Goal: Task Accomplishment & Management: Manage account settings

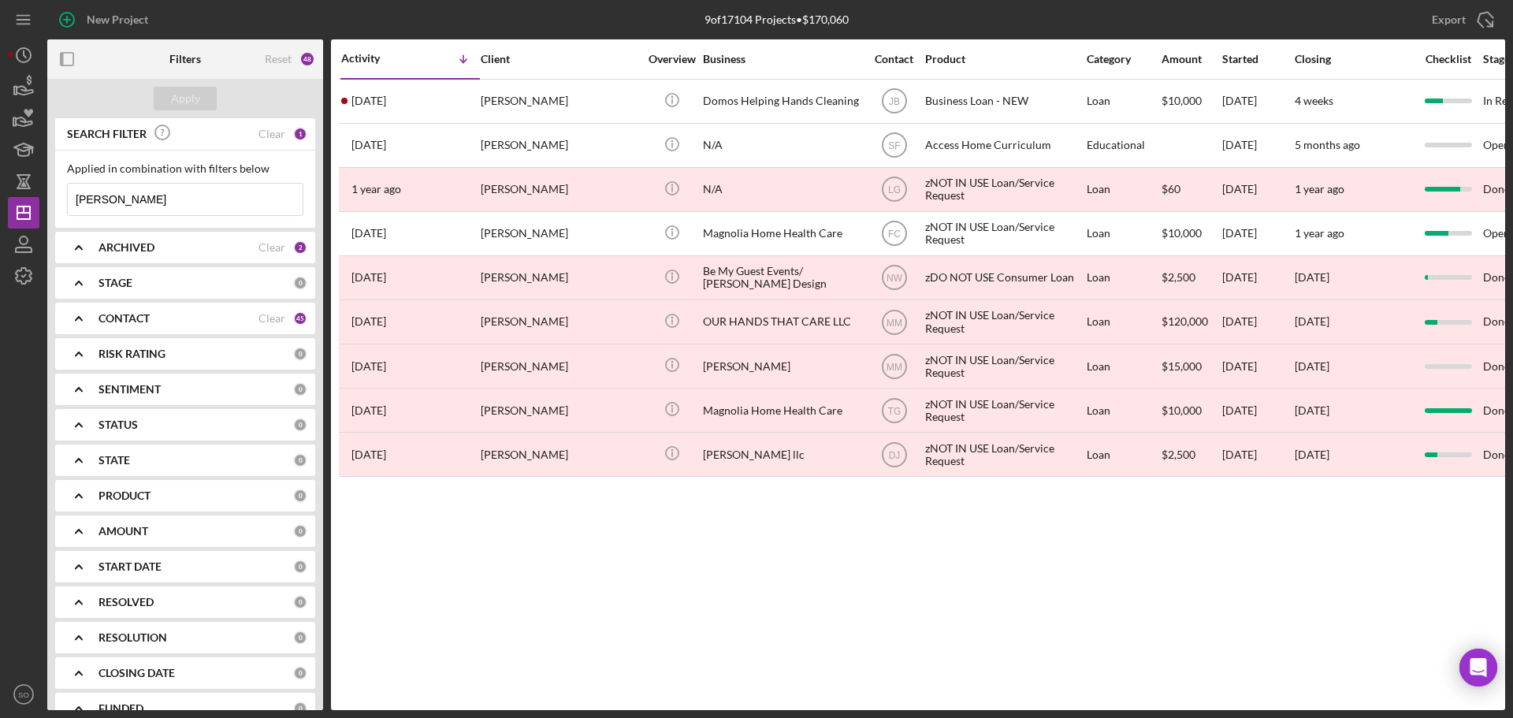
click at [180, 206] on input "[PERSON_NAME]" at bounding box center [185, 200] width 235 height 32
drag, startPoint x: 158, startPoint y: 203, endPoint x: 0, endPoint y: 199, distance: 157.6
click at [0, 199] on div "New Project 9 of 17104 Projects • $170,060 [PERSON_NAME] Export Icon/Export Fil…" at bounding box center [756, 359] width 1513 height 718
click at [217, 329] on div "CONTACT Clear 45" at bounding box center [202, 319] width 209 height 32
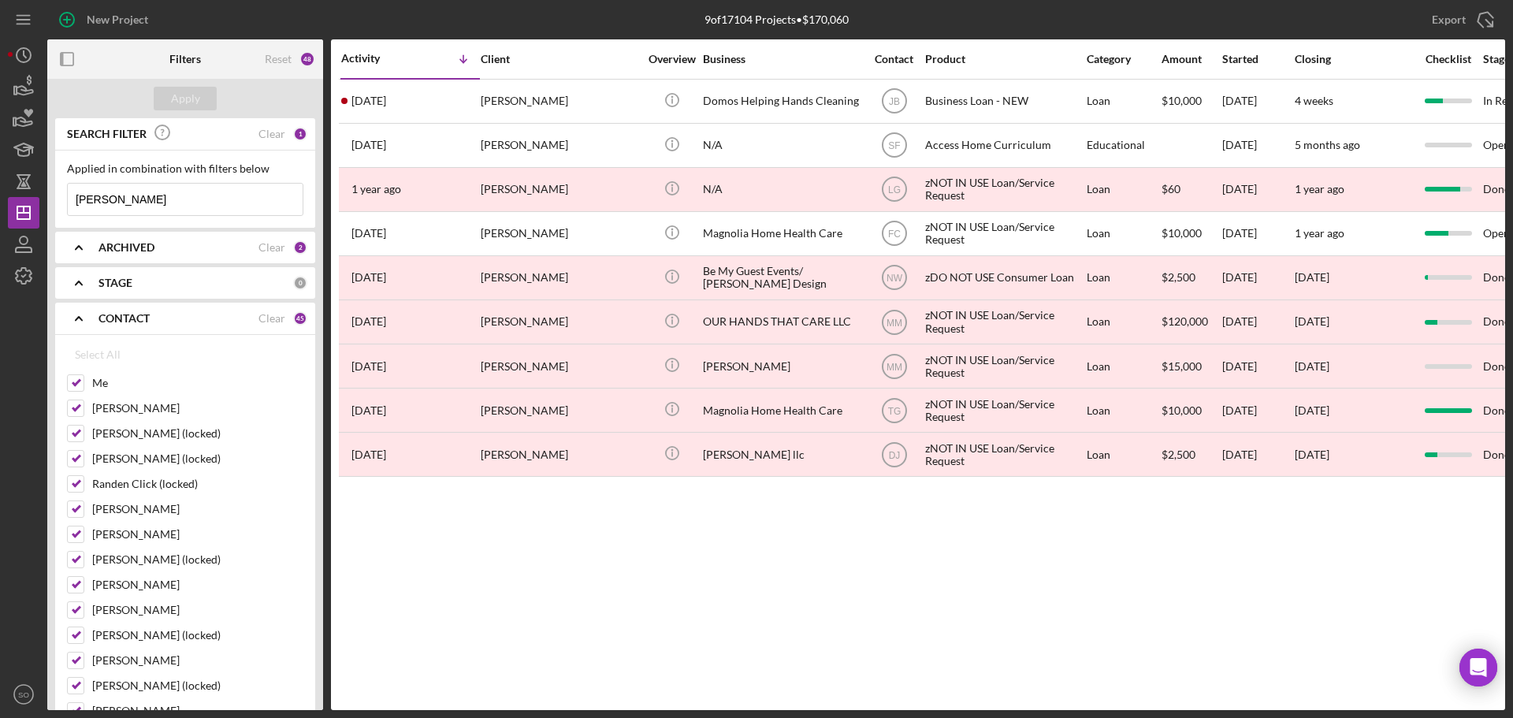
click at [292, 325] on div "CONTACT Clear 45" at bounding box center [202, 318] width 209 height 14
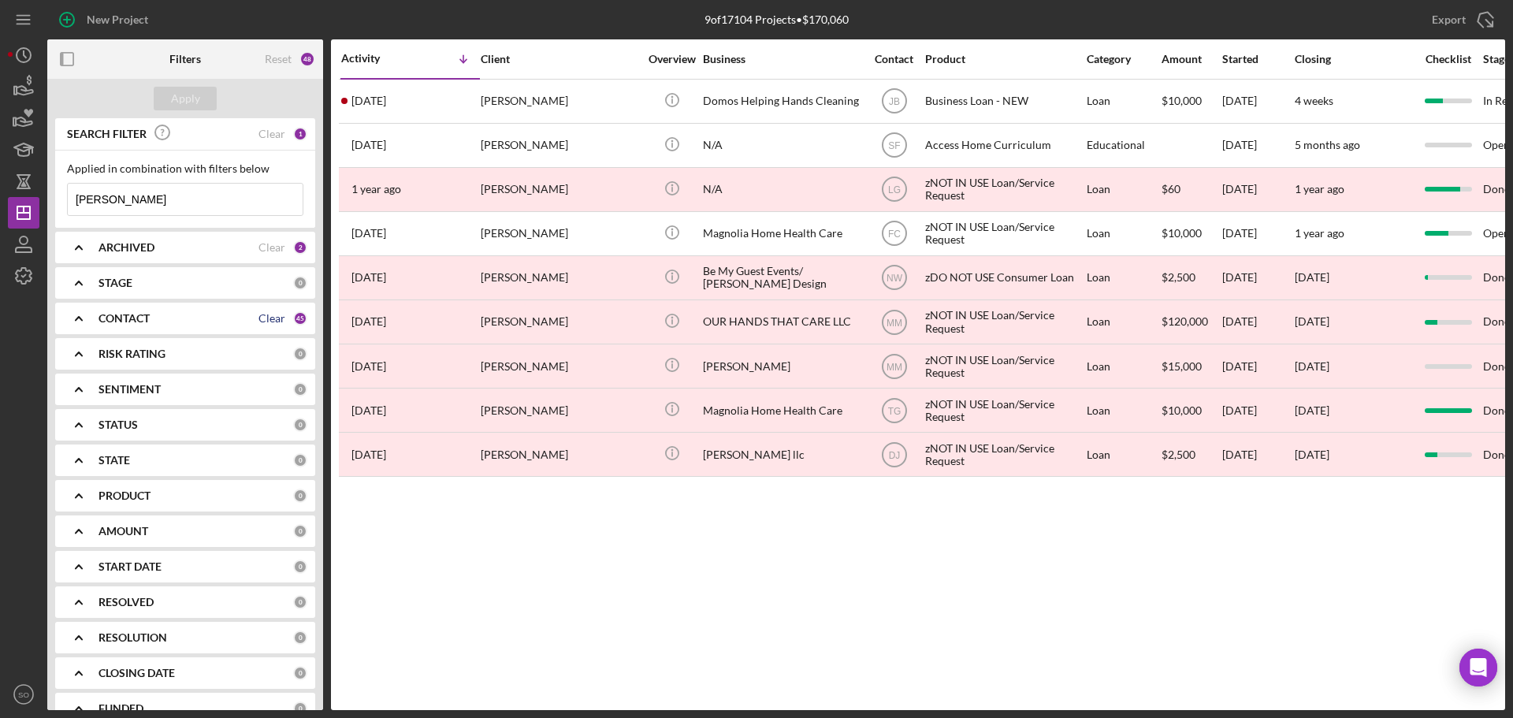
click at [269, 318] on div "Clear" at bounding box center [271, 318] width 27 height 13
click at [220, 324] on div "CONTACT" at bounding box center [195, 318] width 195 height 13
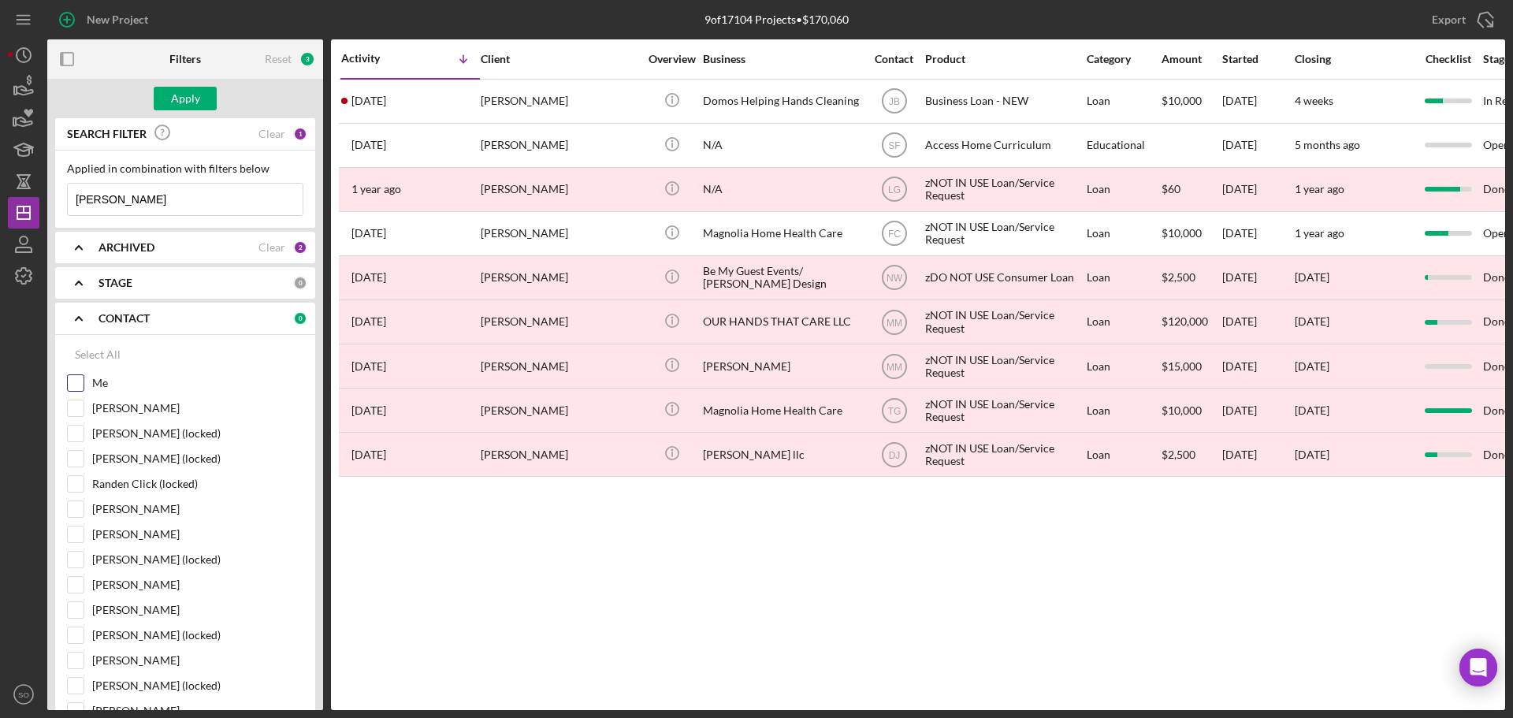
click at [75, 384] on input "Me" at bounding box center [76, 383] width 16 height 16
checkbox input "true"
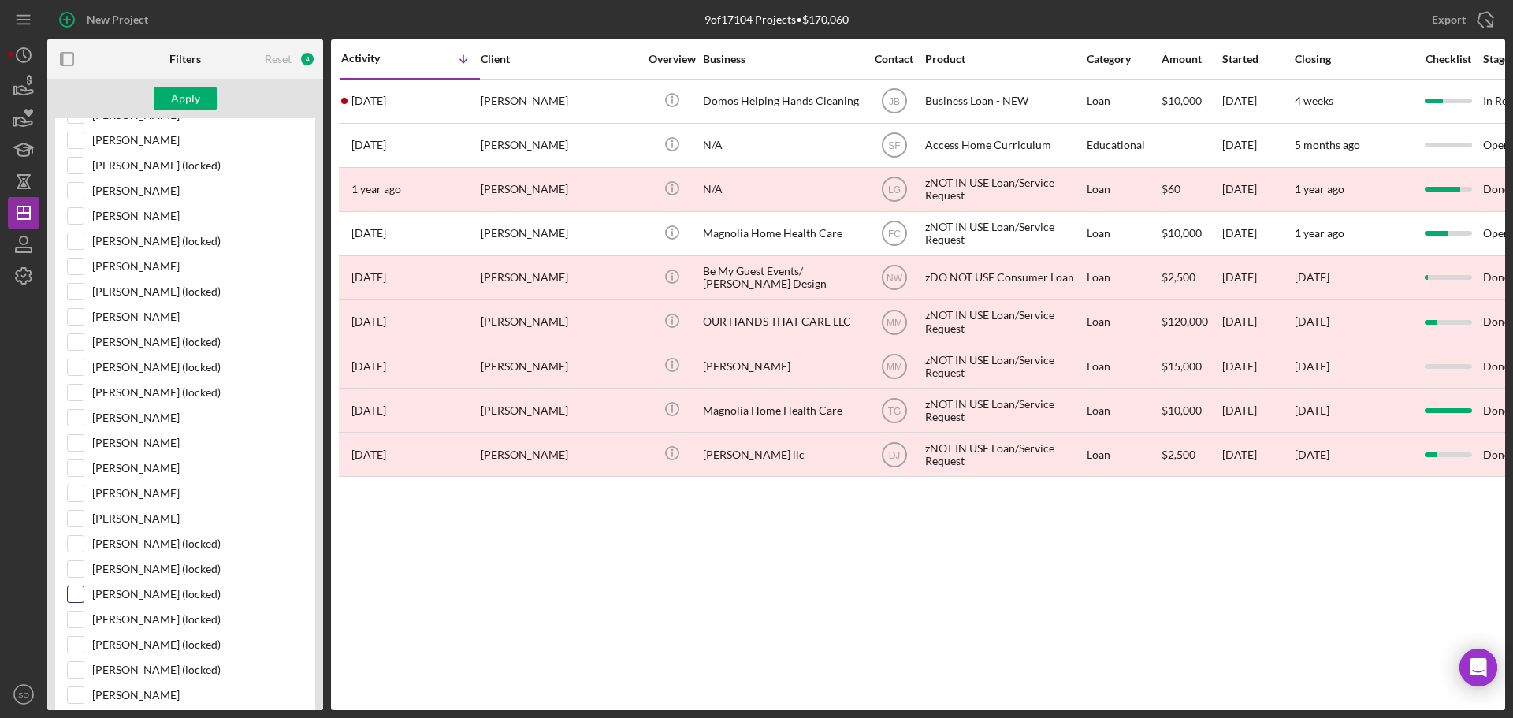
scroll to position [551, 0]
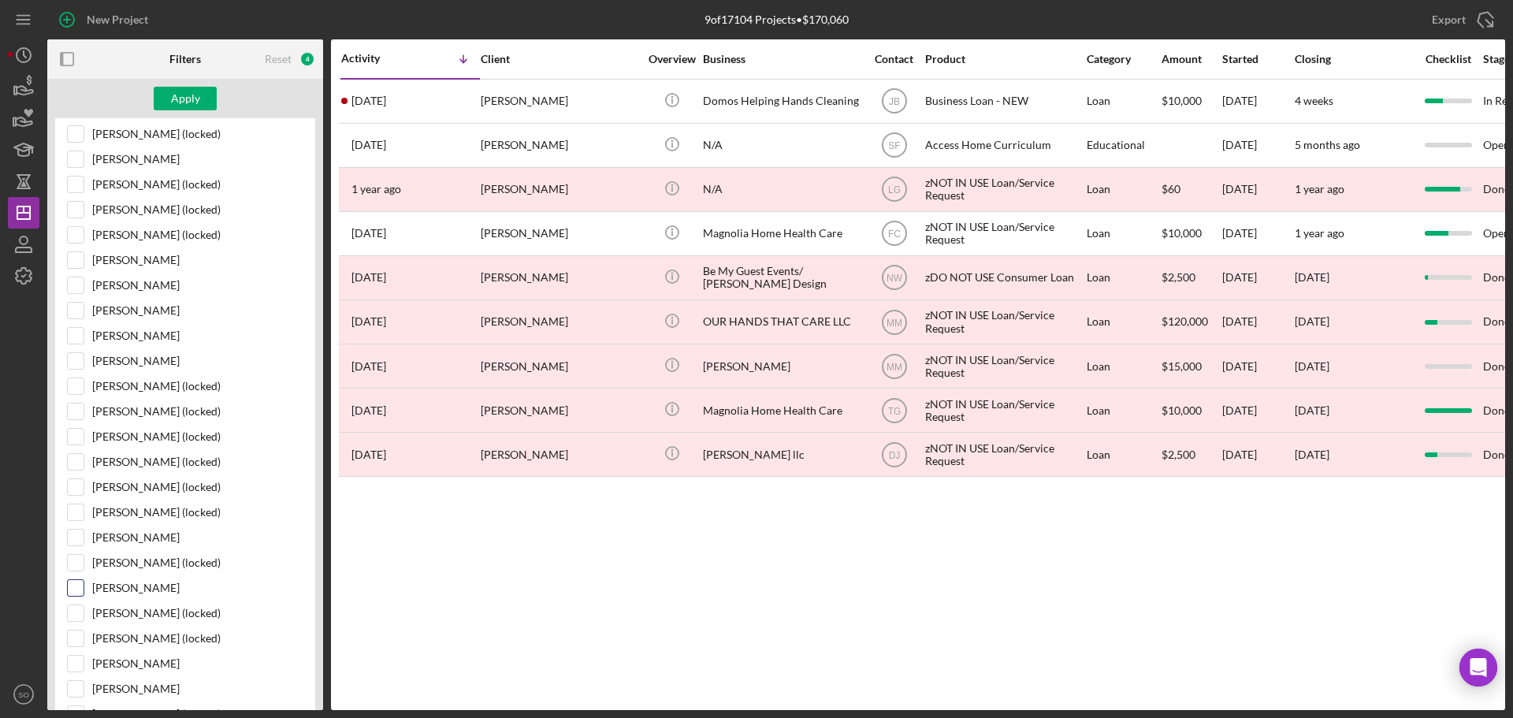
click at [79, 589] on input "[PERSON_NAME]" at bounding box center [76, 588] width 16 height 16
checkbox input "true"
click at [81, 684] on input "[PERSON_NAME]" at bounding box center [76, 689] width 16 height 16
checkbox input "true"
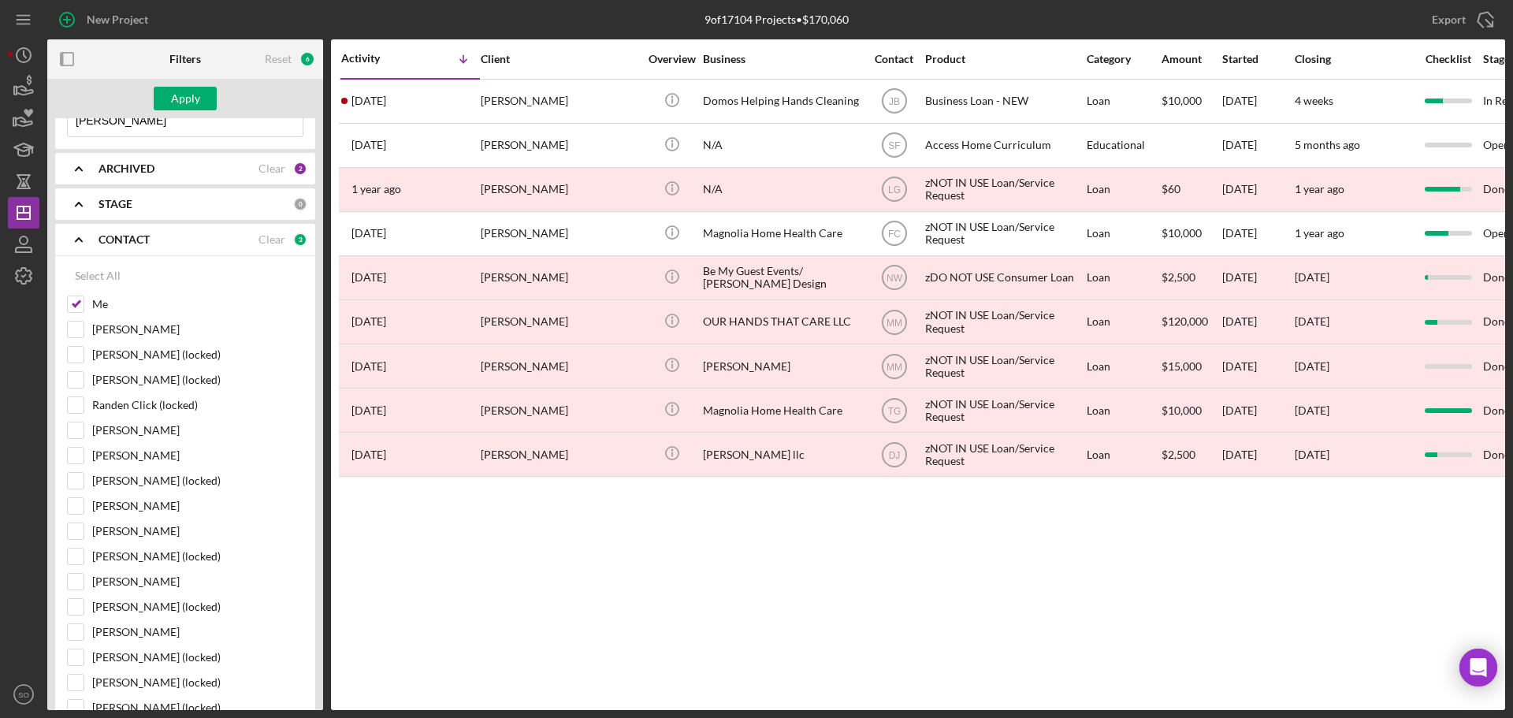
scroll to position [0, 0]
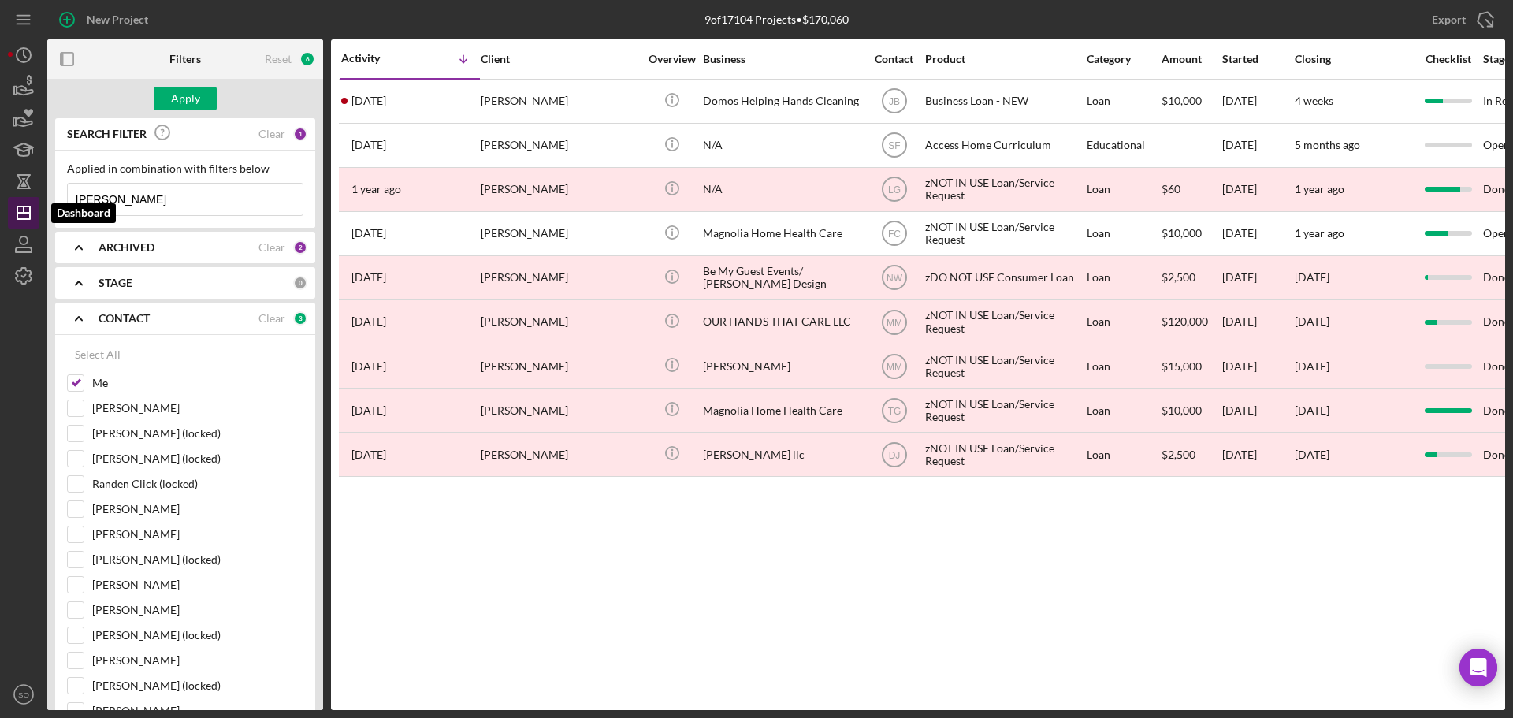
drag, startPoint x: 139, startPoint y: 202, endPoint x: 20, endPoint y: 198, distance: 118.3
click at [20, 198] on div "New Project 9 of 17104 Projects • $170,060 [PERSON_NAME] Export Icon/Export Fil…" at bounding box center [756, 355] width 1497 height 710
type input "[PERSON_NAME]"
click at [191, 107] on div "Apply" at bounding box center [185, 99] width 29 height 24
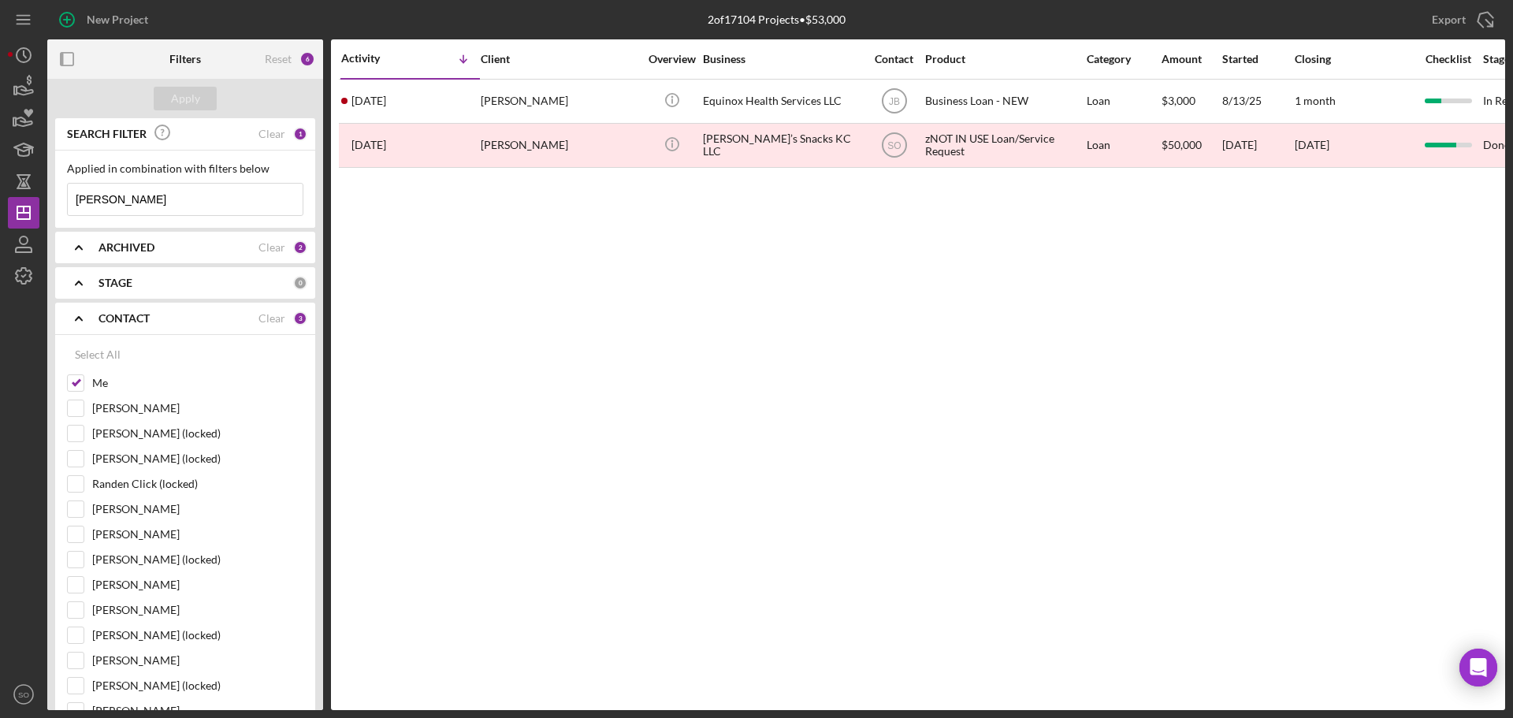
click at [84, 318] on icon "Icon/Expander" at bounding box center [78, 318] width 39 height 39
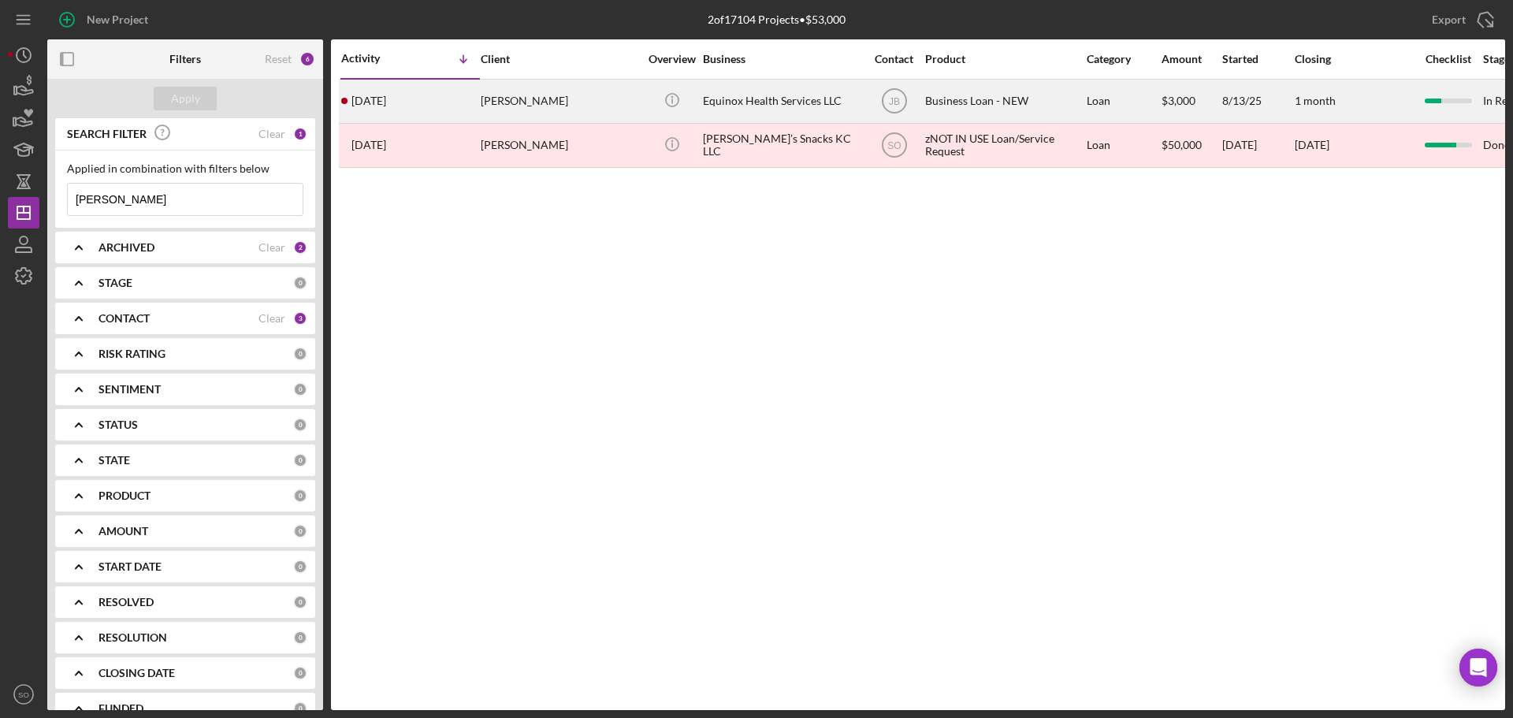
click at [476, 103] on div "[DATE] [PERSON_NAME]" at bounding box center [410, 101] width 138 height 42
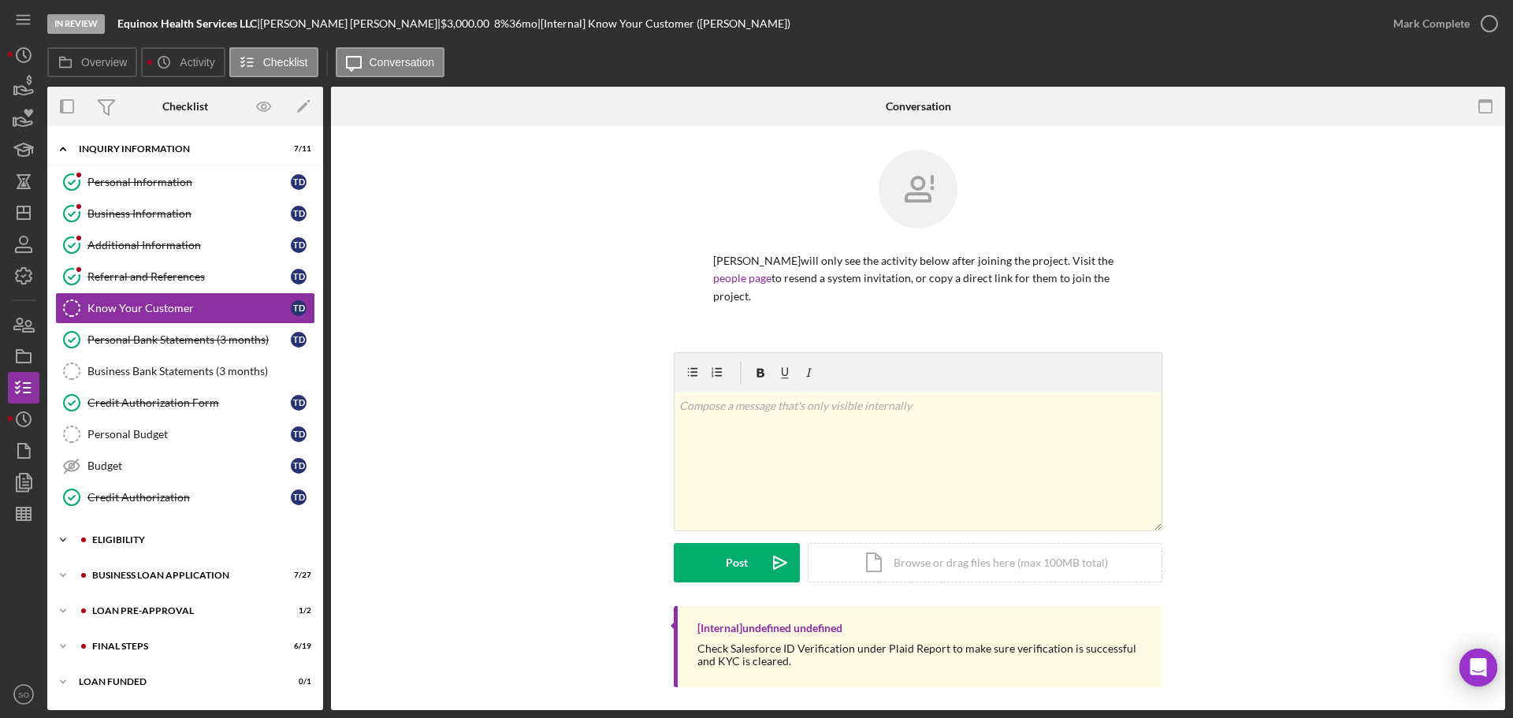
click at [112, 540] on div "ELIGIBILITY" at bounding box center [197, 539] width 211 height 9
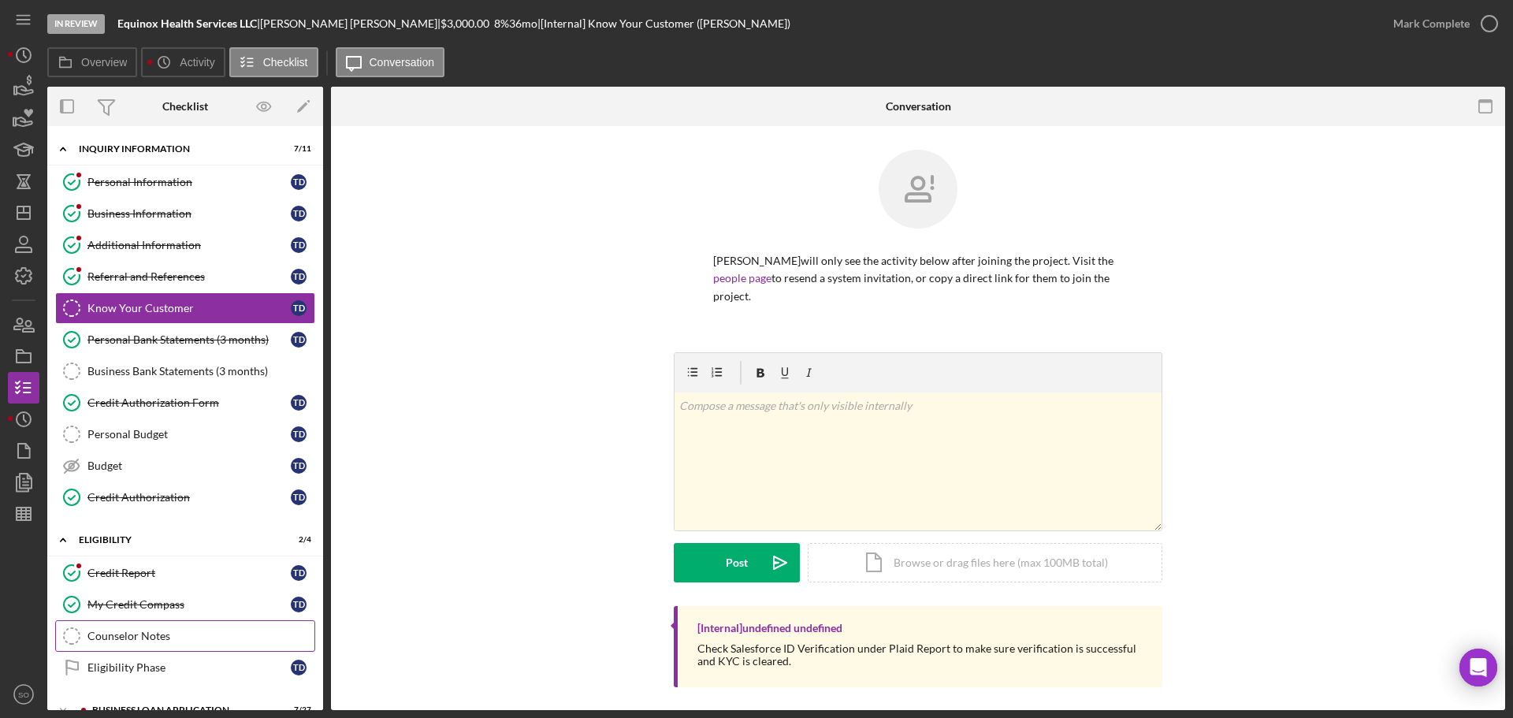
scroll to position [79, 0]
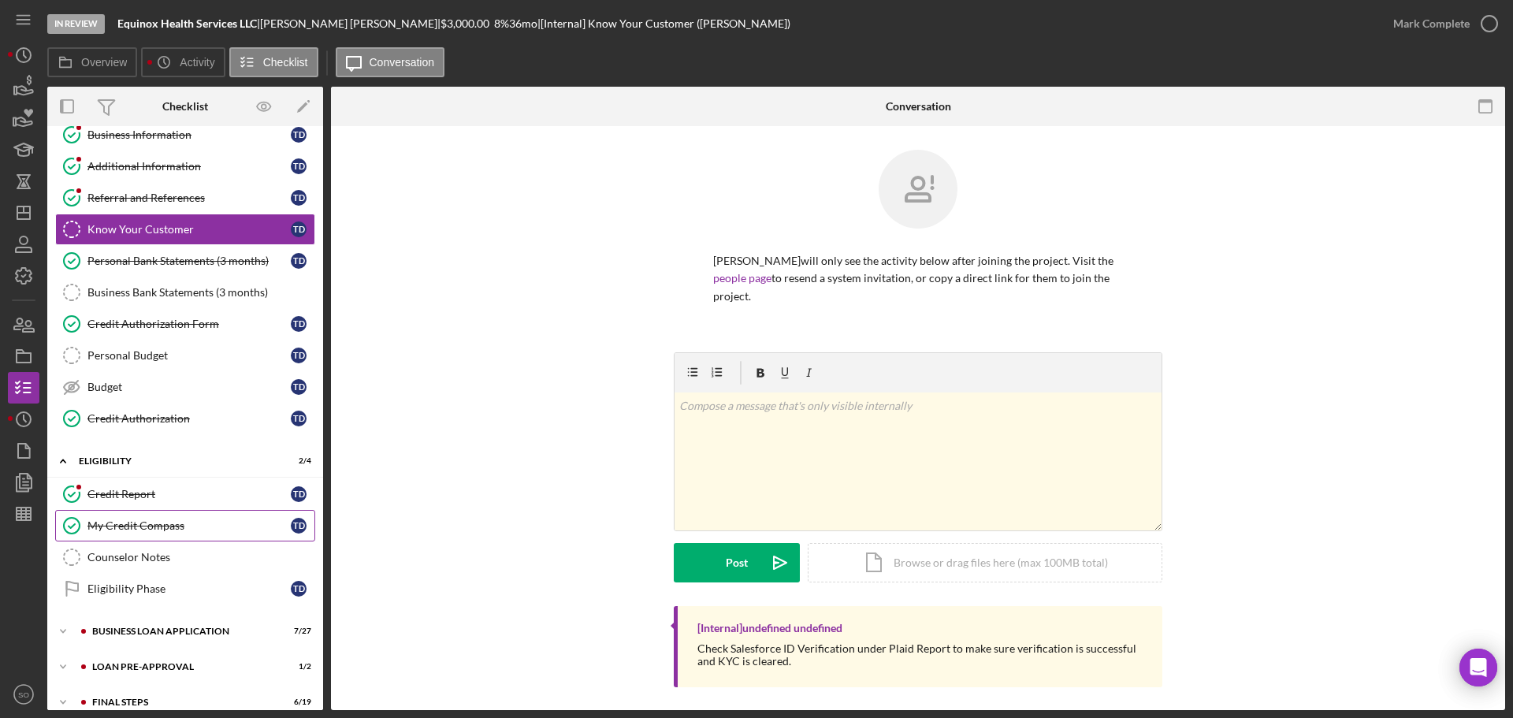
click at [143, 534] on link "My Credit Compass My Credit Compass T D" at bounding box center [185, 526] width 260 height 32
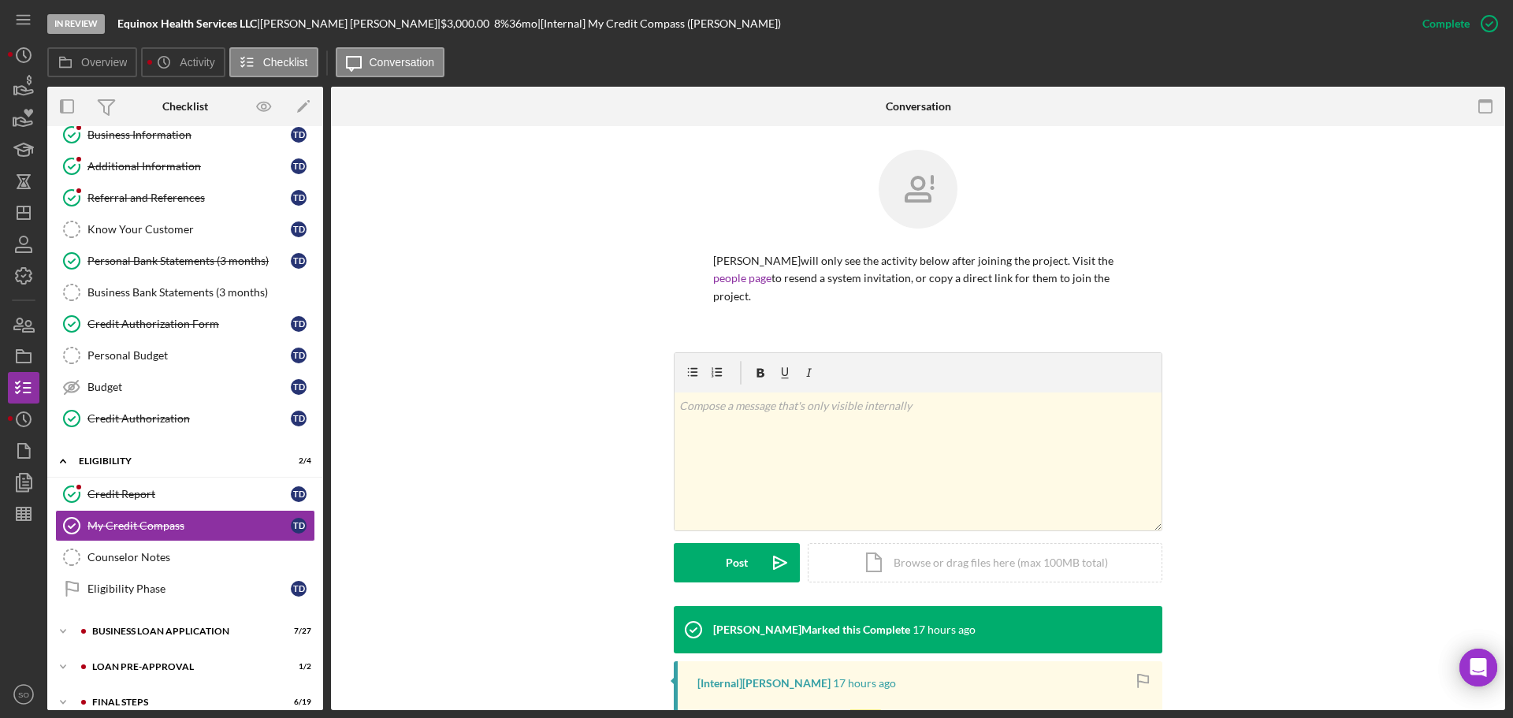
scroll to position [231, 0]
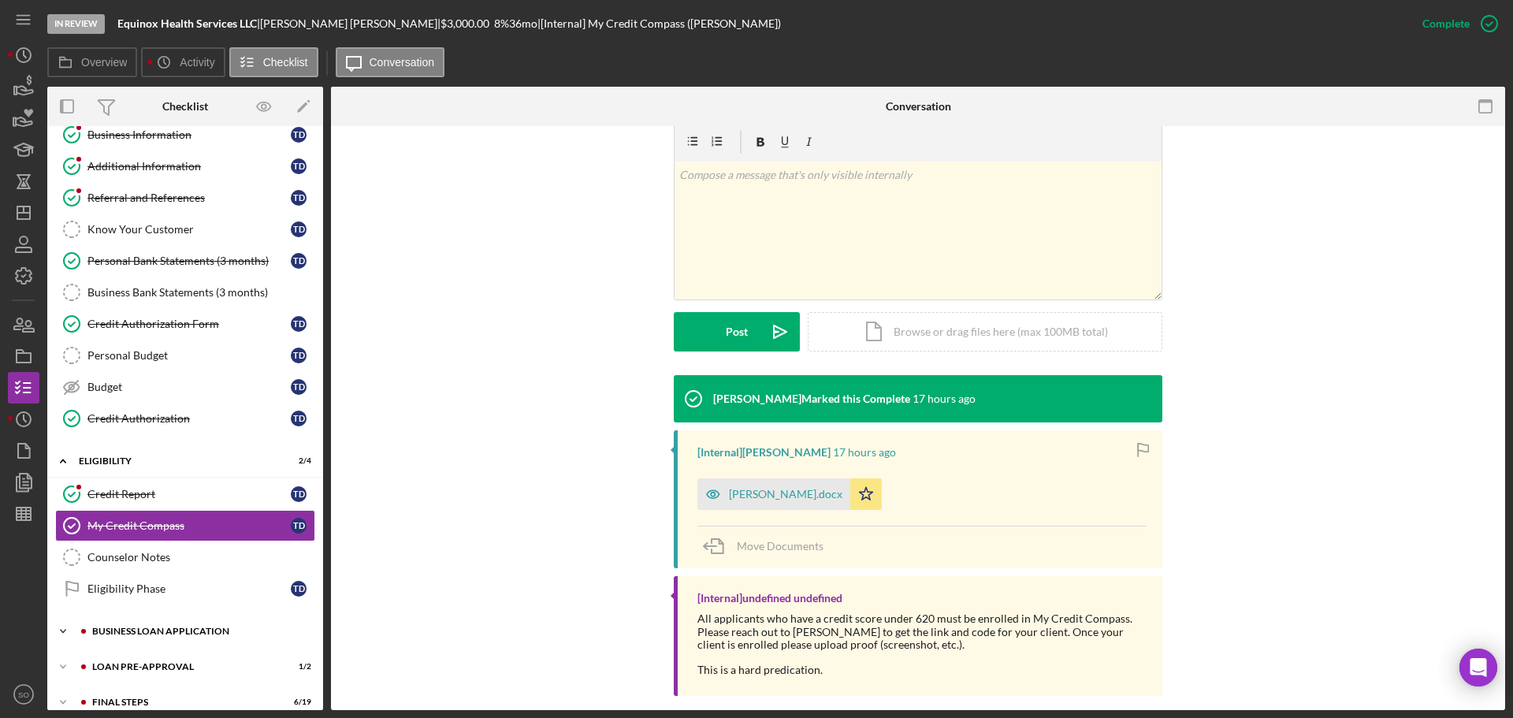
click at [206, 633] on div "BUSINESS LOAN APPLICATION" at bounding box center [197, 630] width 211 height 9
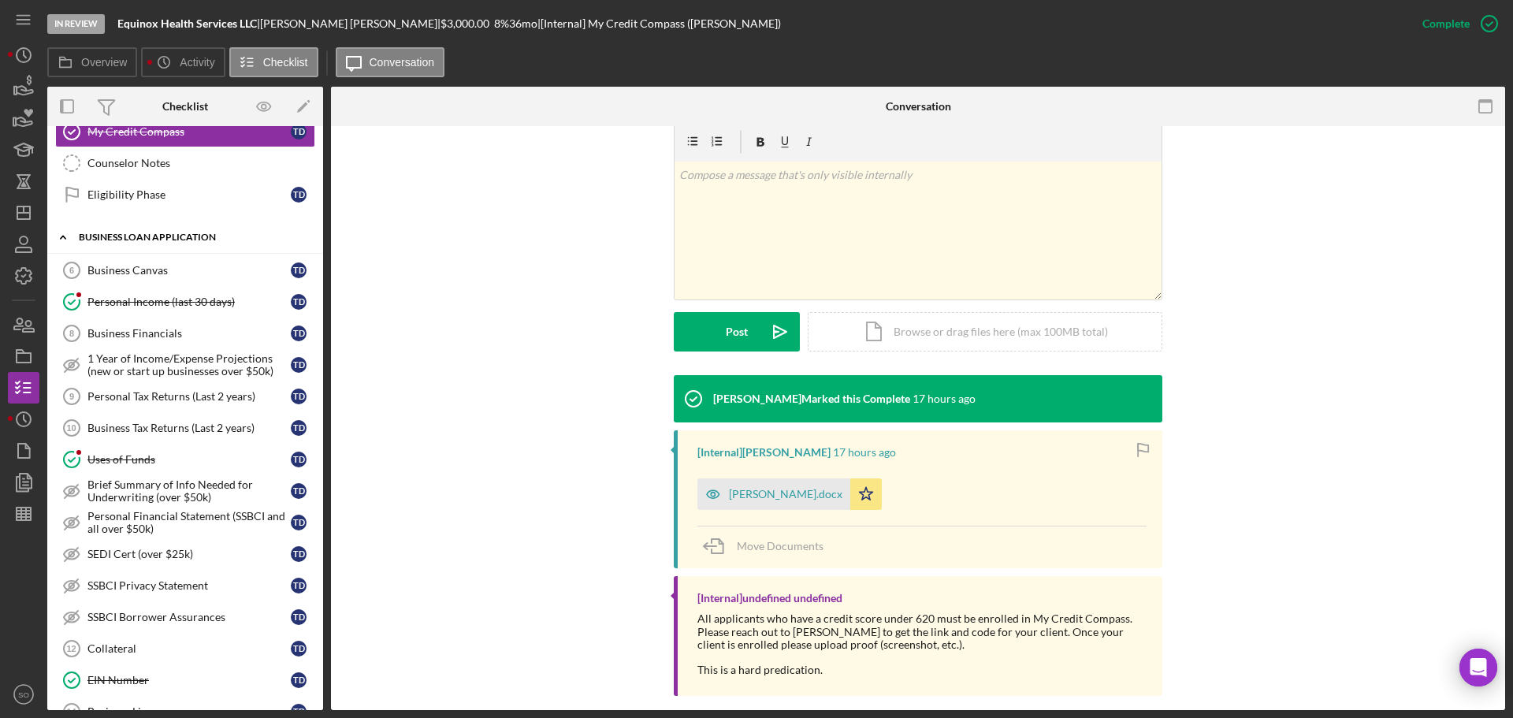
scroll to position [79, 0]
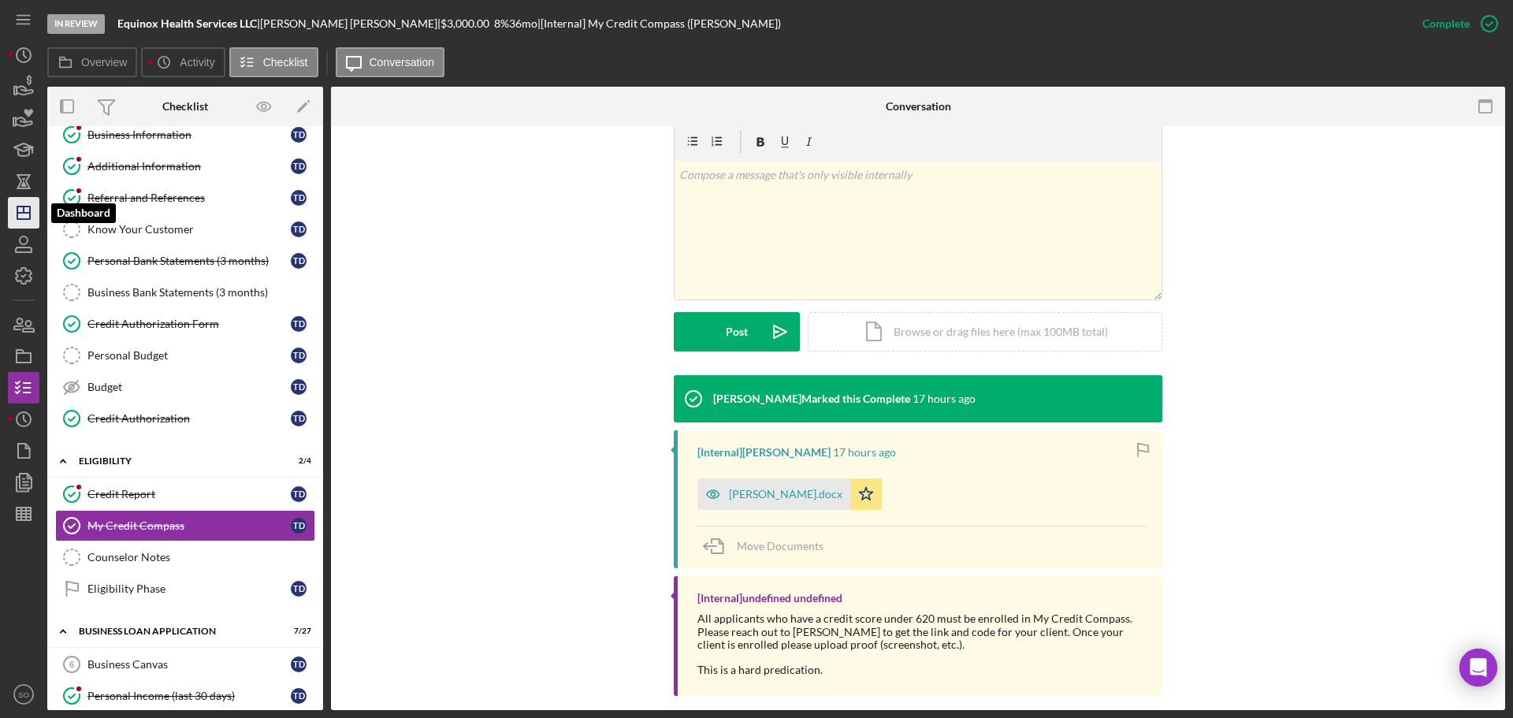
click at [24, 222] on icon "Icon/Dashboard" at bounding box center [23, 212] width 39 height 39
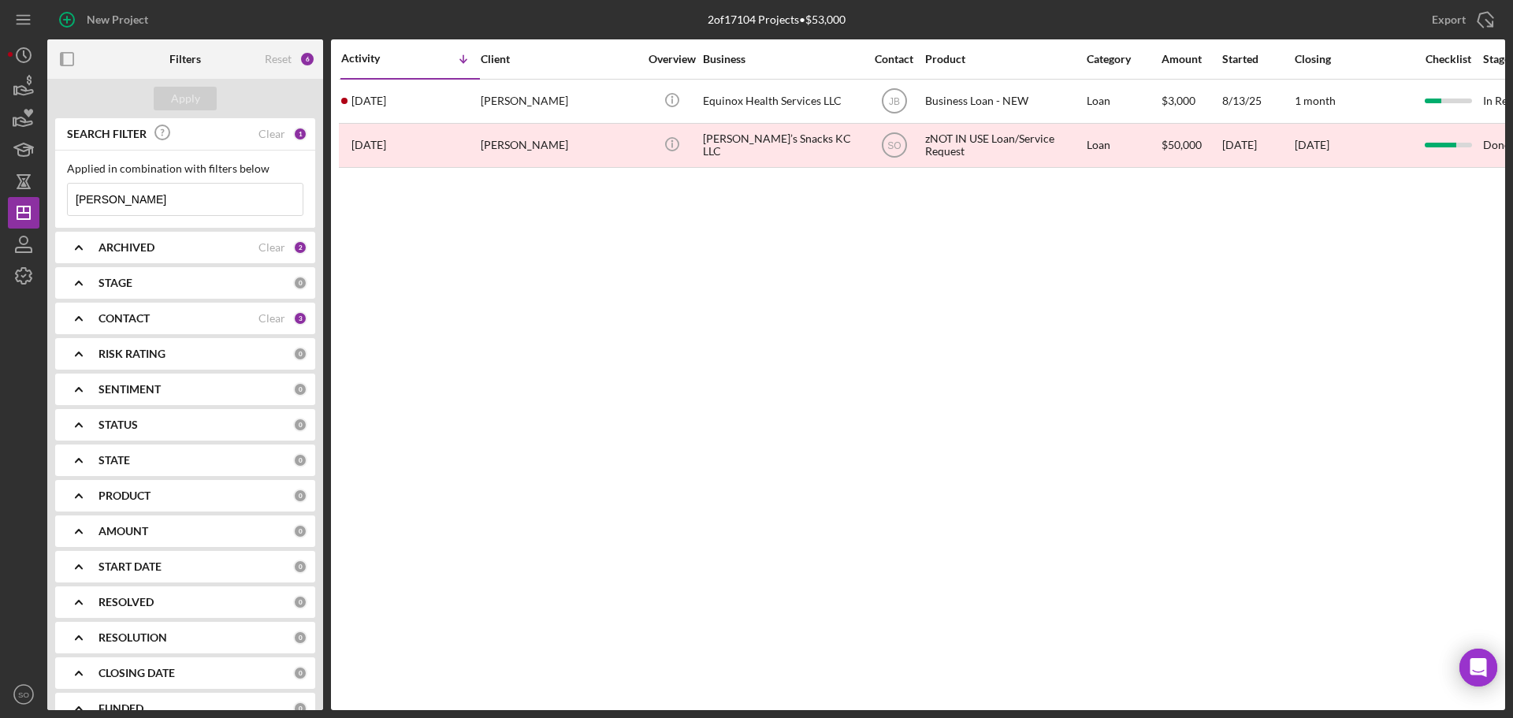
click at [0, 184] on div "New Project 2 of 17104 Projects • $53,000 [PERSON_NAME] Export Icon/Export Filt…" at bounding box center [756, 359] width 1513 height 718
type input "savage"
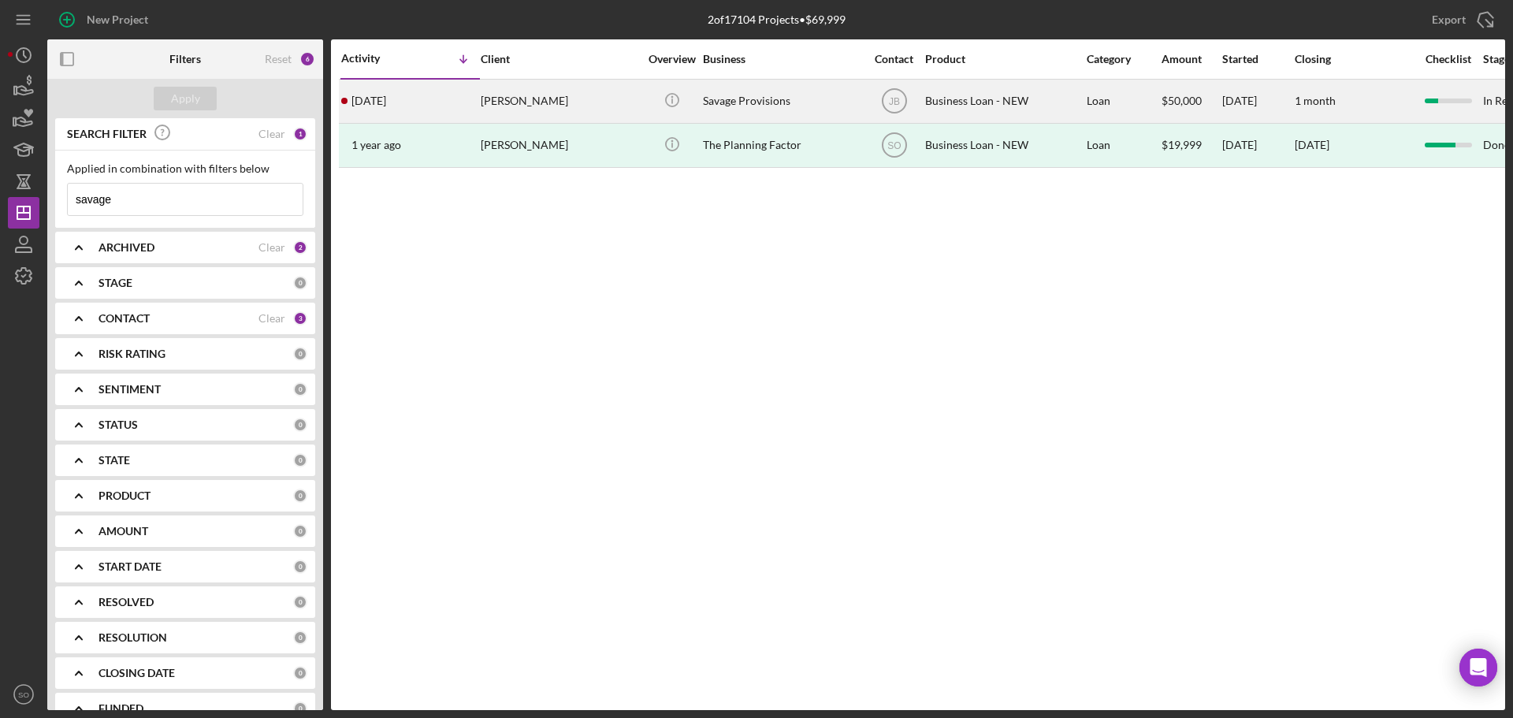
click at [482, 109] on div "[PERSON_NAME]" at bounding box center [560, 101] width 158 height 42
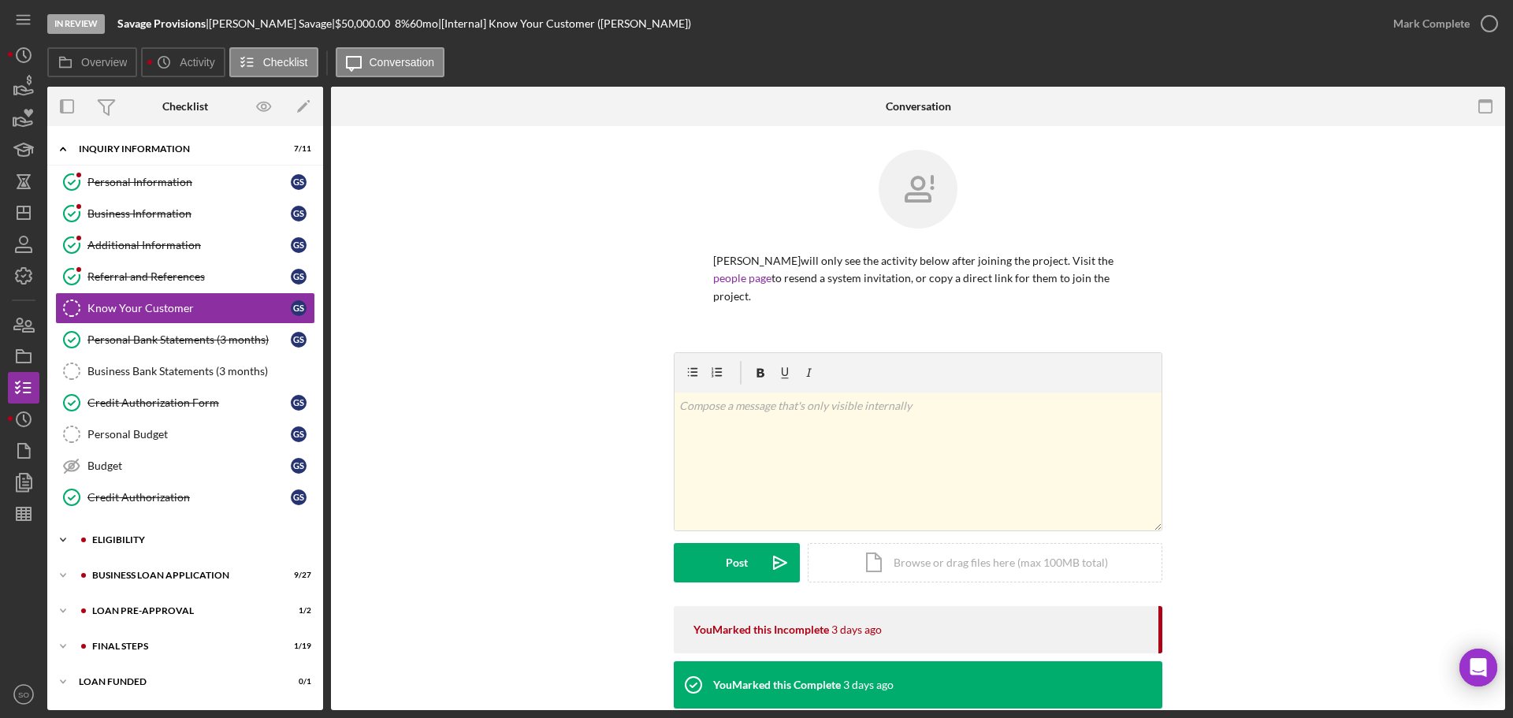
click at [176, 534] on div "Icon/Expander ELIGIBILITY 1 / 4" at bounding box center [185, 540] width 276 height 32
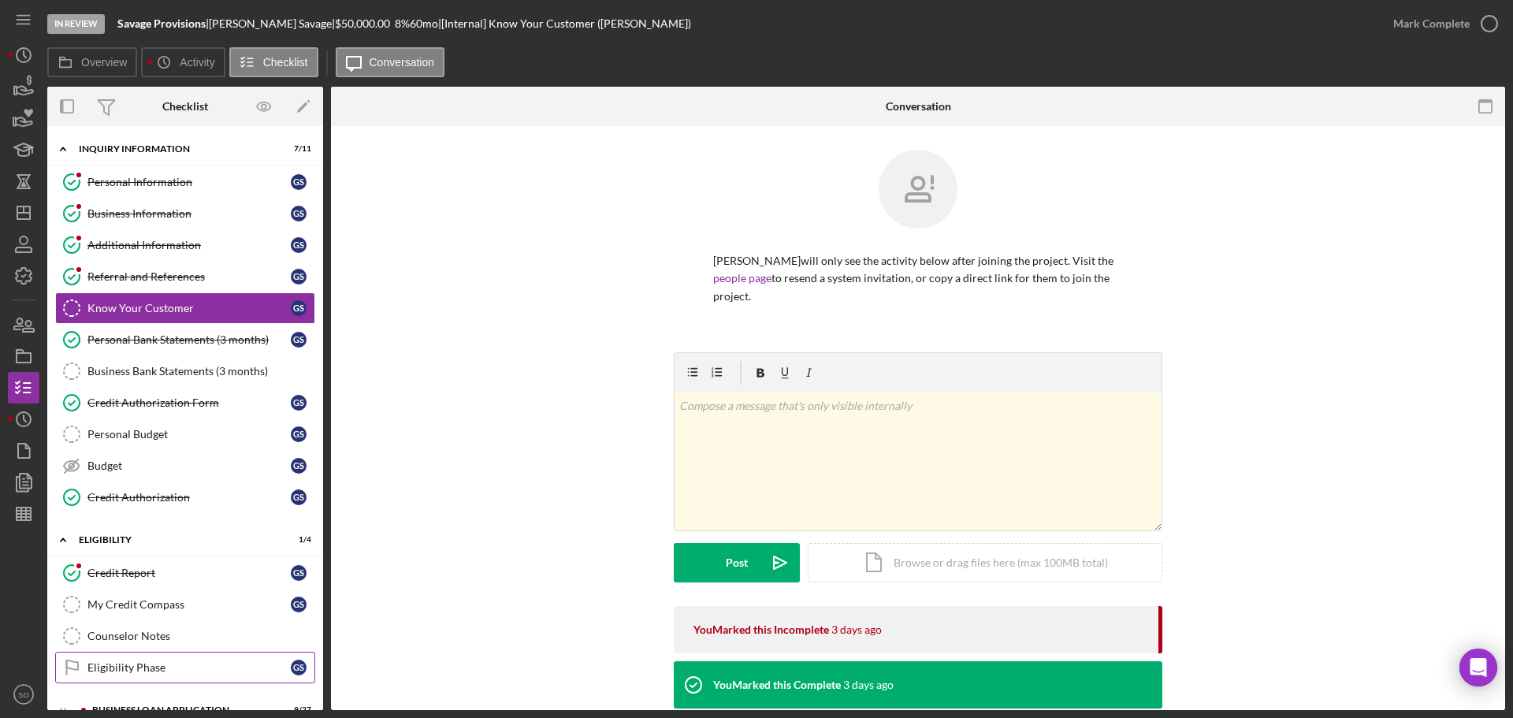
scroll to position [131, 0]
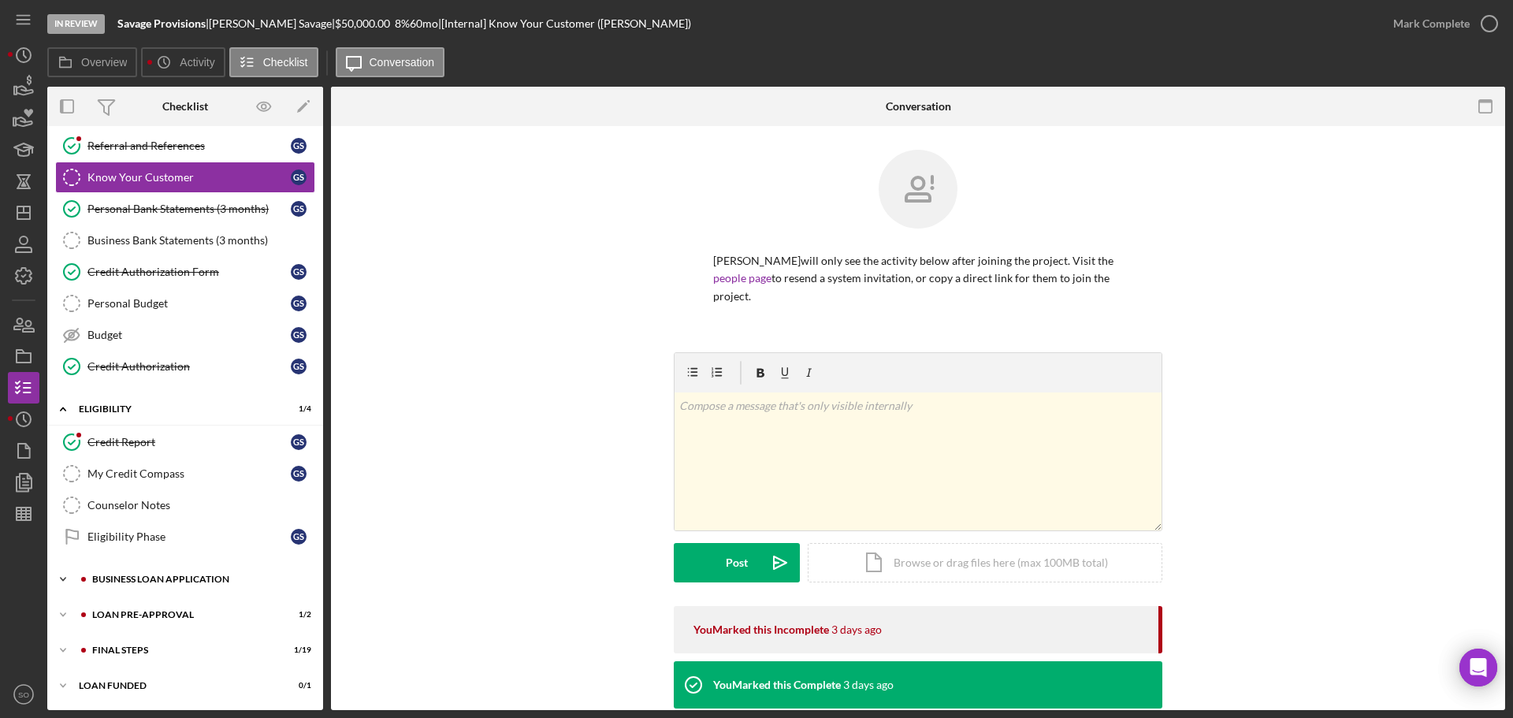
click at [215, 569] on div "Icon/Expander BUSINESS LOAN APPLICATION 9 / 27" at bounding box center [185, 579] width 276 height 32
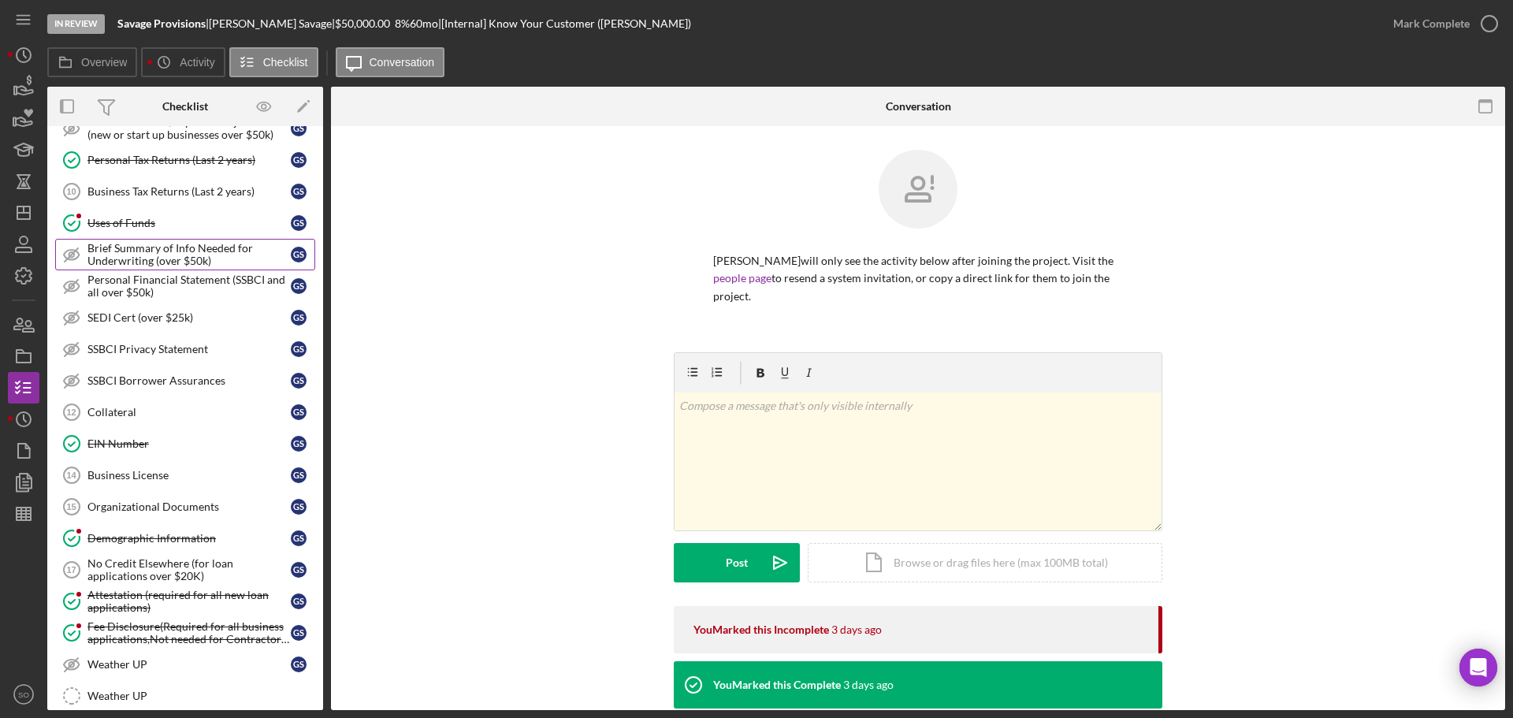
scroll to position [788, 0]
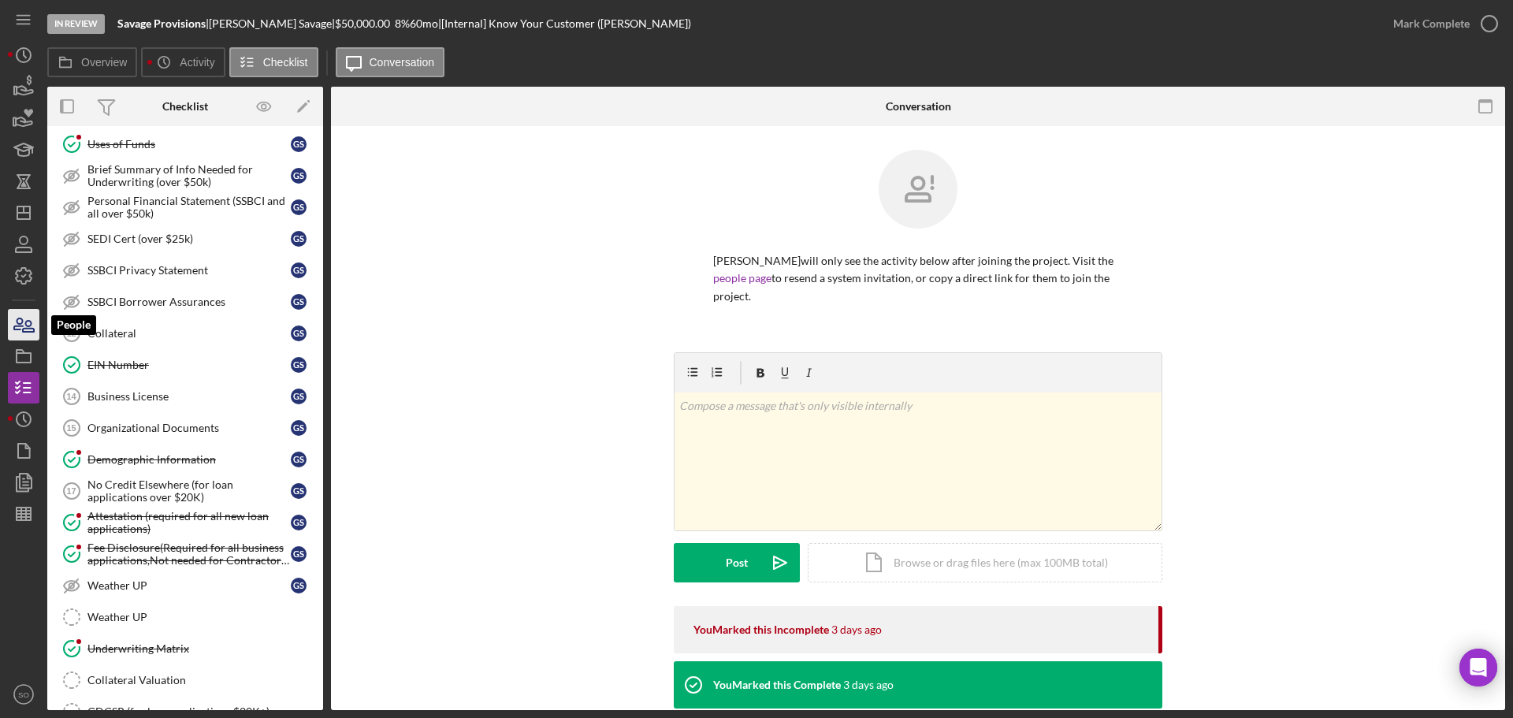
click at [30, 317] on icon "button" at bounding box center [23, 324] width 39 height 39
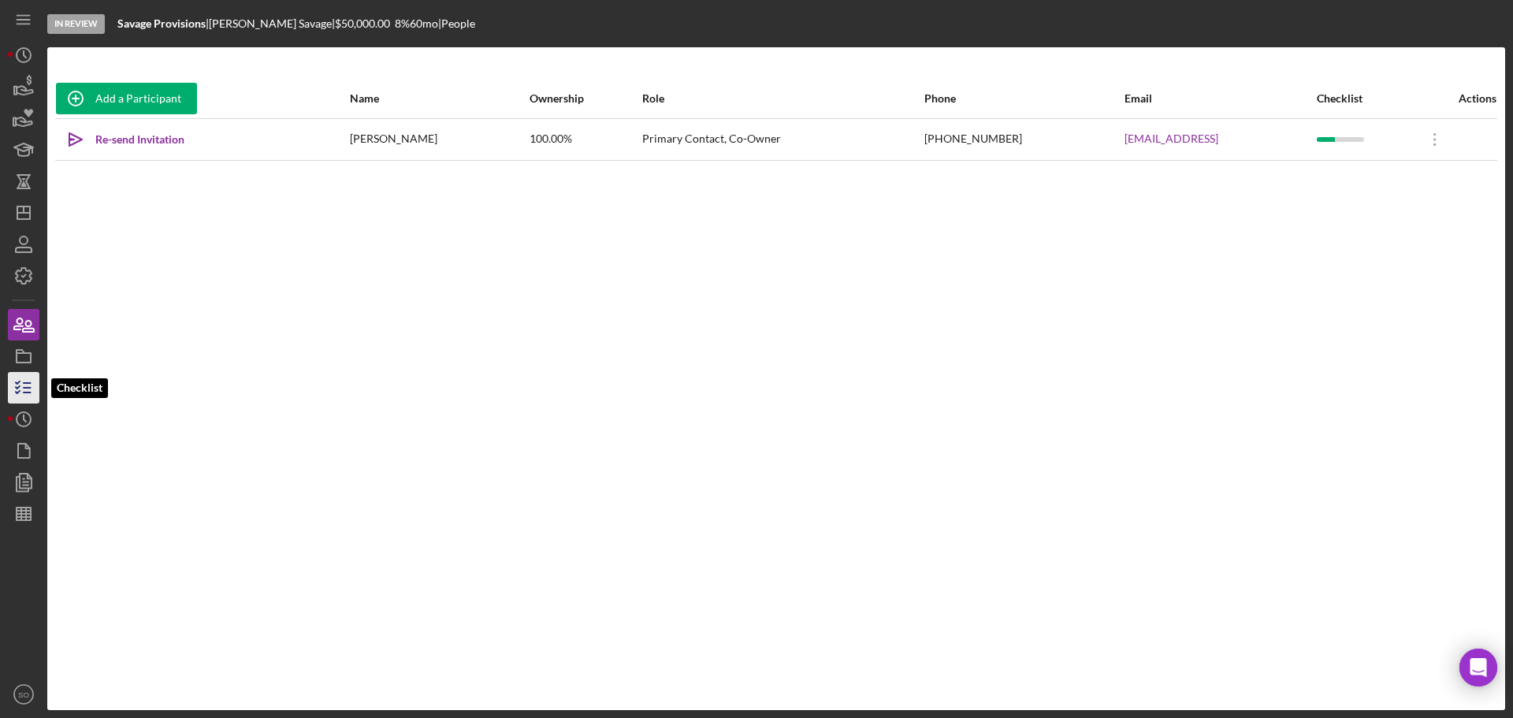
click at [13, 386] on icon "button" at bounding box center [23, 387] width 39 height 39
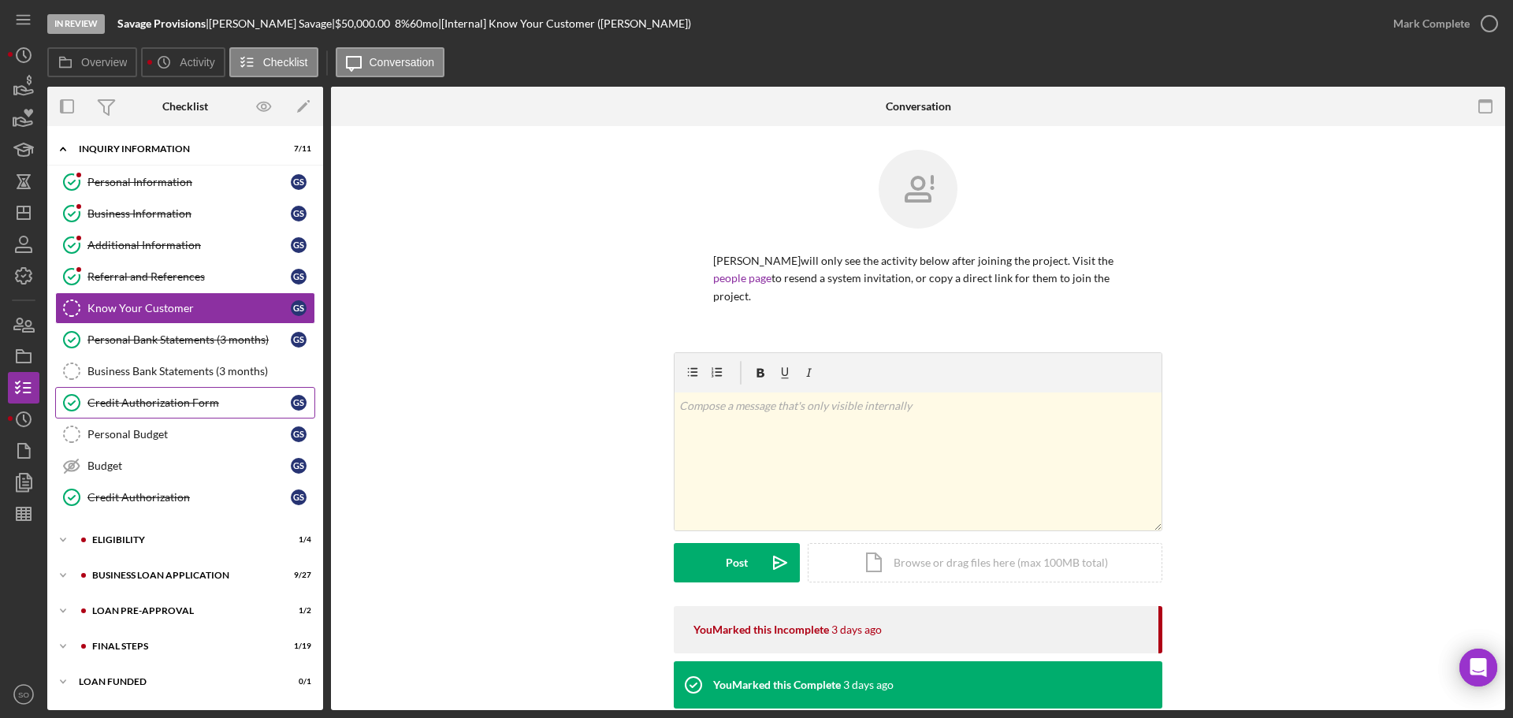
click at [199, 401] on div "Credit Authorization Form" at bounding box center [188, 402] width 203 height 13
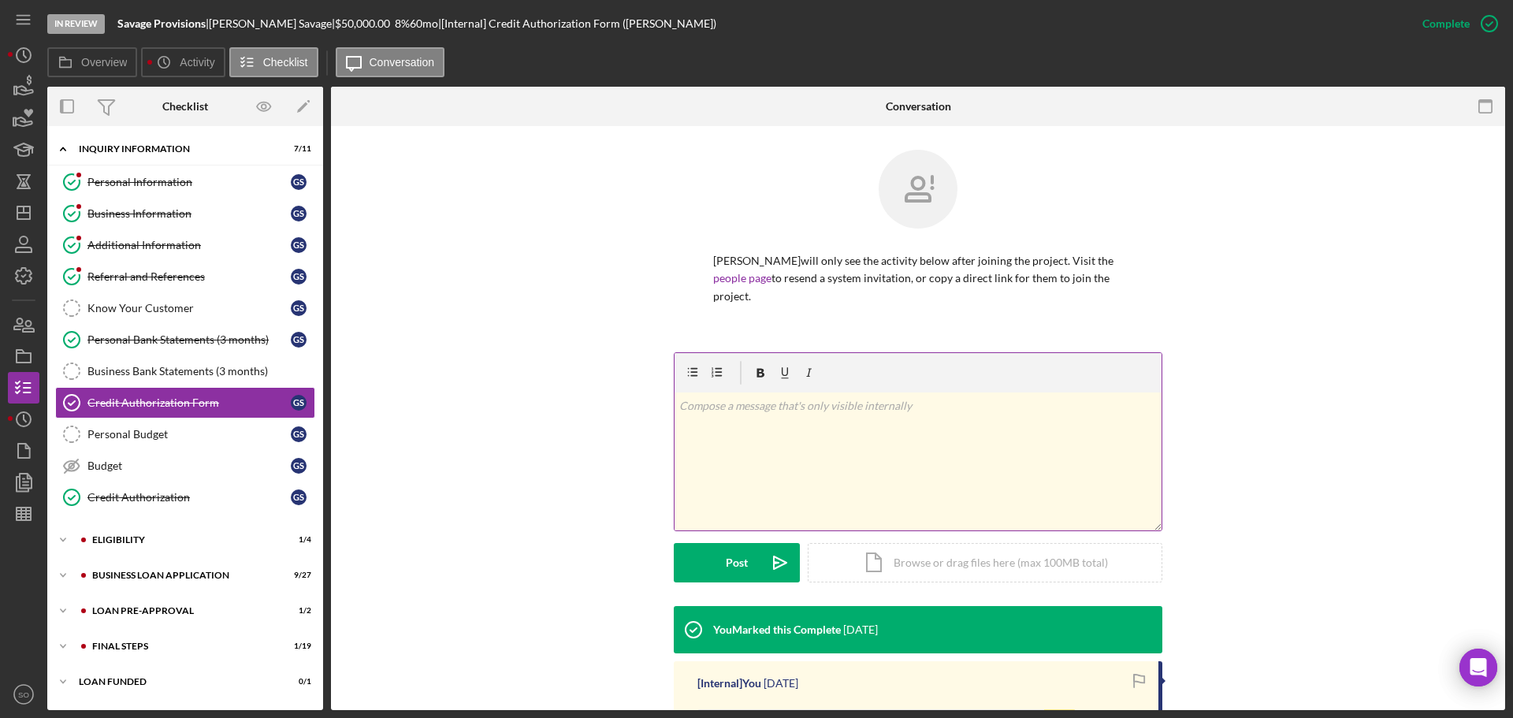
scroll to position [338, 0]
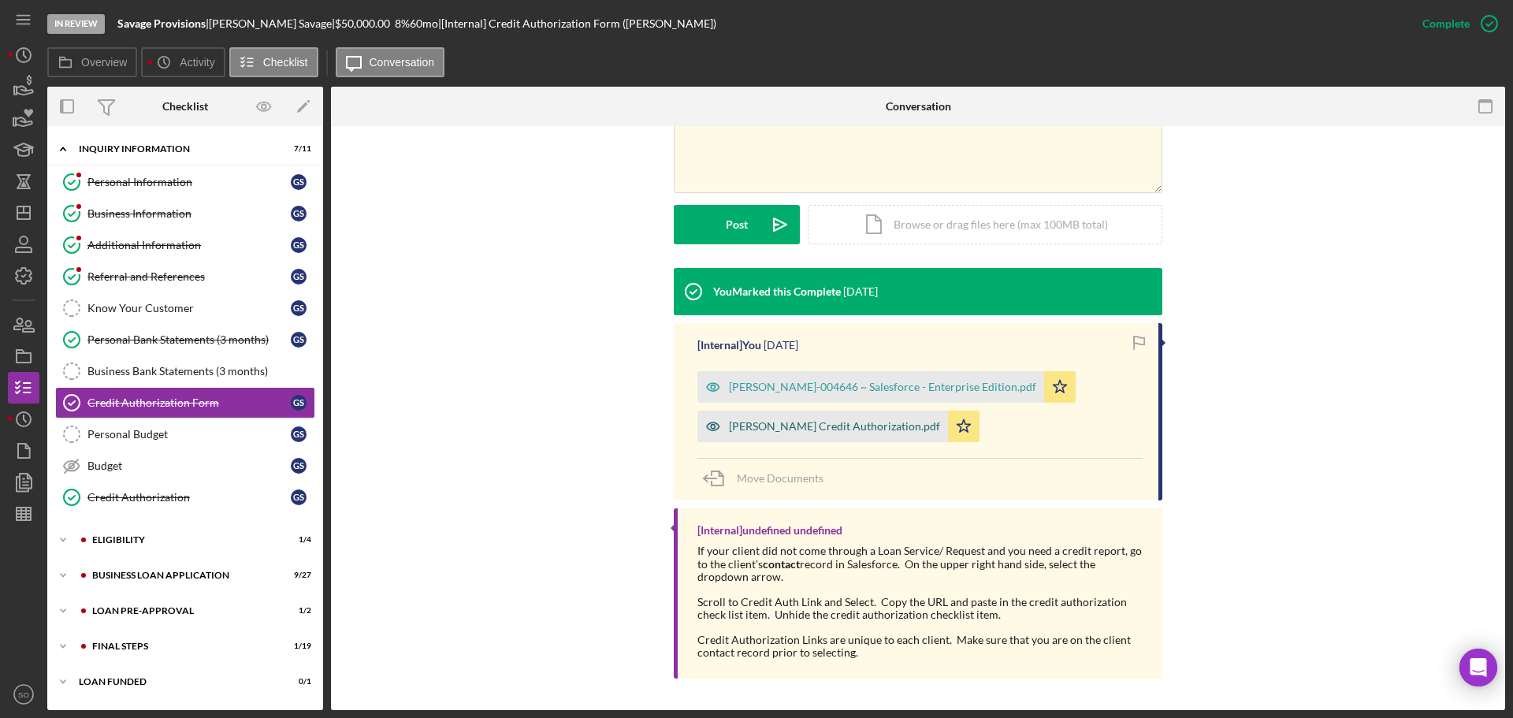
click at [821, 425] on div "[PERSON_NAME] Credit Authorization.pdf" at bounding box center [834, 426] width 211 height 13
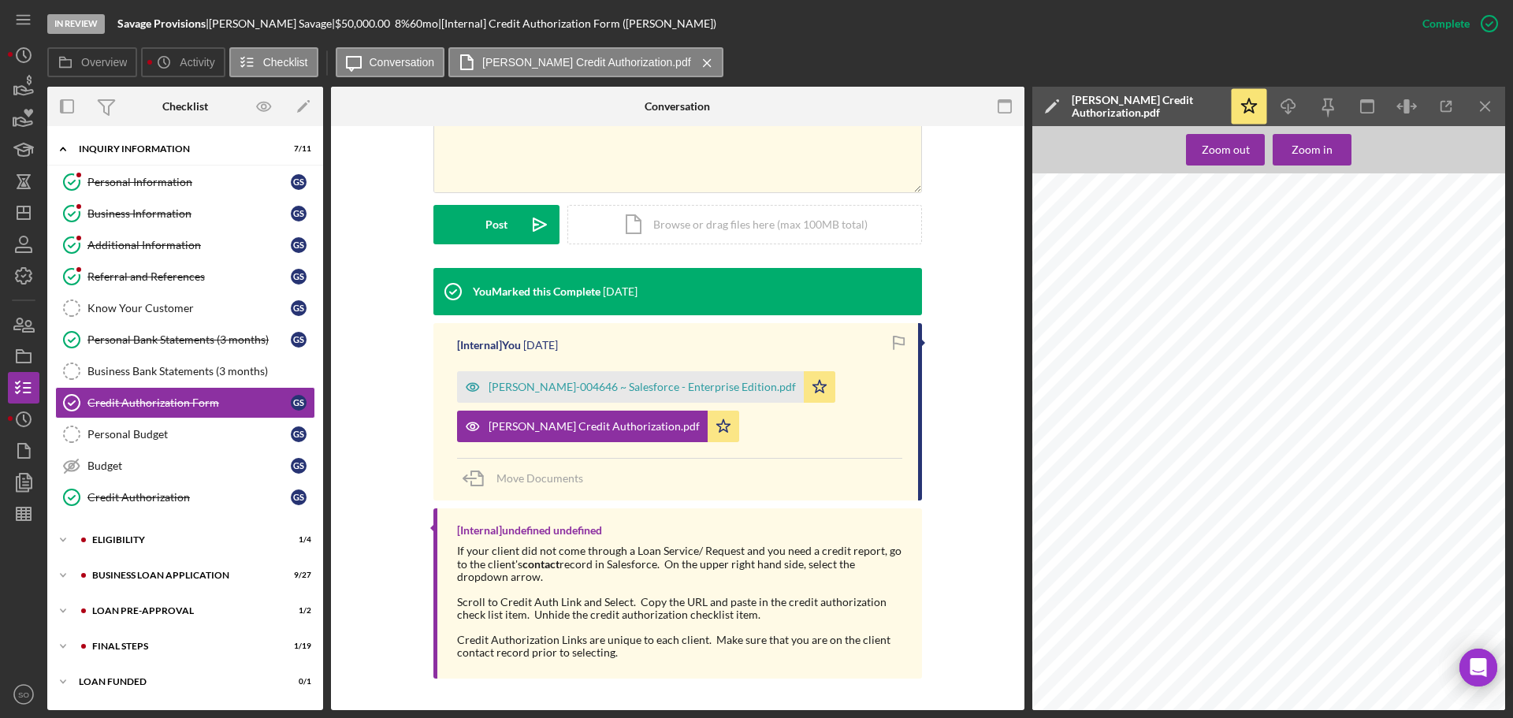
click at [1148, 447] on span "[EMAIL_ADDRESS][DOMAIN_NAME]" at bounding box center [1180, 446] width 121 height 7
copy span "[EMAIL_ADDRESS][DOMAIN_NAME]"
click at [1280, 108] on icon "Icon/Download" at bounding box center [1288, 106] width 35 height 35
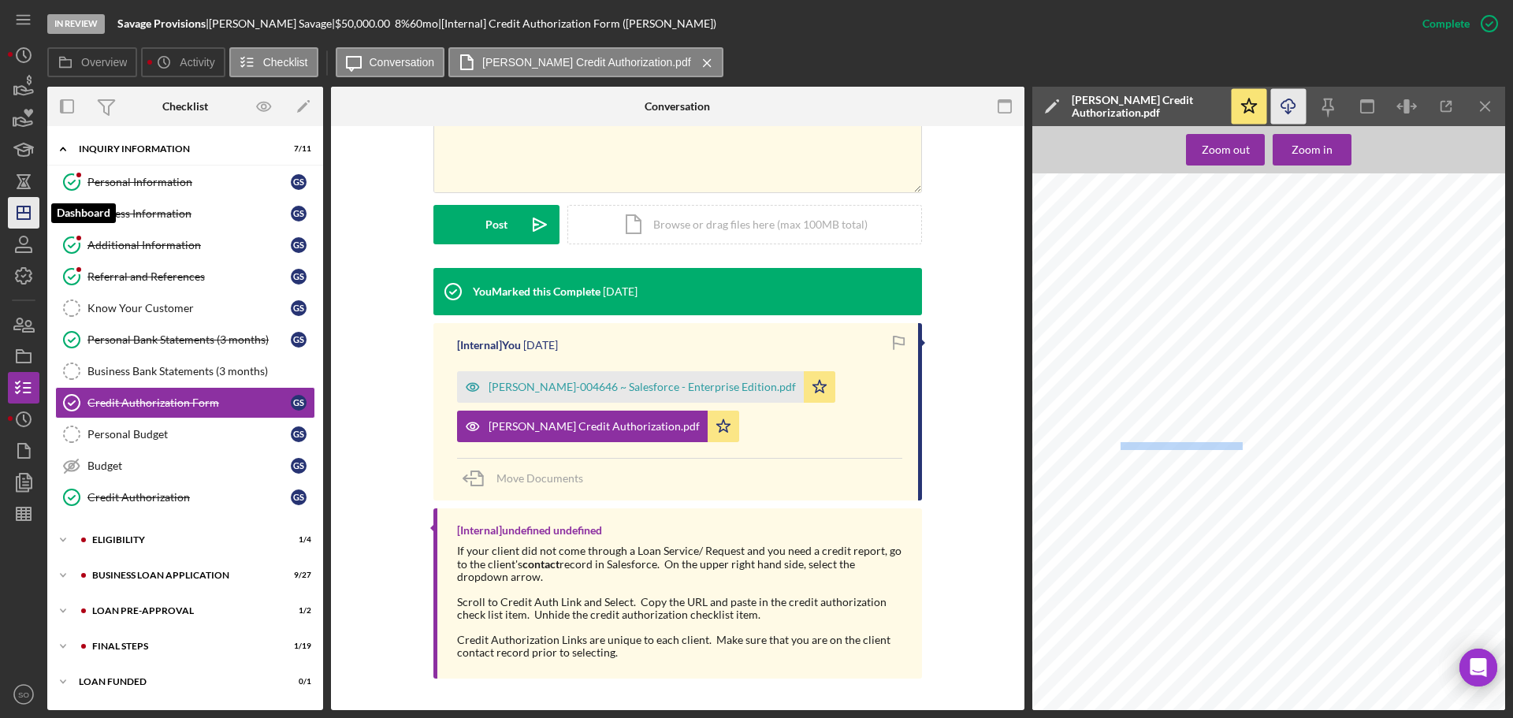
click at [35, 207] on icon "Icon/Dashboard" at bounding box center [23, 212] width 39 height 39
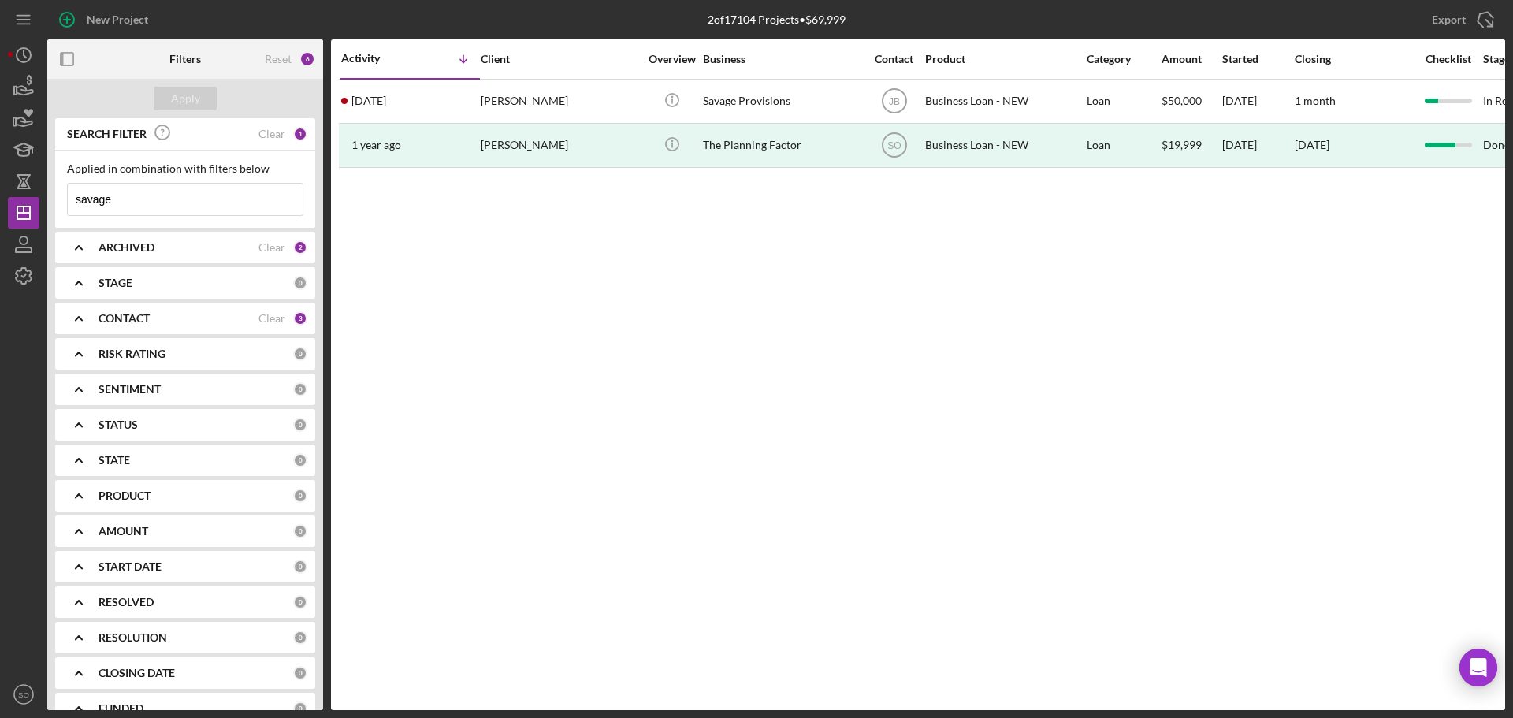
drag, startPoint x: 143, startPoint y: 201, endPoint x: 2, endPoint y: 201, distance: 140.2
click at [0, 201] on div "New Project 2 of 17104 Projects • $69,999 savage Export Icon/Export Filters Res…" at bounding box center [756, 359] width 1513 height 718
type input "[PERSON_NAME]"
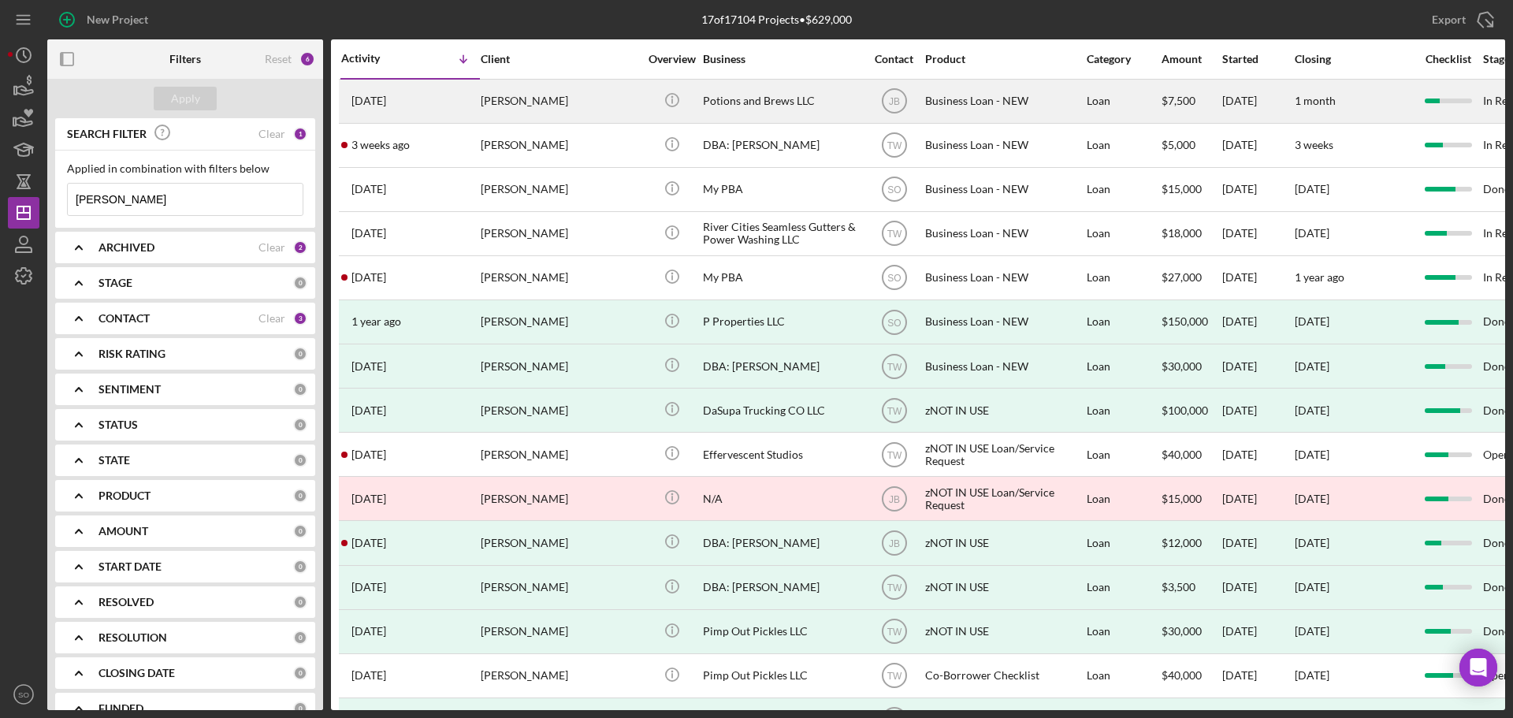
click at [487, 103] on div "[PERSON_NAME]" at bounding box center [560, 101] width 158 height 42
click at [581, 96] on div "[PERSON_NAME]" at bounding box center [560, 101] width 158 height 42
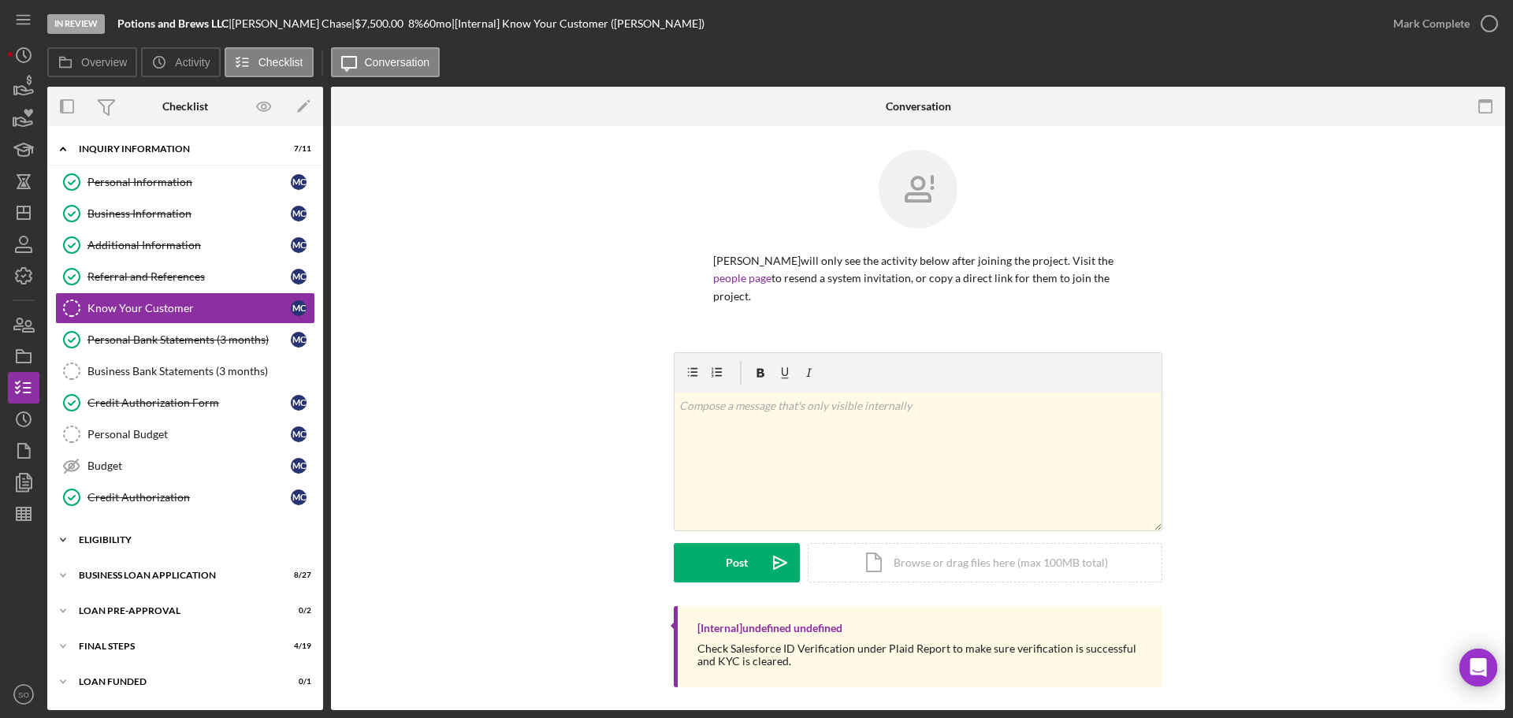
click at [180, 545] on div "Icon/Expander ELIGIBILITY 2 / 4" at bounding box center [185, 540] width 276 height 32
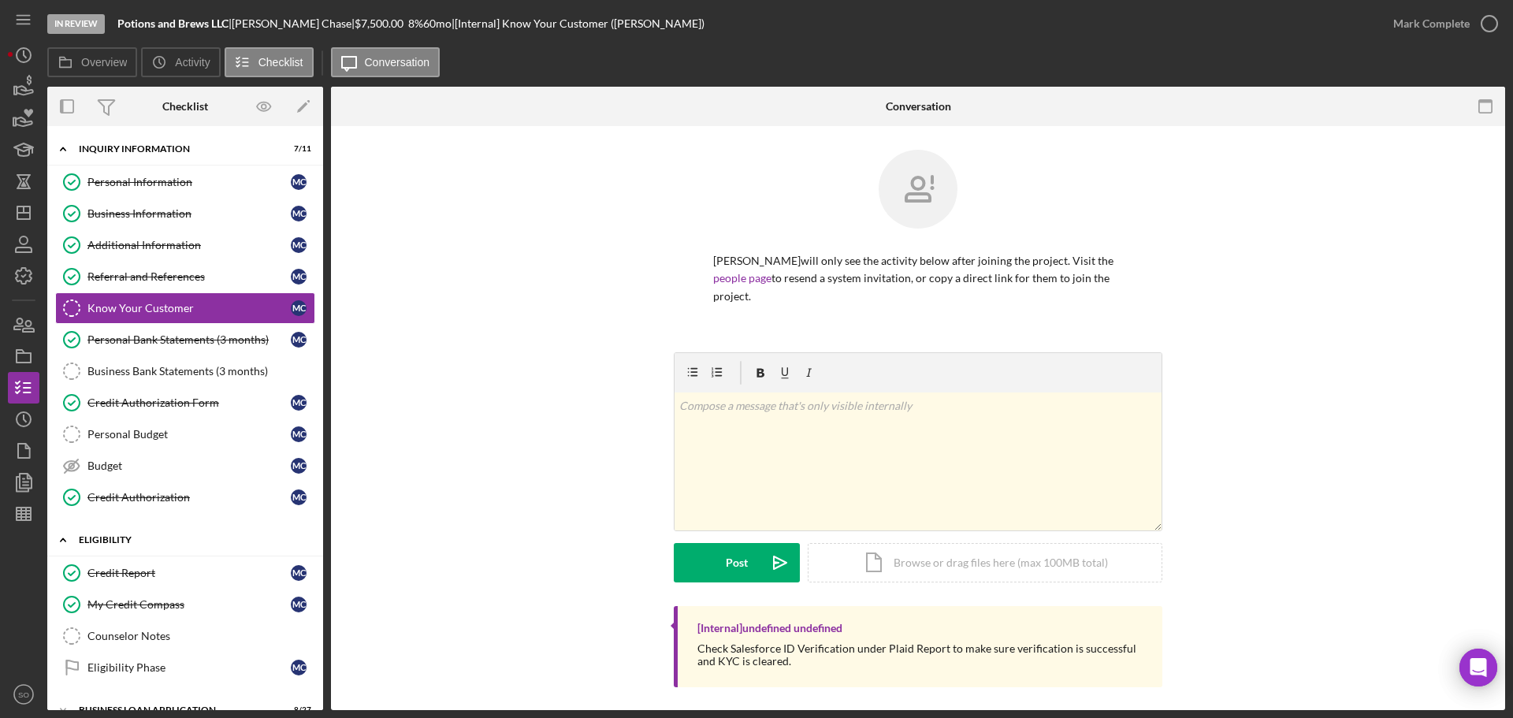
scroll to position [131, 0]
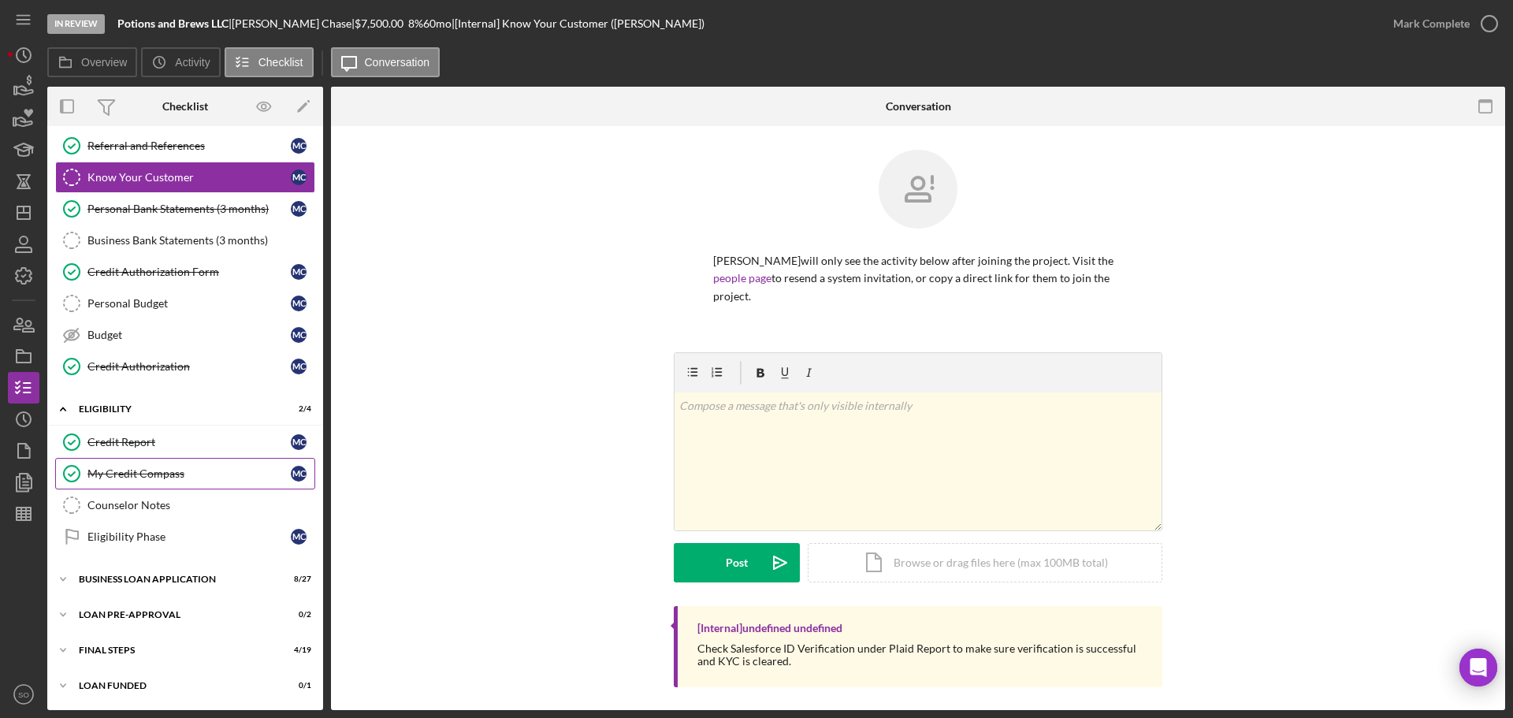
click at [169, 469] on div "My Credit Compass" at bounding box center [188, 473] width 203 height 13
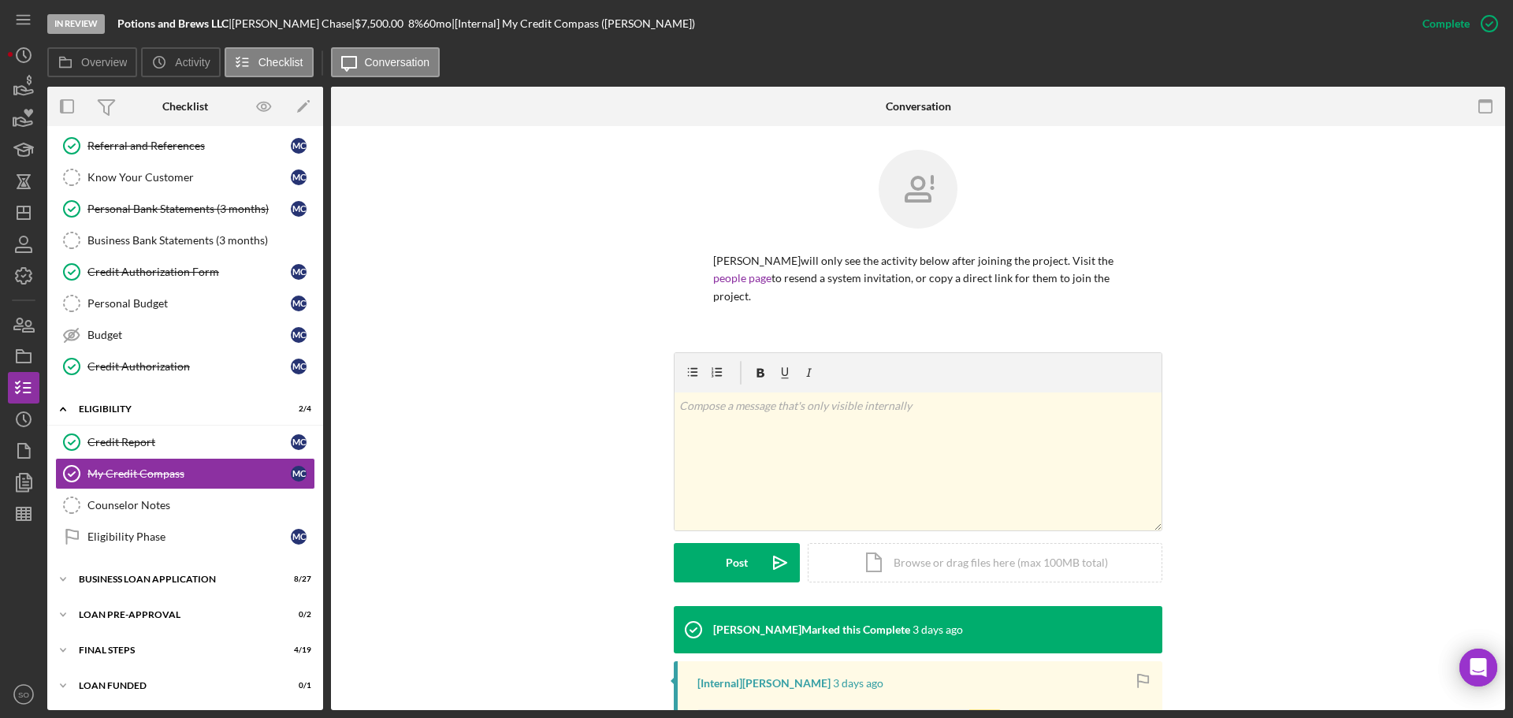
scroll to position [248, 0]
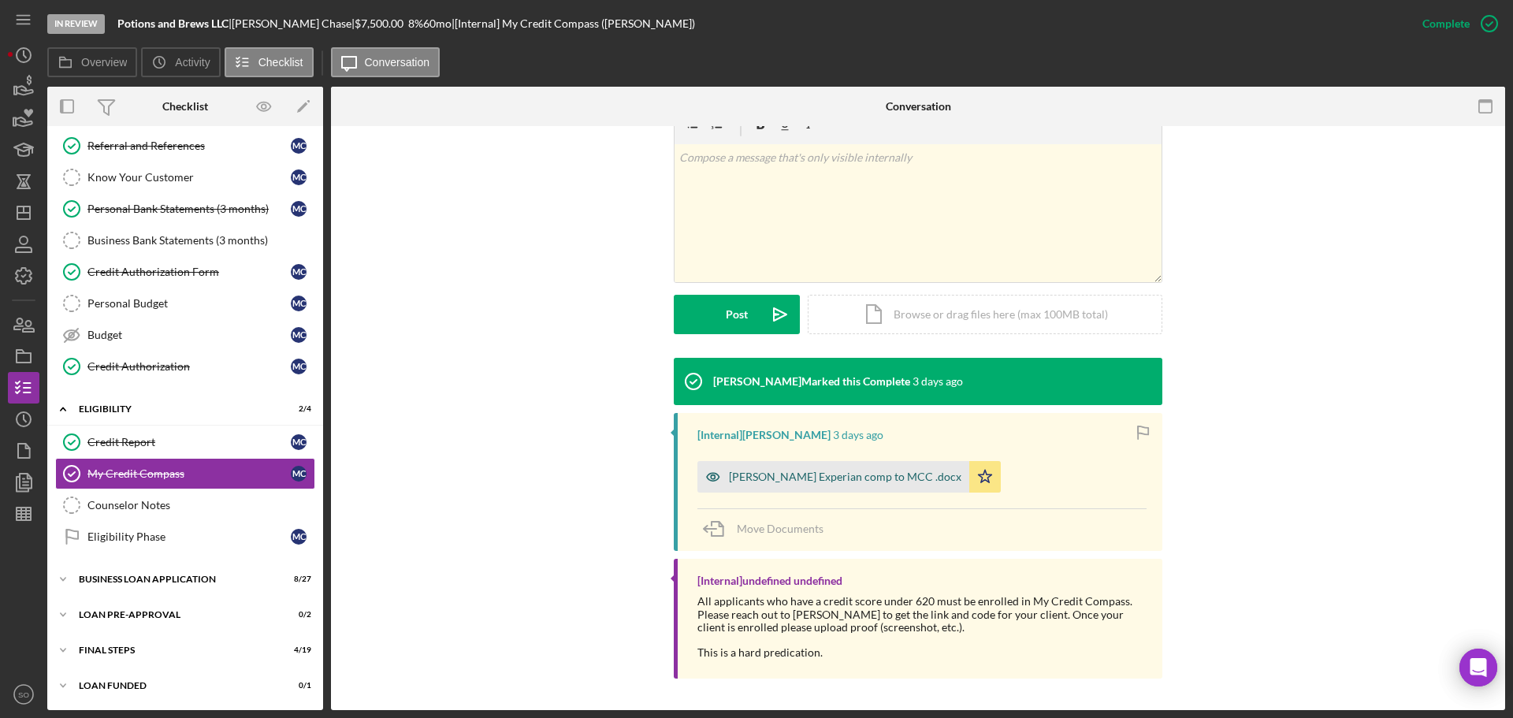
click at [829, 483] on div "[PERSON_NAME] Experian comp to MCC .docx" at bounding box center [845, 476] width 232 height 13
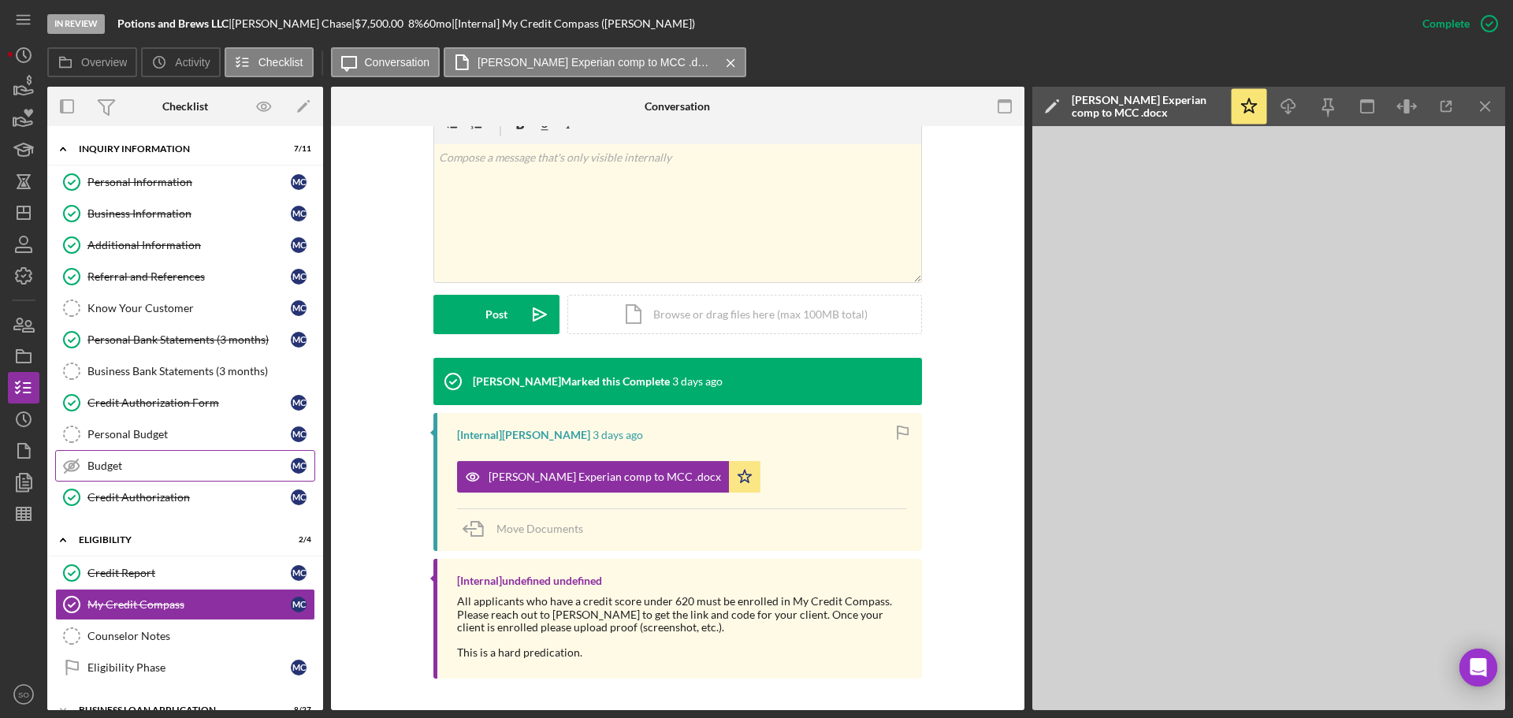
scroll to position [131, 0]
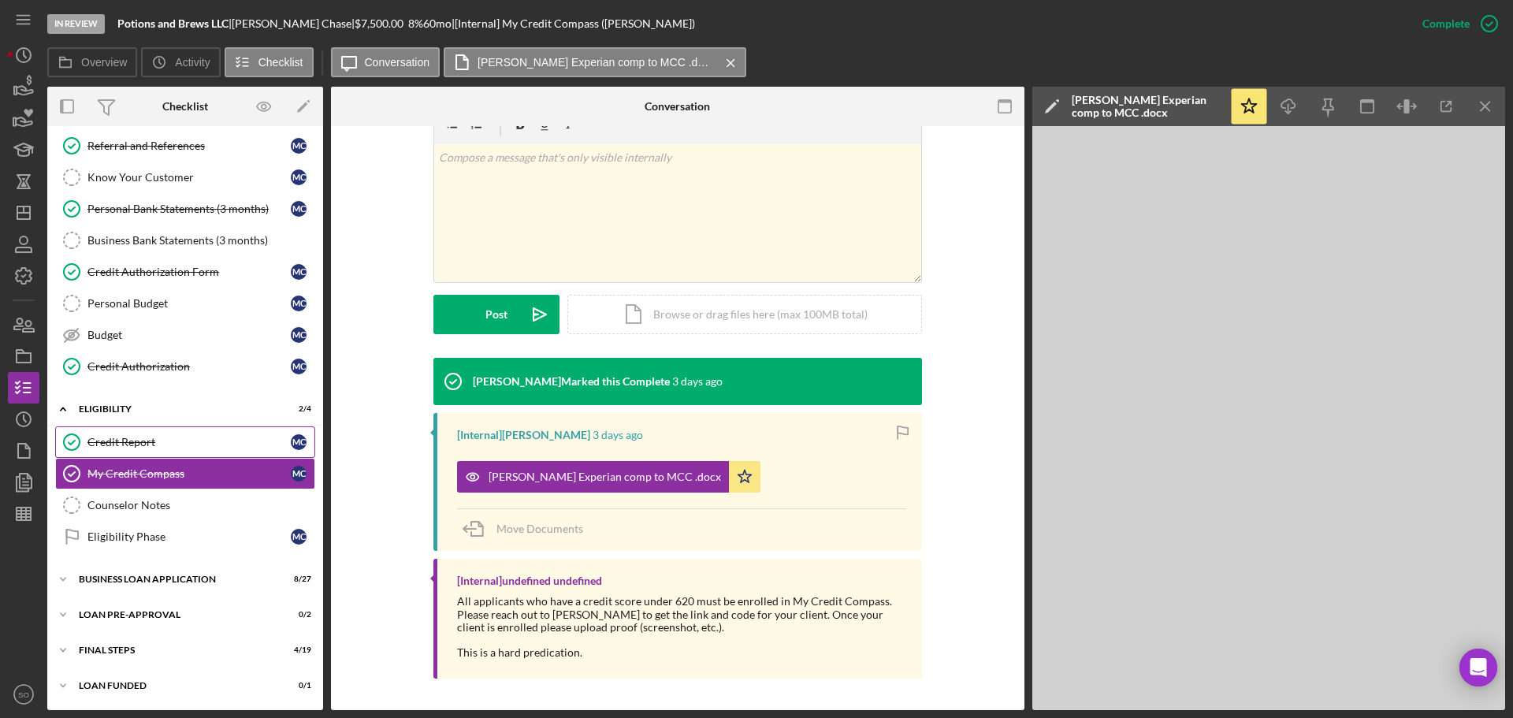
click at [201, 450] on link "Credit Report Credit Report M C" at bounding box center [185, 442] width 260 height 32
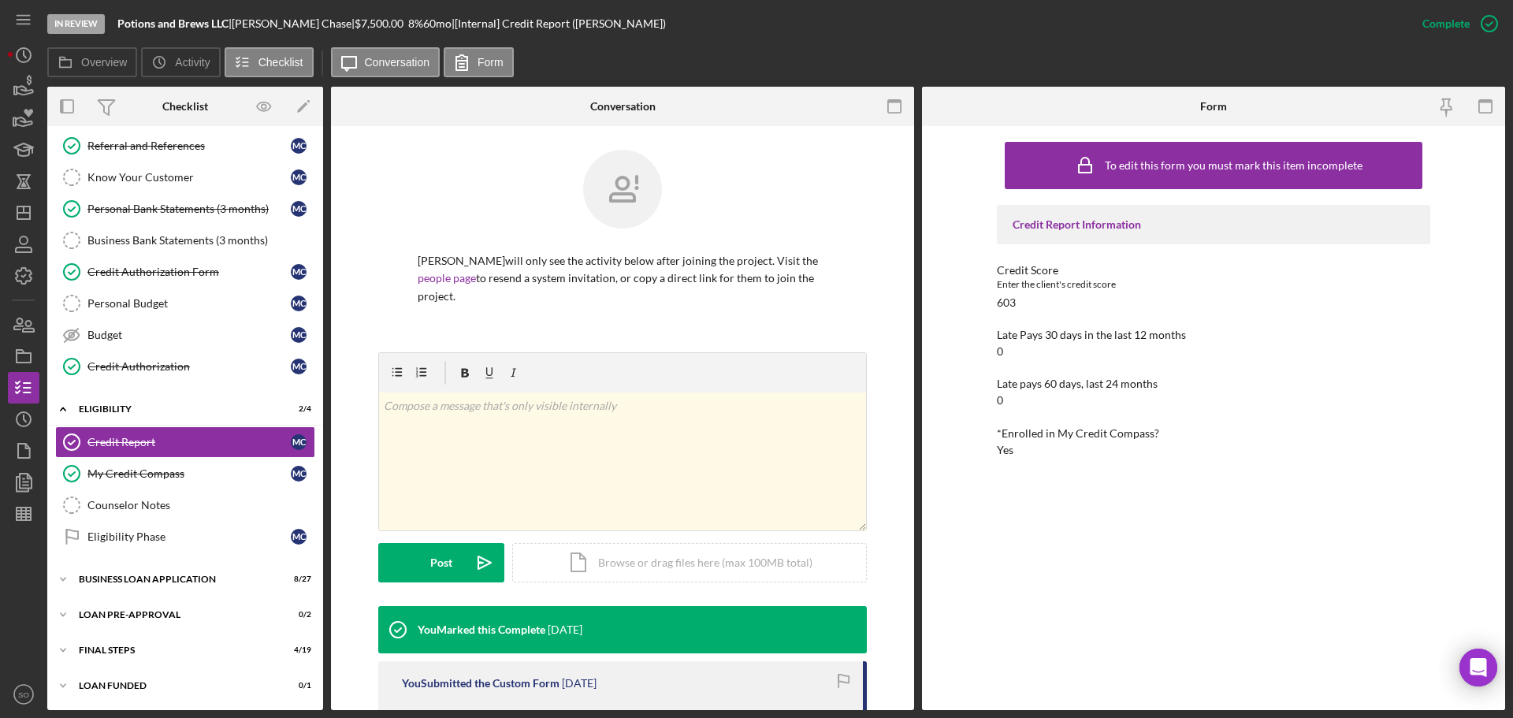
scroll to position [236, 0]
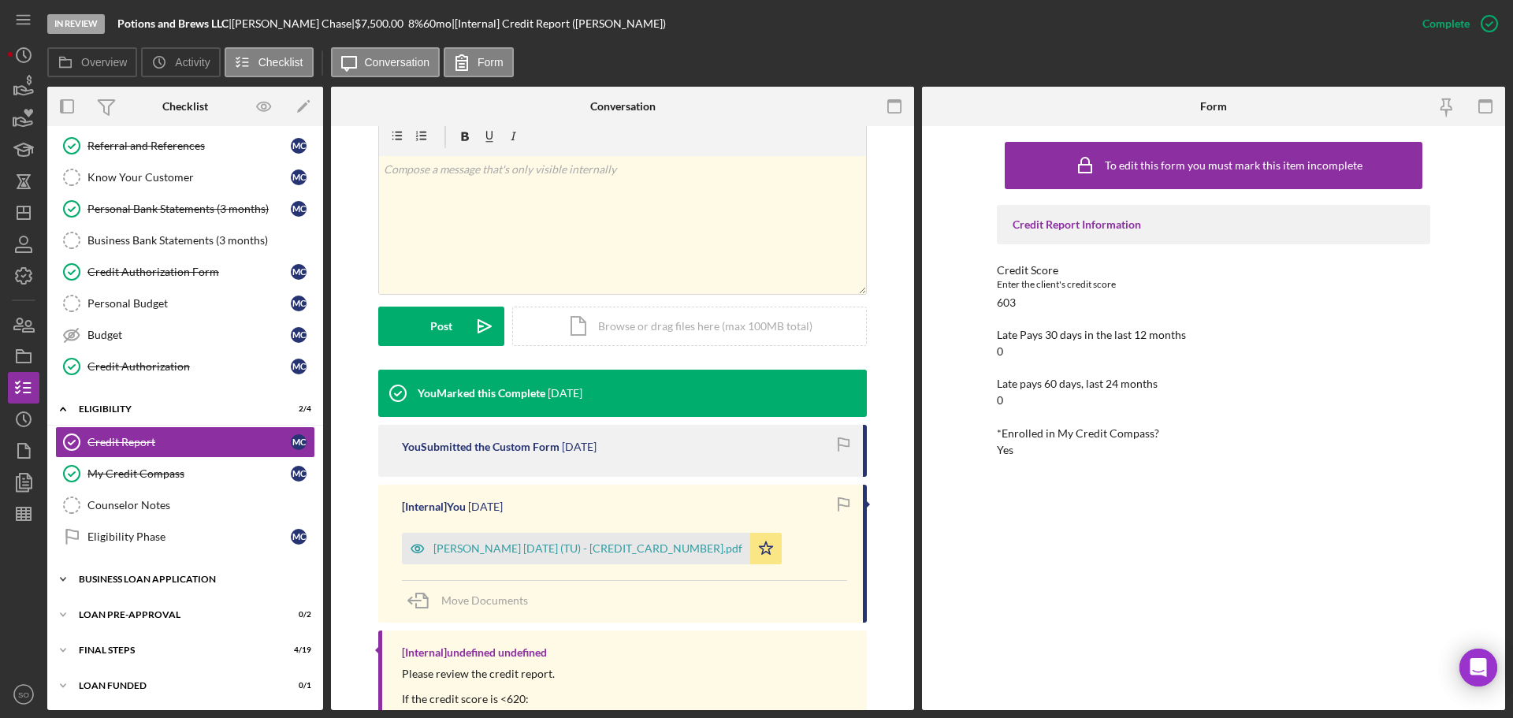
click at [187, 576] on div "BUSINESS LOAN APPLICATION" at bounding box center [191, 578] width 225 height 9
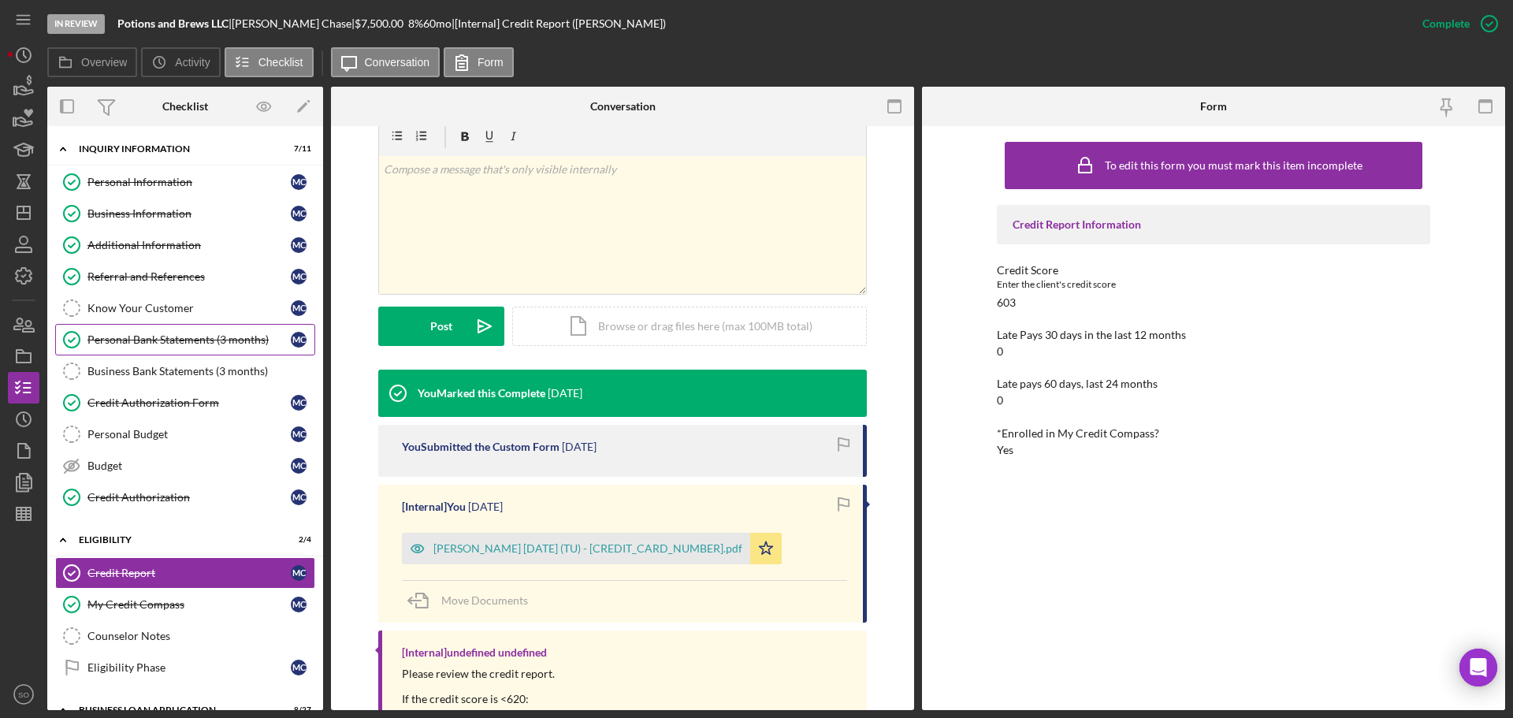
click at [165, 351] on link "Personal Bank Statements (3 months) Personal Bank Statements (3 months) M C" at bounding box center [185, 340] width 260 height 32
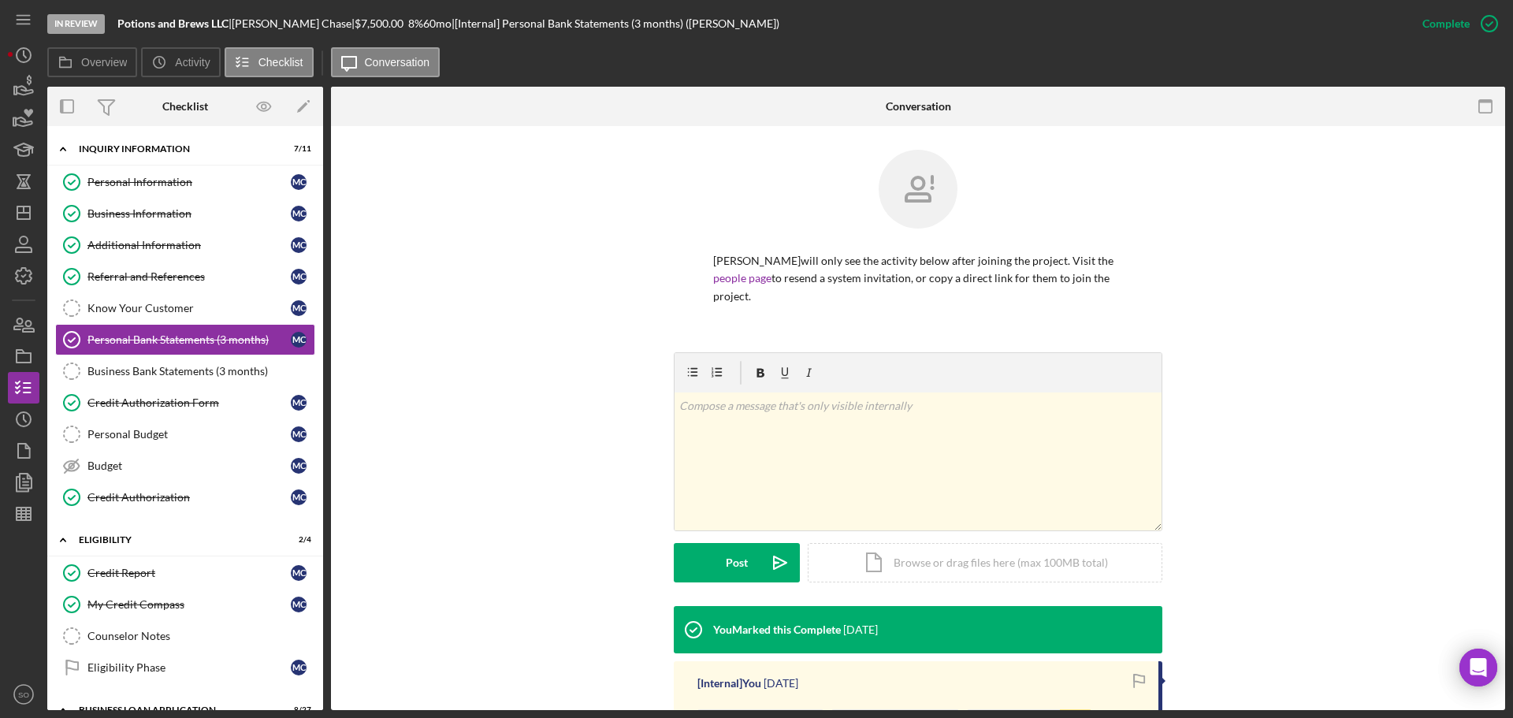
scroll to position [213, 0]
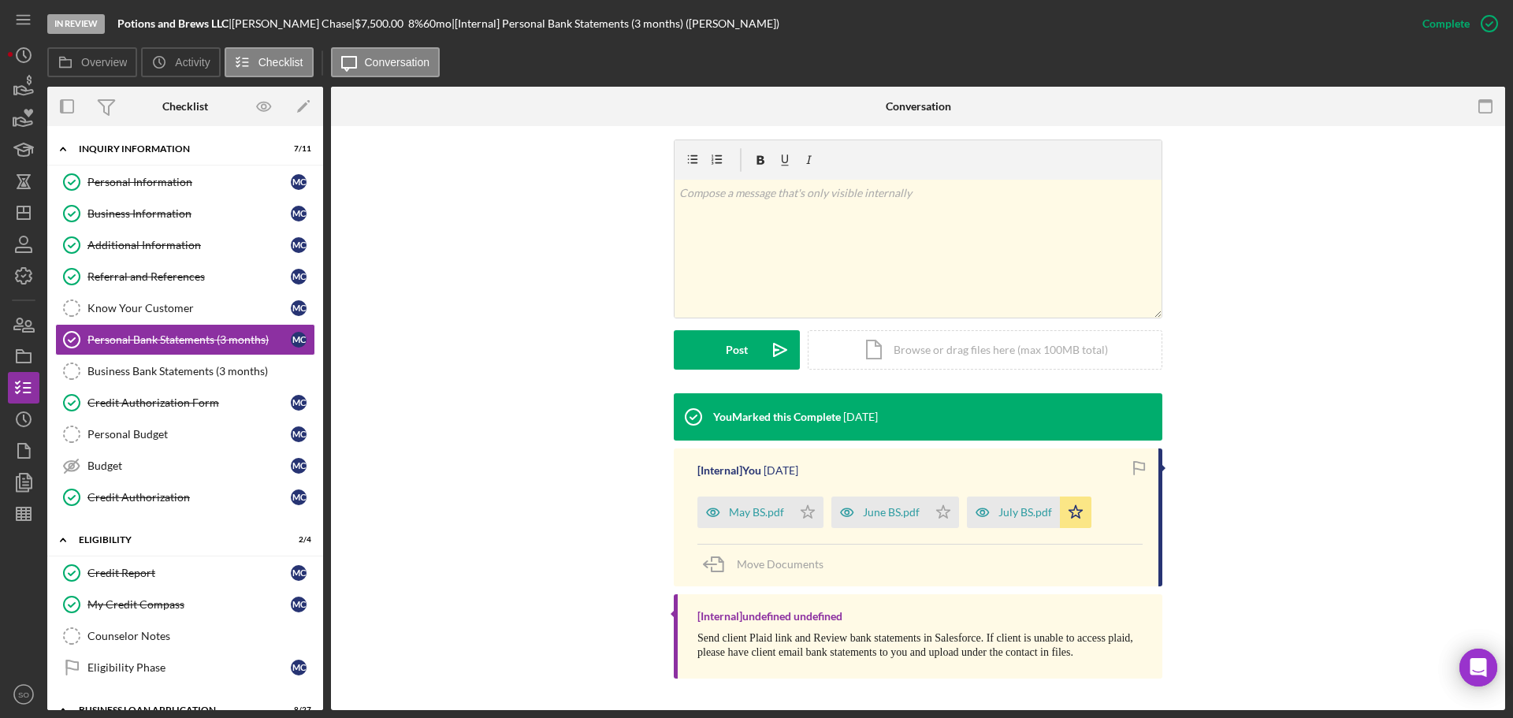
click at [1019, 529] on div "[Internal] You [DATE] May BS.pdf Icon/Star June BS.pdf Icon/Star July BS.pdf Ic…" at bounding box center [918, 517] width 488 height 138
click at [1013, 511] on div "July BS.pdf" at bounding box center [1025, 512] width 54 height 13
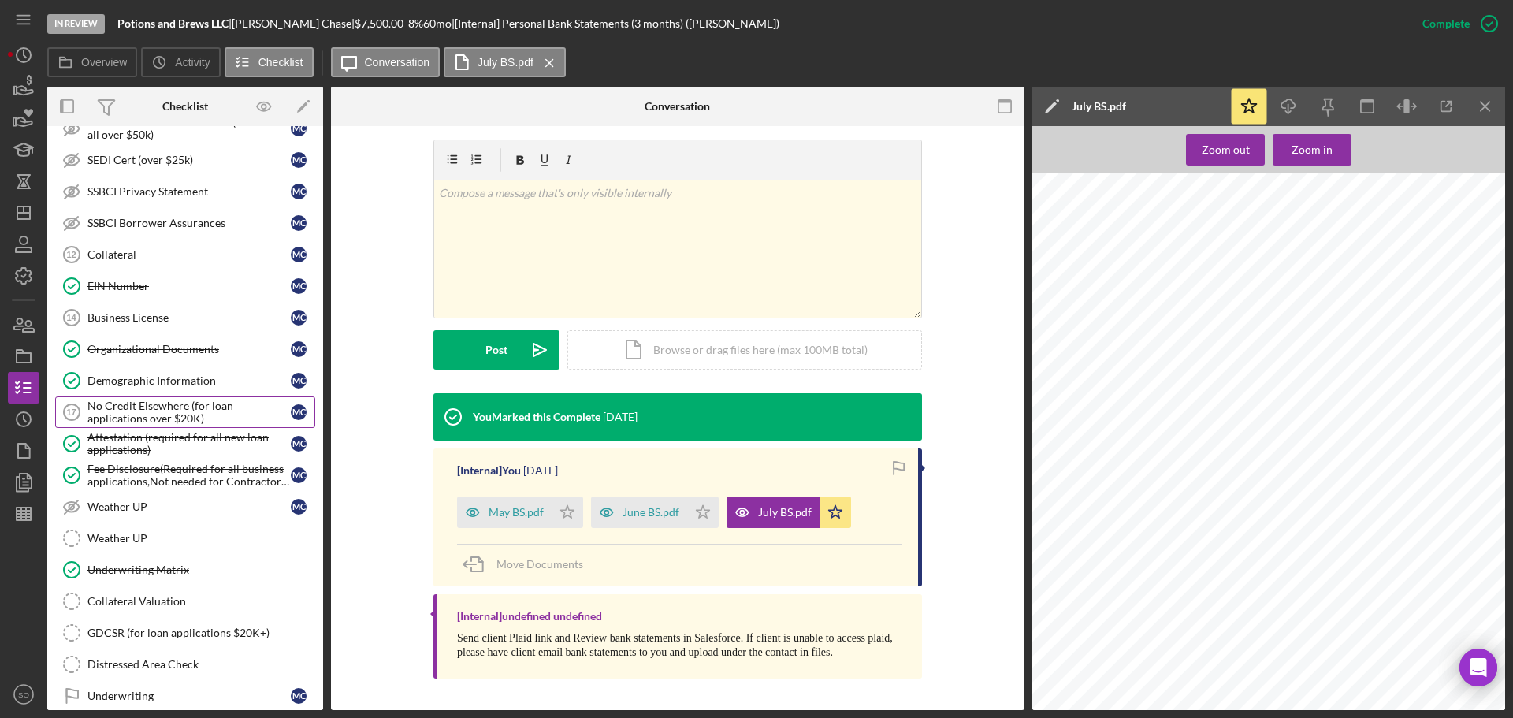
scroll to position [990, 0]
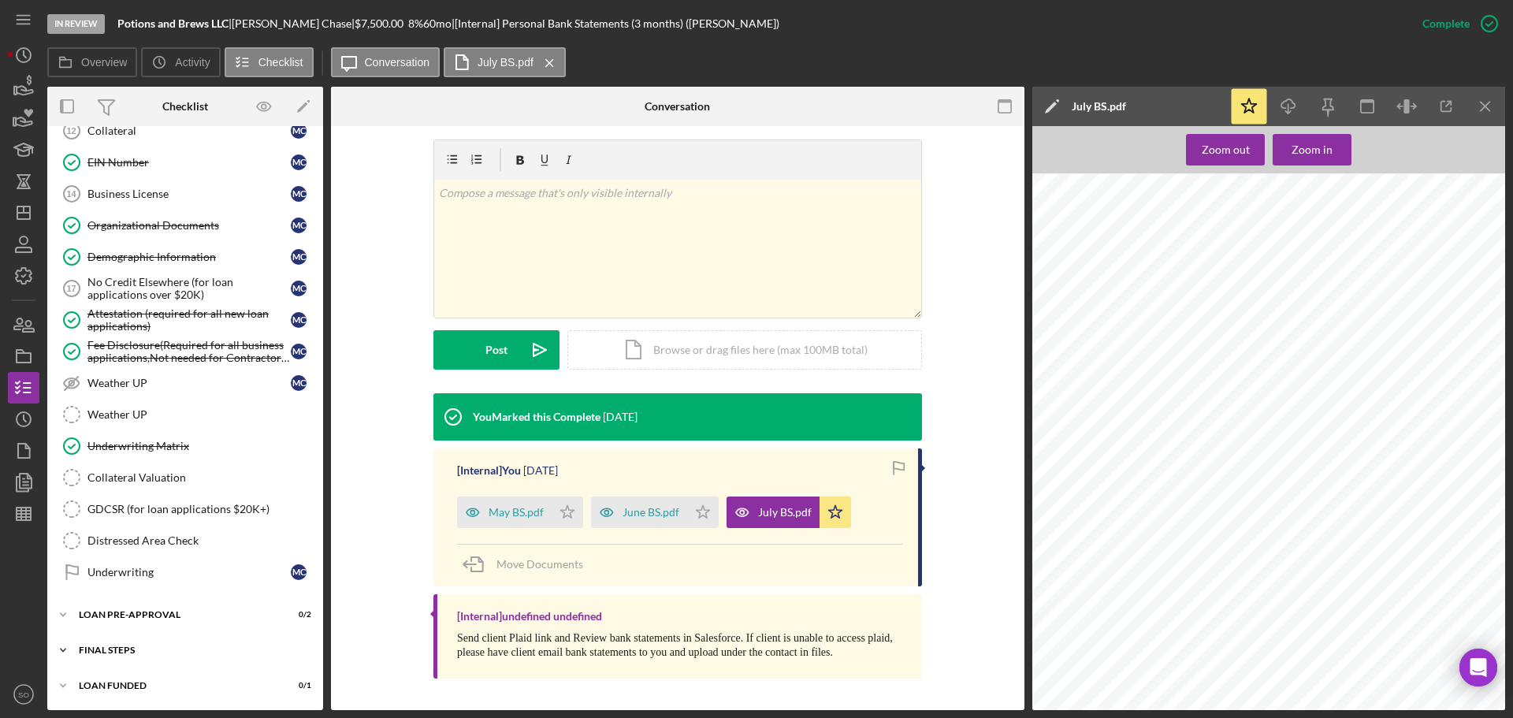
drag, startPoint x: 184, startPoint y: 652, endPoint x: 206, endPoint y: 650, distance: 22.2
click at [184, 652] on div "FINAL STEPS" at bounding box center [191, 649] width 225 height 9
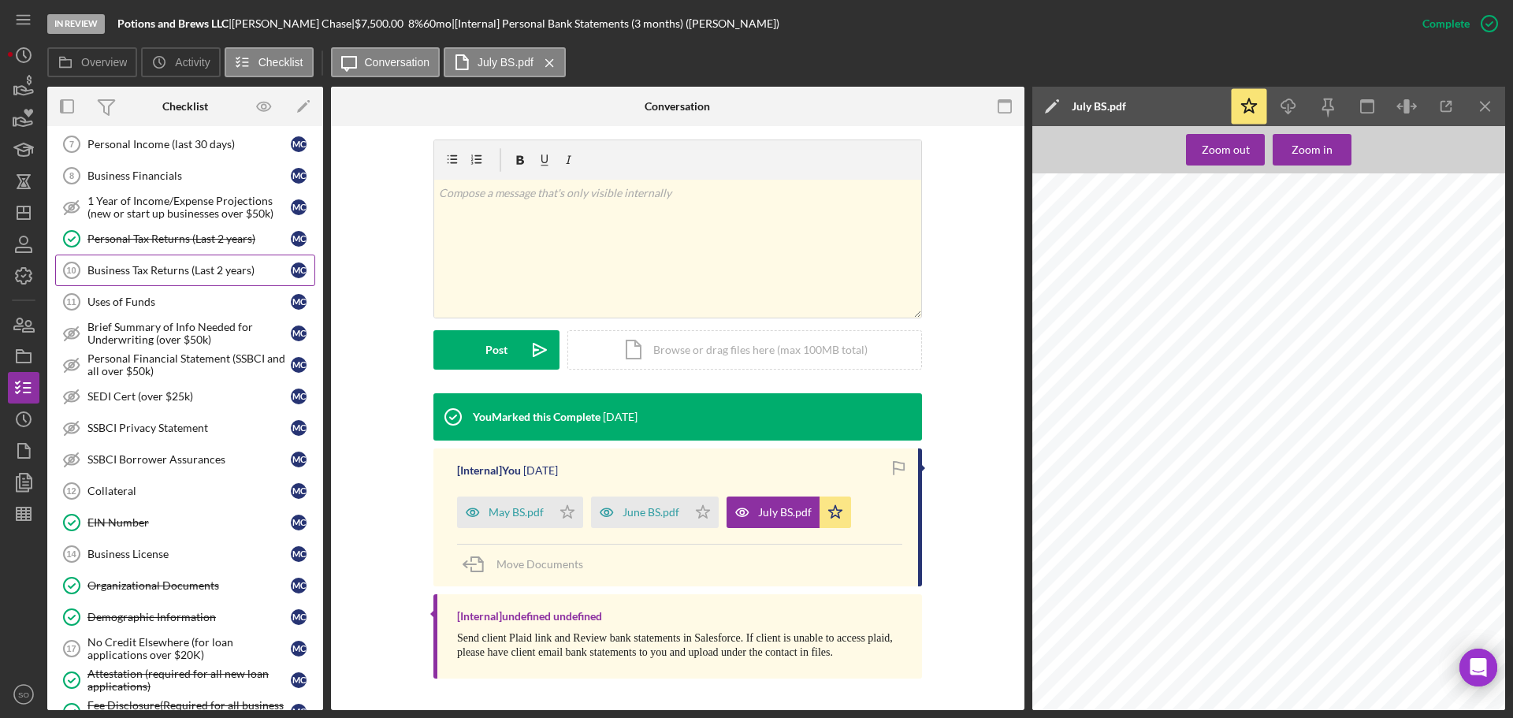
scroll to position [945, 0]
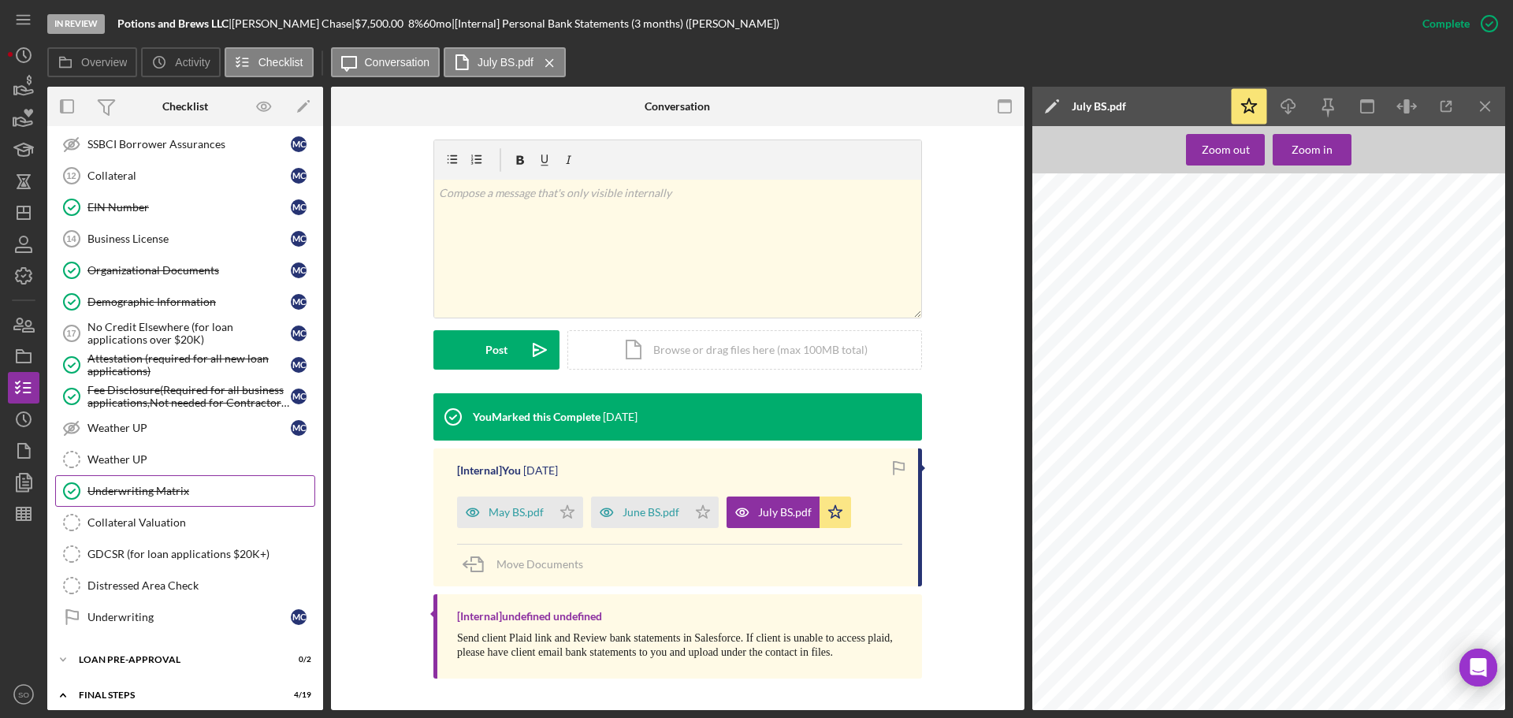
click at [169, 497] on div "Underwriting Matrix" at bounding box center [200, 491] width 227 height 13
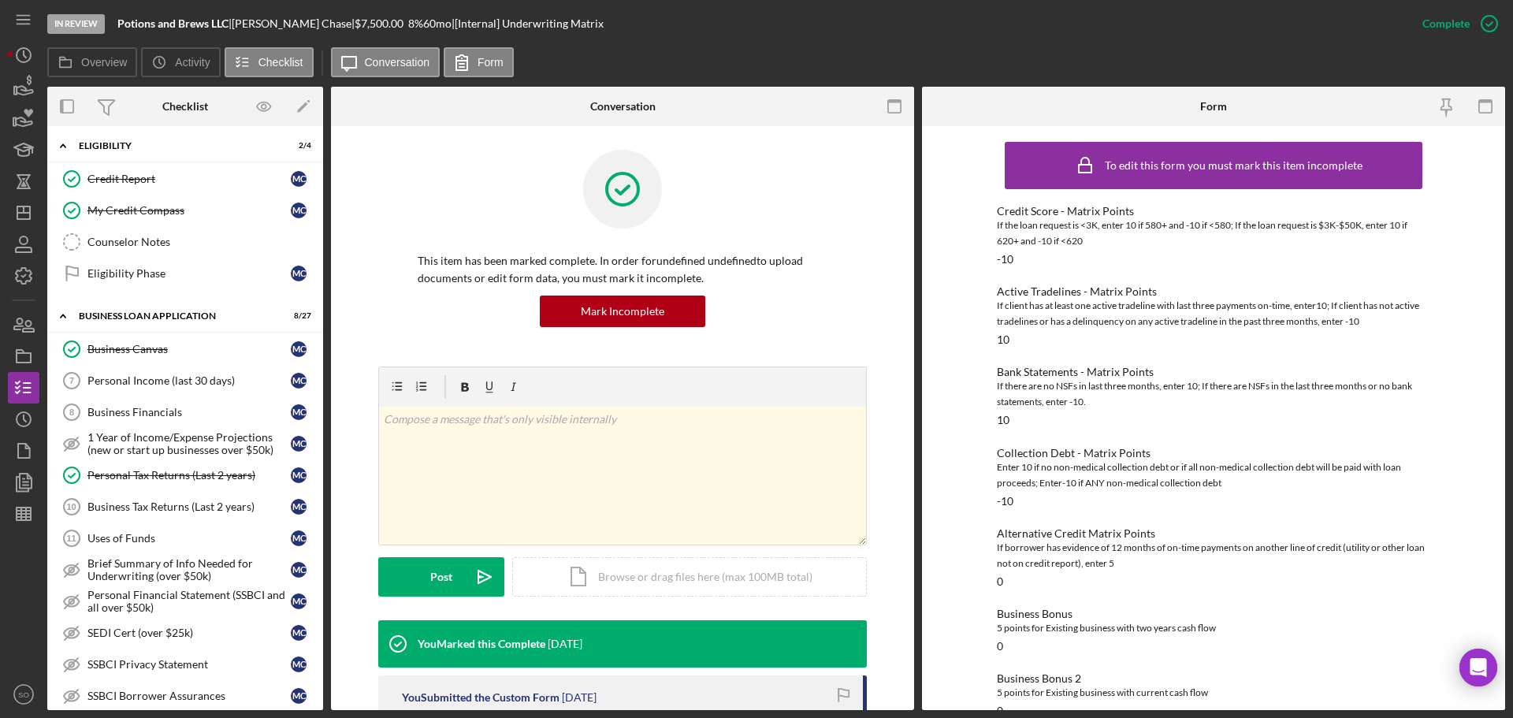
scroll to position [315, 0]
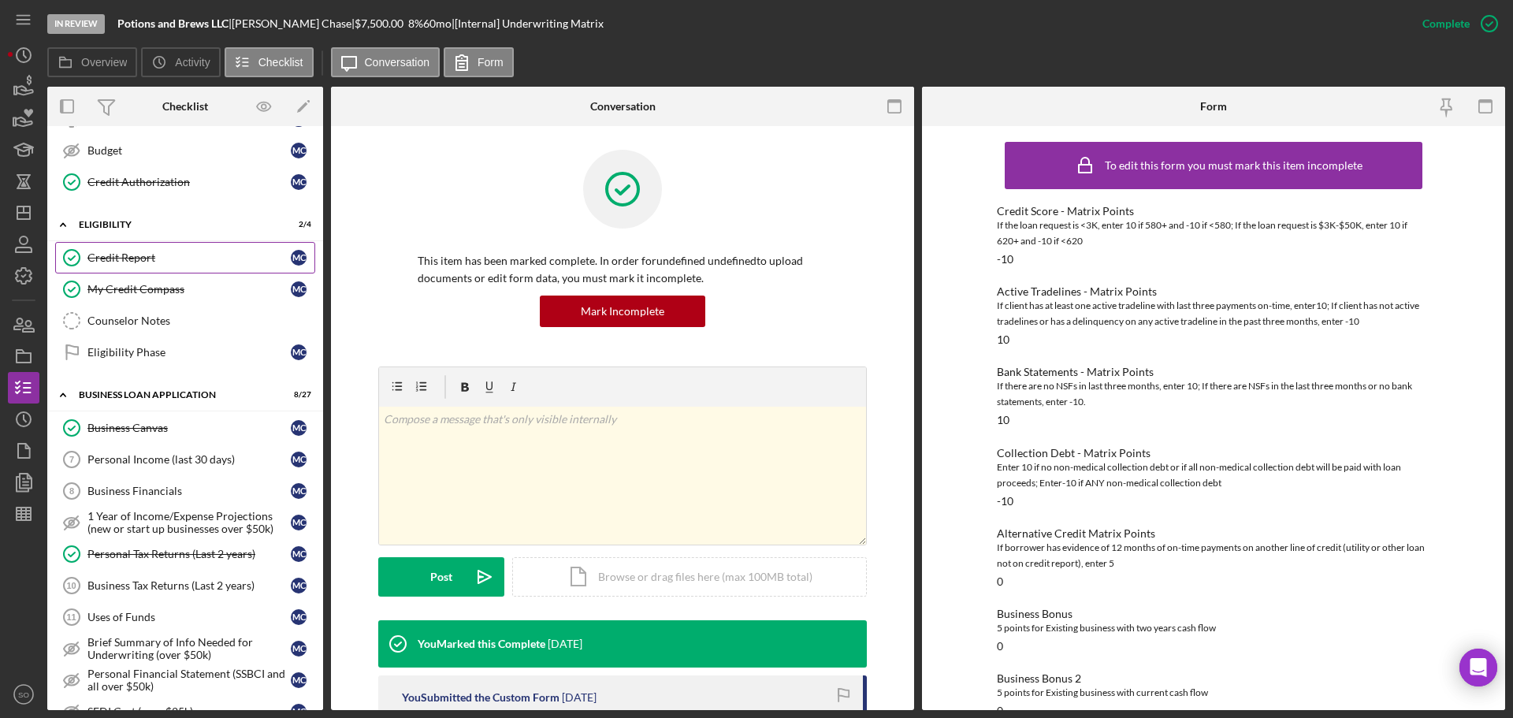
click at [138, 262] on div "Credit Report" at bounding box center [188, 257] width 203 height 13
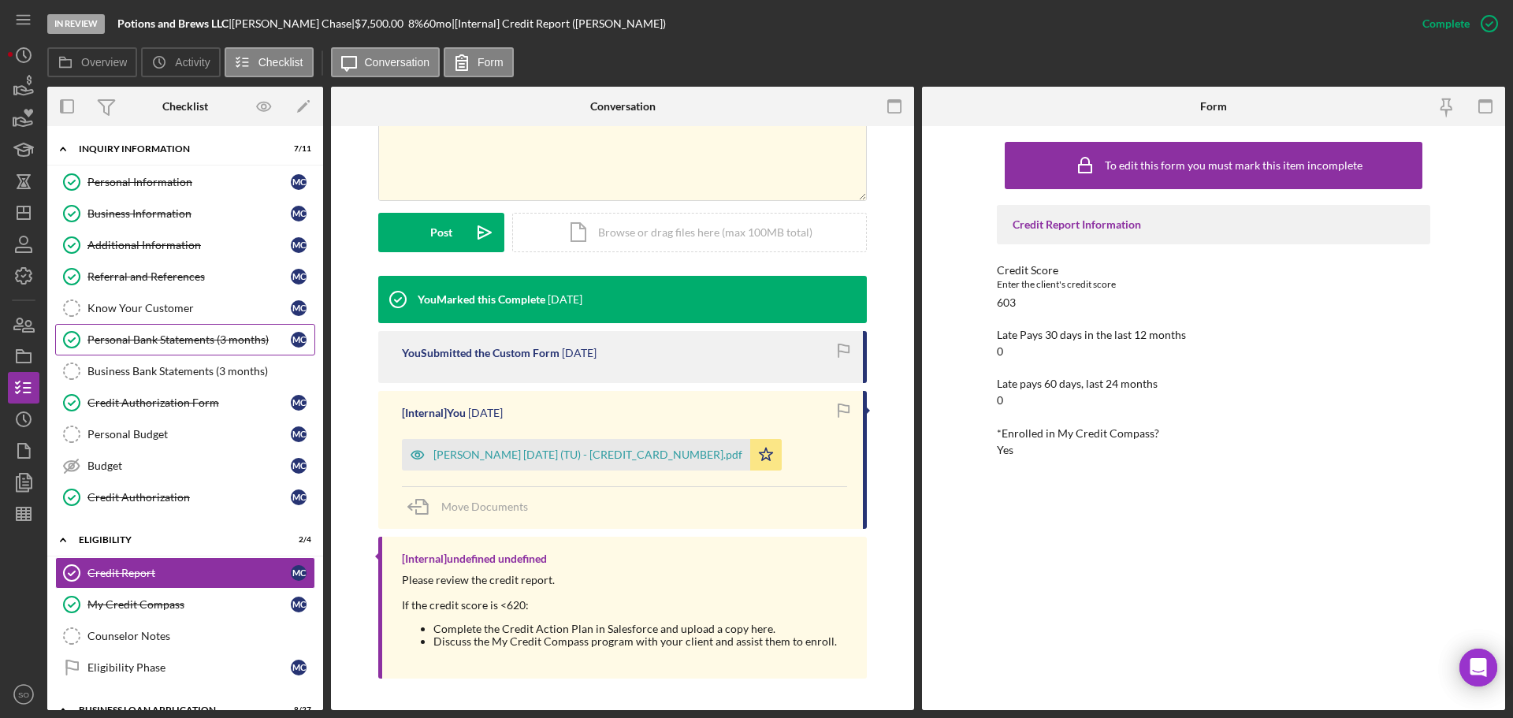
click at [197, 343] on div "Personal Bank Statements (3 months)" at bounding box center [188, 339] width 203 height 13
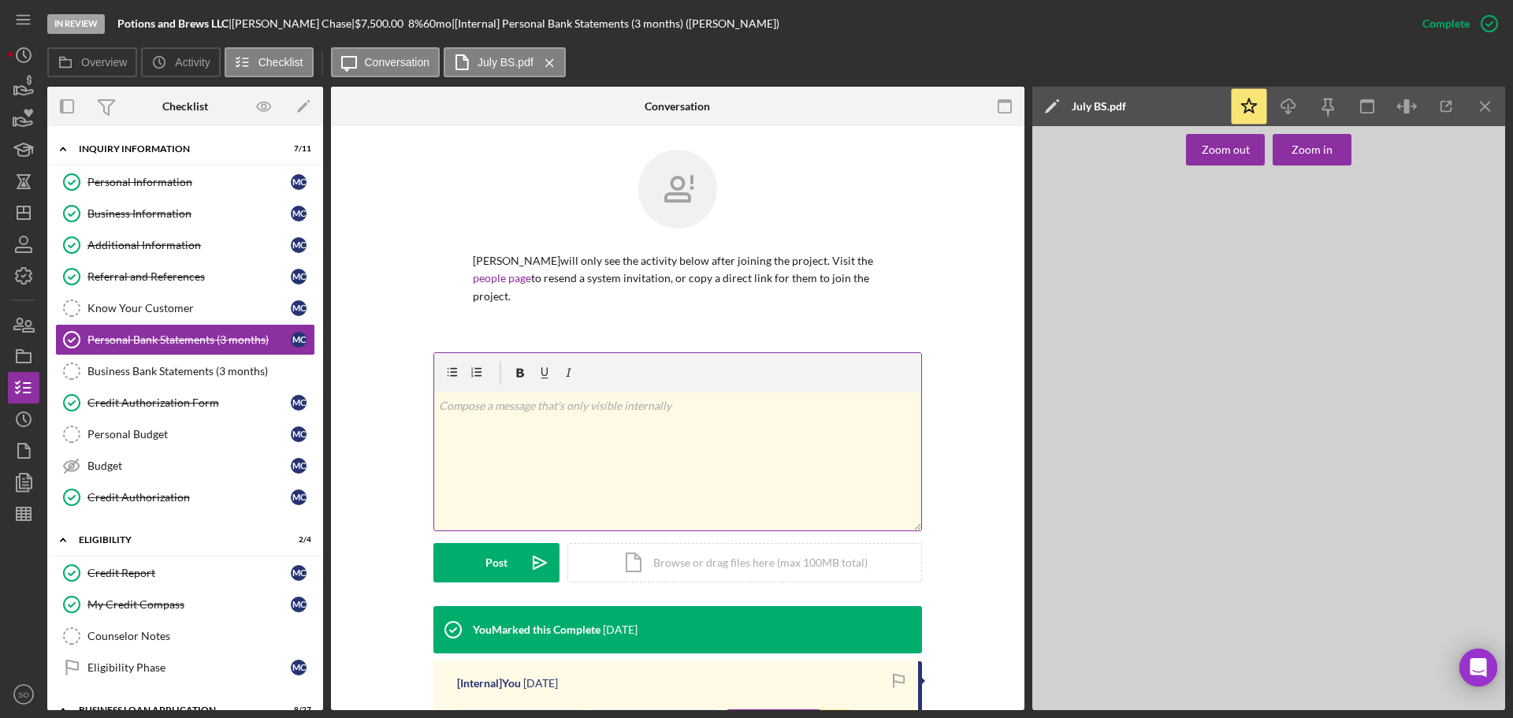
scroll to position [213, 0]
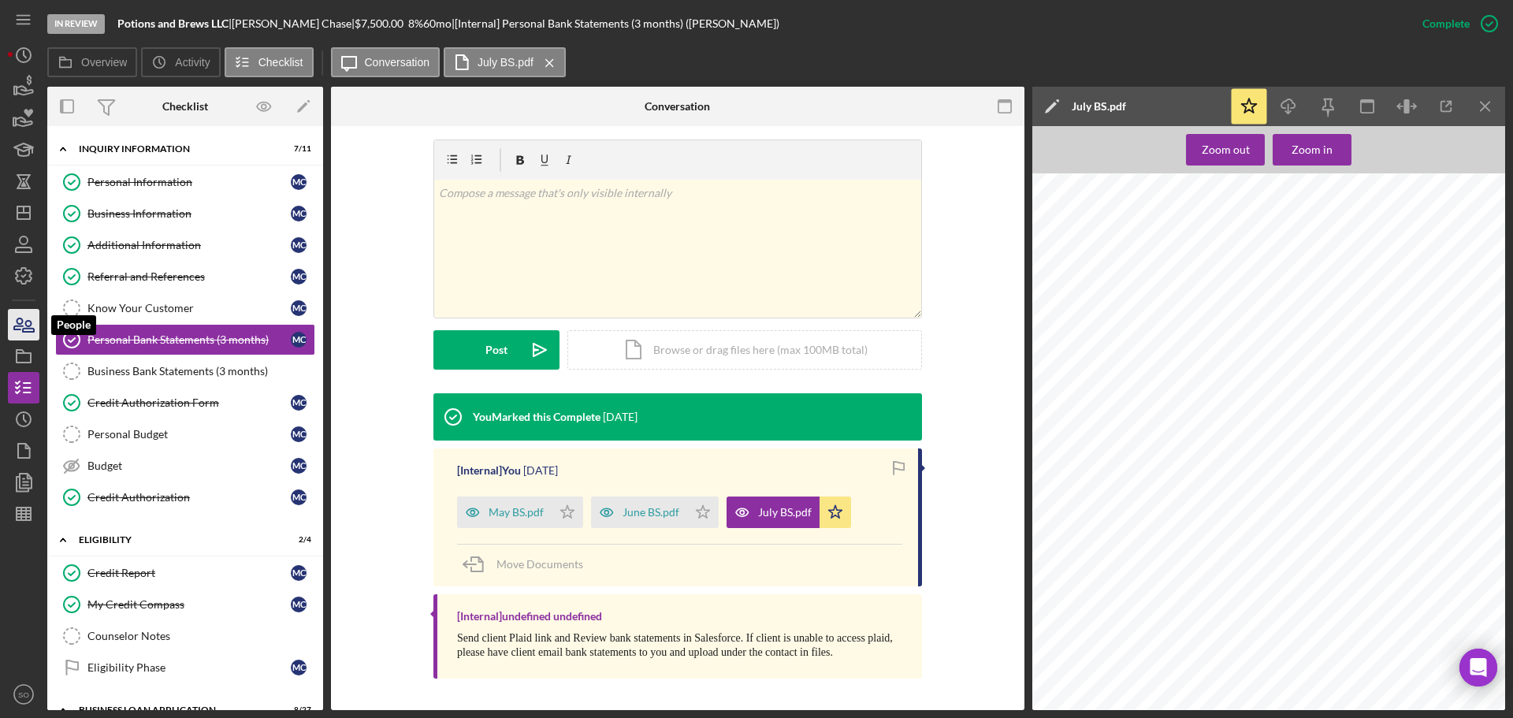
click at [32, 321] on icon "button" at bounding box center [23, 324] width 39 height 39
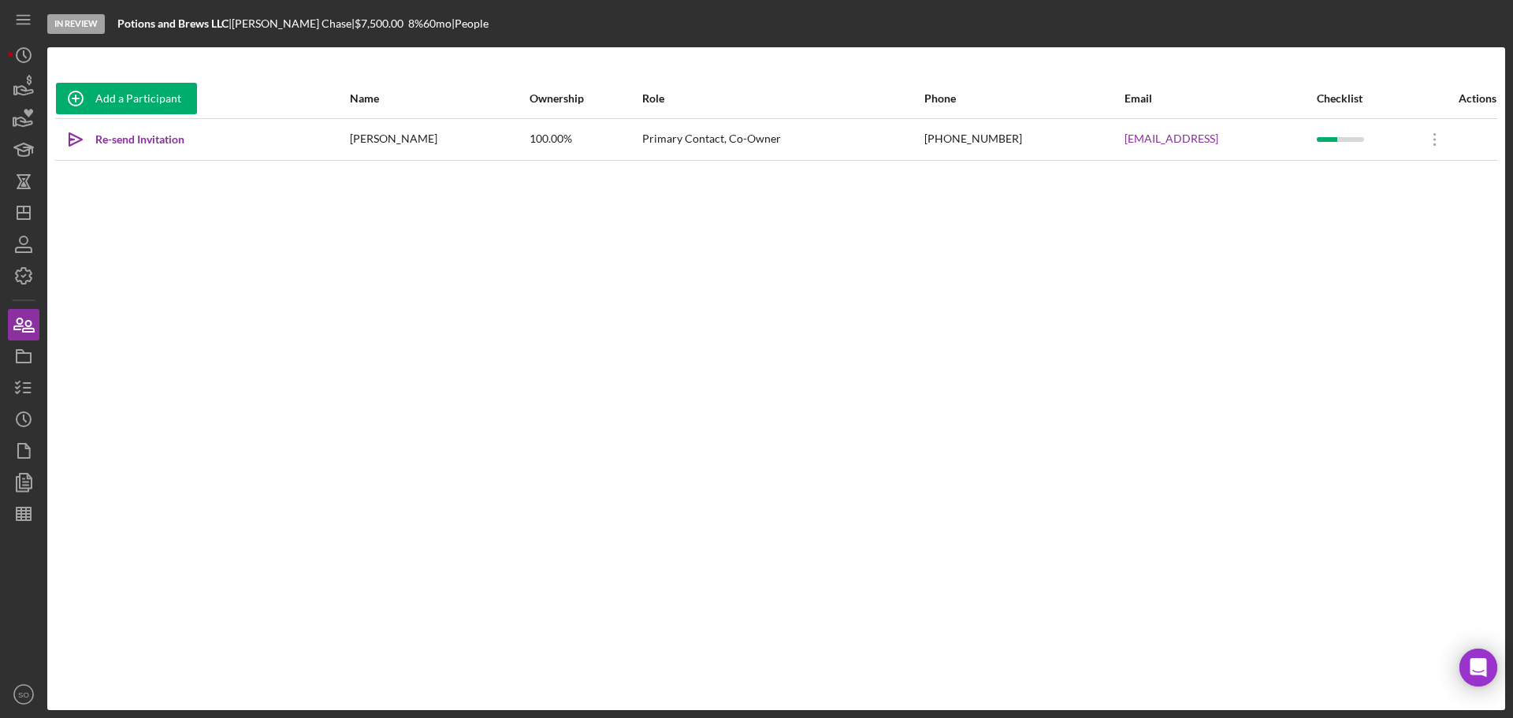
click at [1227, 269] on div "Add a Participant Name Ownership Role Phone Email Checklist Actions Icon/icon-i…" at bounding box center [775, 379] width 1457 height 600
click at [30, 353] on rect "button" at bounding box center [24, 357] width 14 height 9
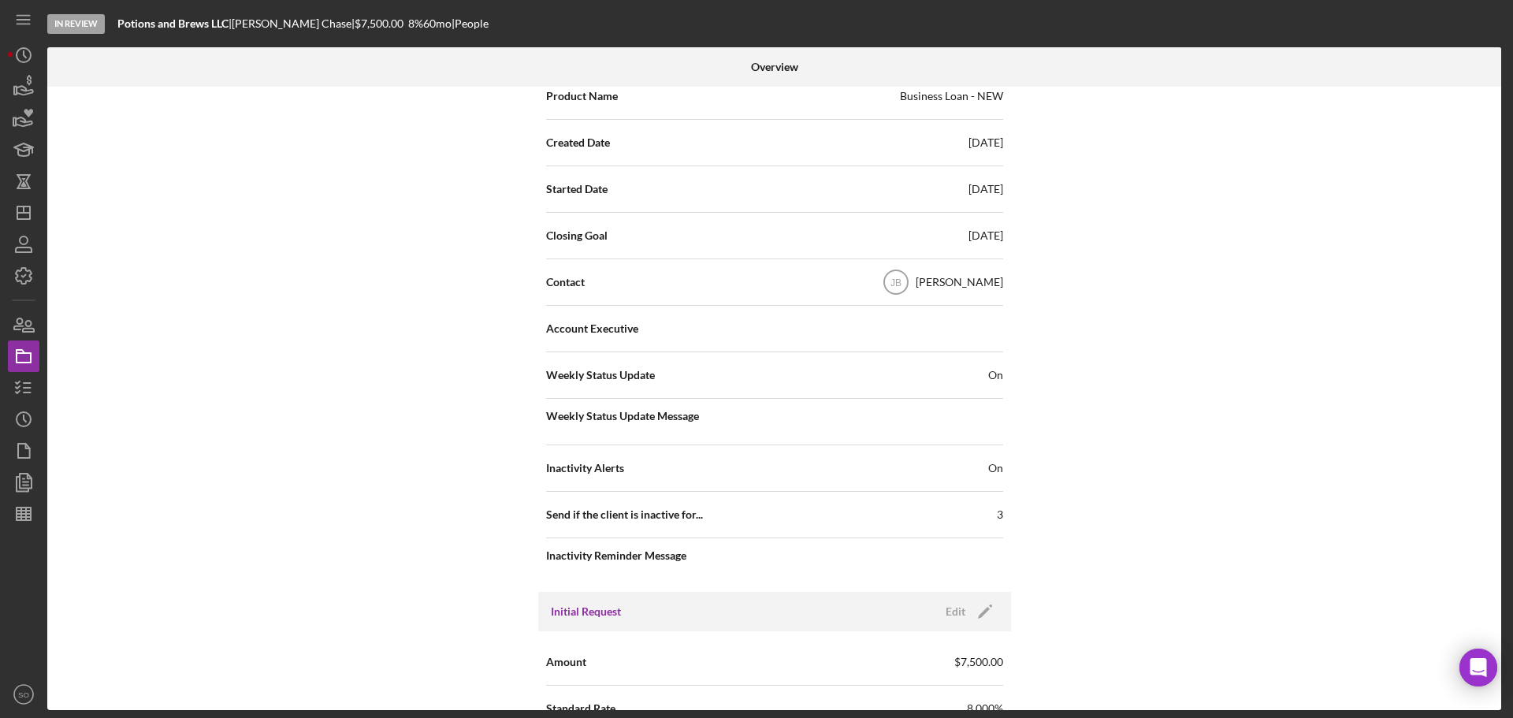
scroll to position [394, 0]
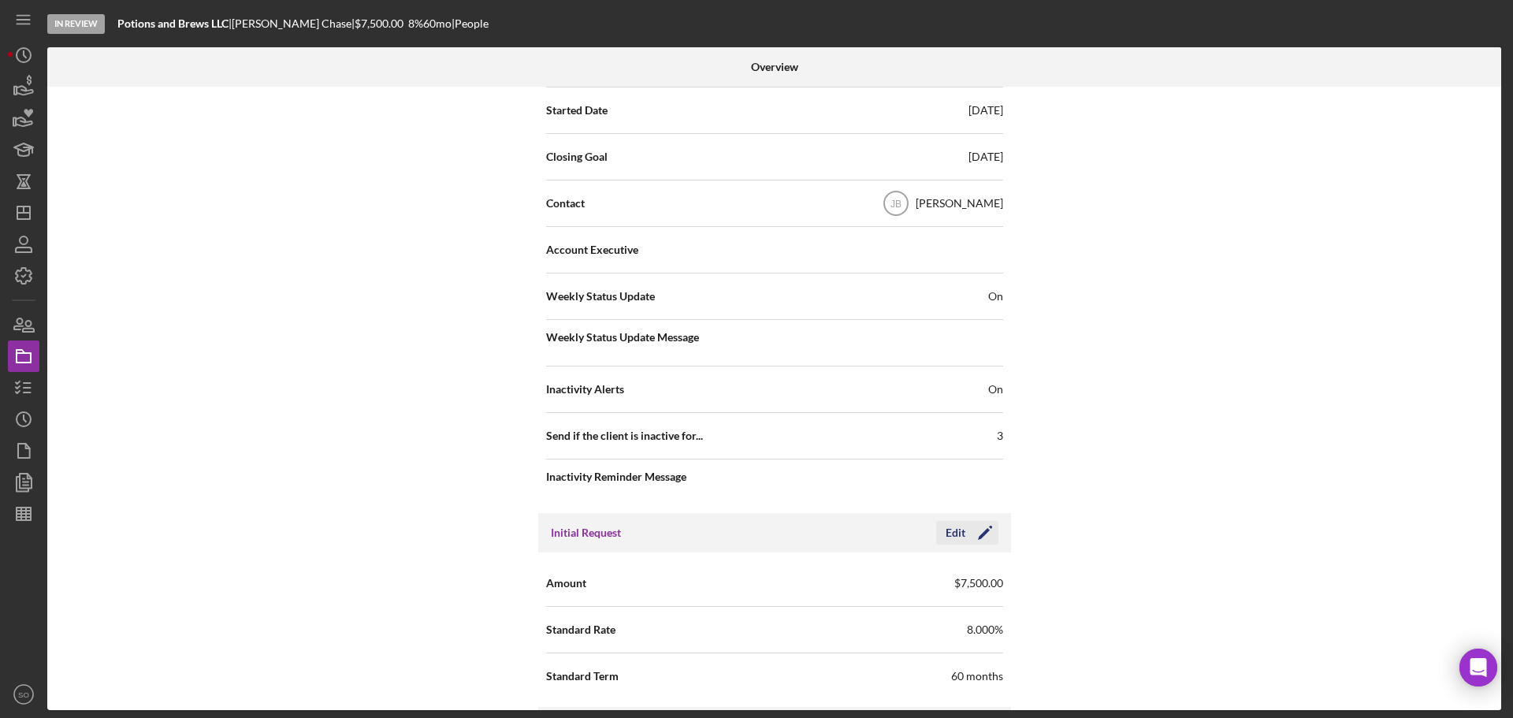
click at [982, 536] on icon "Icon/Edit" at bounding box center [984, 532] width 39 height 39
drag, startPoint x: 886, startPoint y: 589, endPoint x: 570, endPoint y: 609, distance: 316.6
click at [570, 609] on form "Amount $7,500 Standard Rate 8.000% Standard Term 60" at bounding box center [774, 629] width 457 height 139
type input "$3,000"
click at [971, 537] on div "Save" at bounding box center [971, 533] width 22 height 24
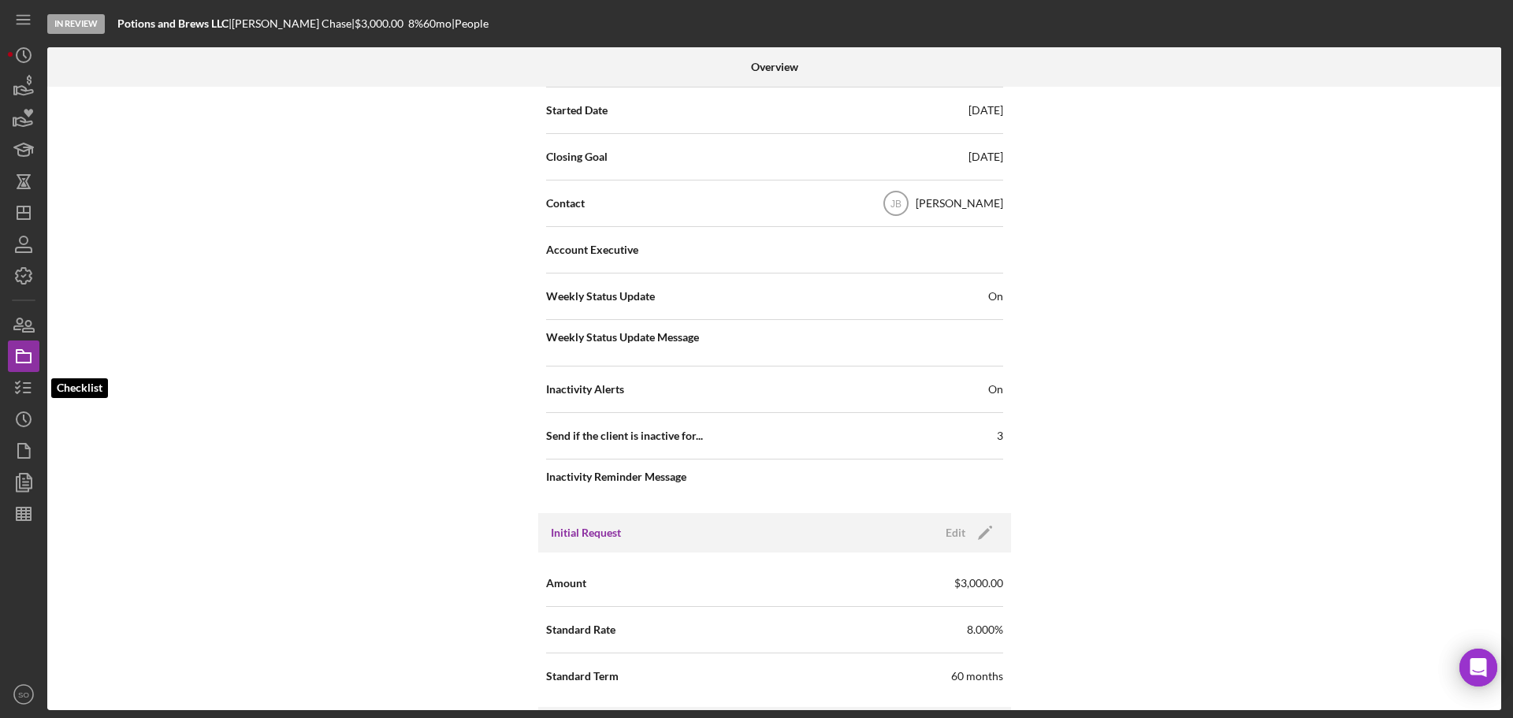
drag, startPoint x: 23, startPoint y: 394, endPoint x: 46, endPoint y: 404, distance: 25.0
click at [23, 394] on icon "button" at bounding box center [23, 387] width 39 height 39
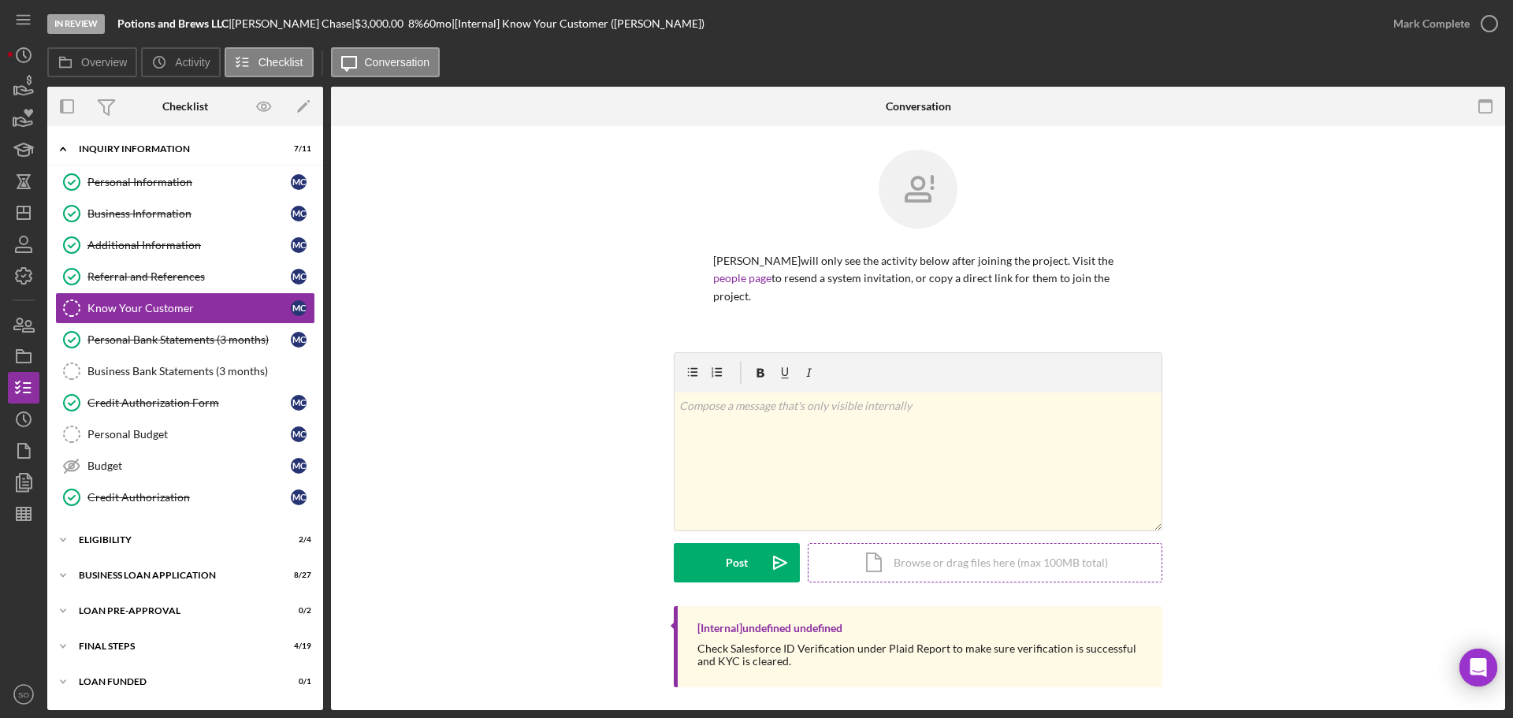
scroll to position [9, 0]
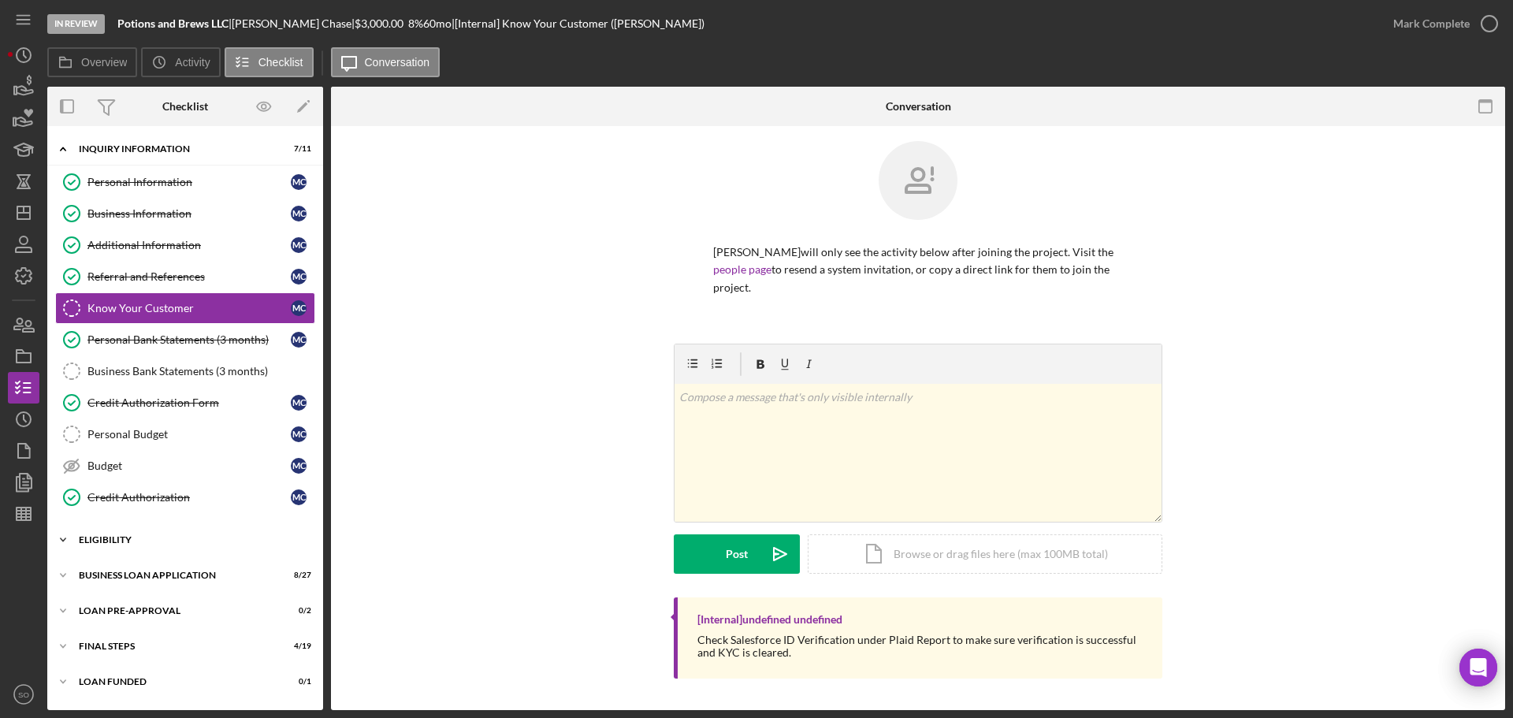
drag, startPoint x: 193, startPoint y: 537, endPoint x: 228, endPoint y: 544, distance: 35.4
click at [193, 537] on div "ELIGIBILITY" at bounding box center [191, 539] width 225 height 9
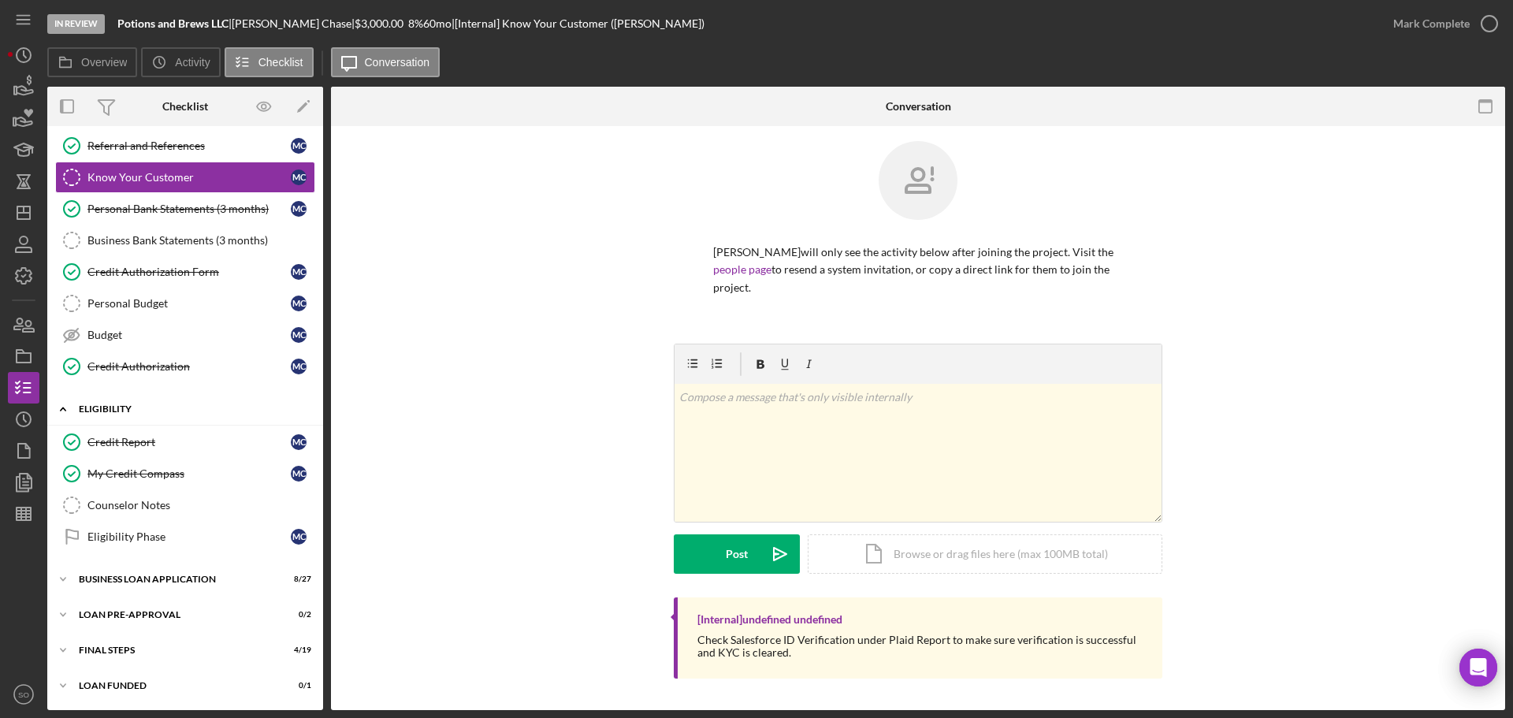
scroll to position [0, 0]
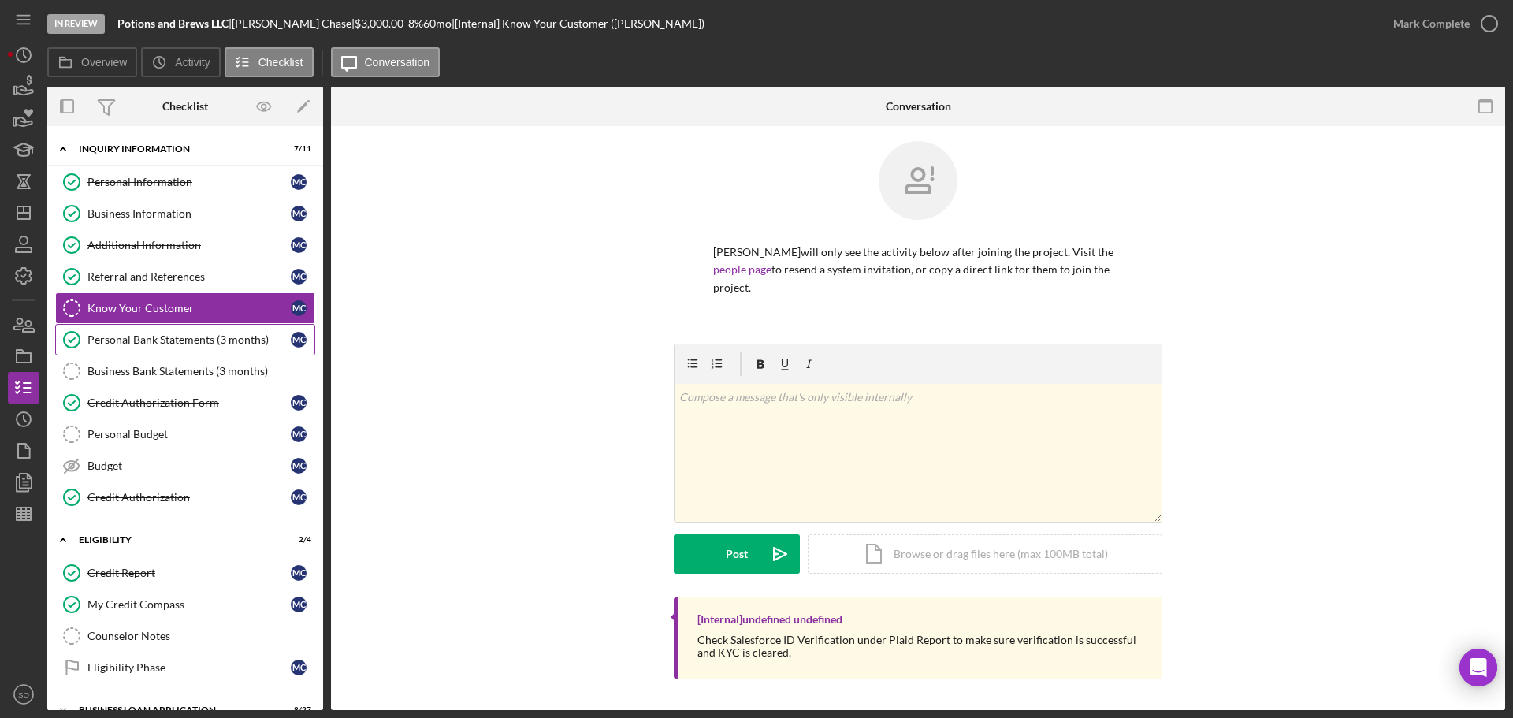
click at [195, 347] on link "Personal Bank Statements (3 months) Personal Bank Statements (3 months) M C" at bounding box center [185, 340] width 260 height 32
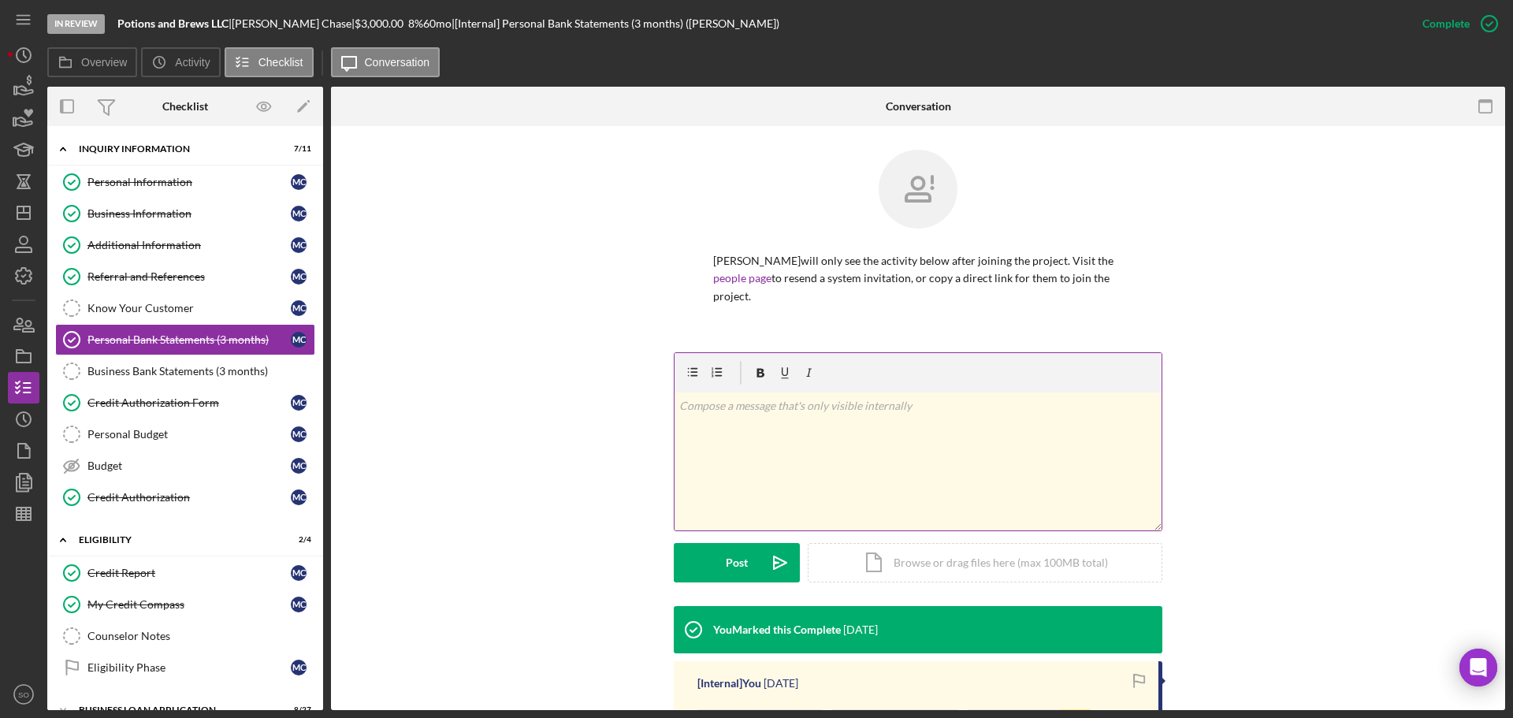
scroll to position [213, 0]
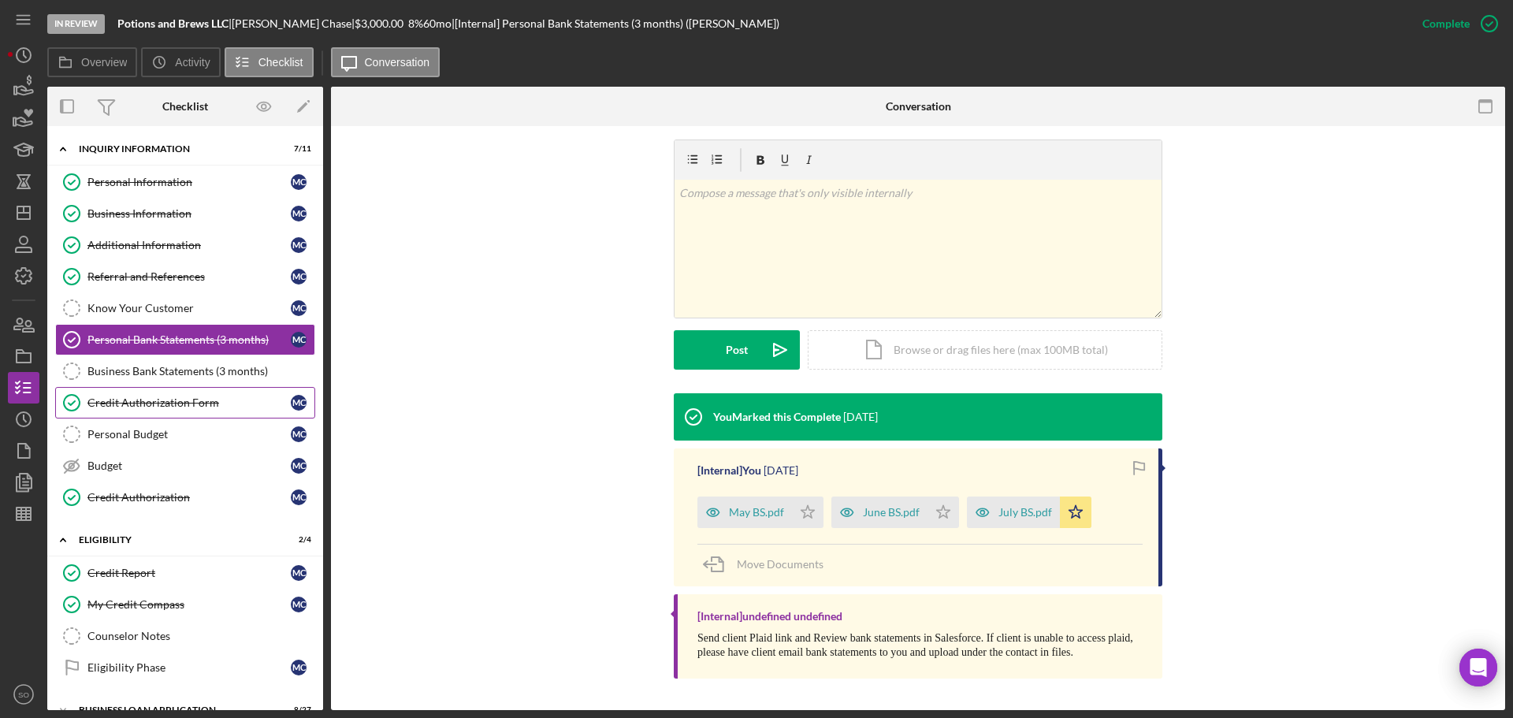
click at [180, 414] on link "Credit Authorization Form Credit Authorization Form M C" at bounding box center [185, 403] width 260 height 32
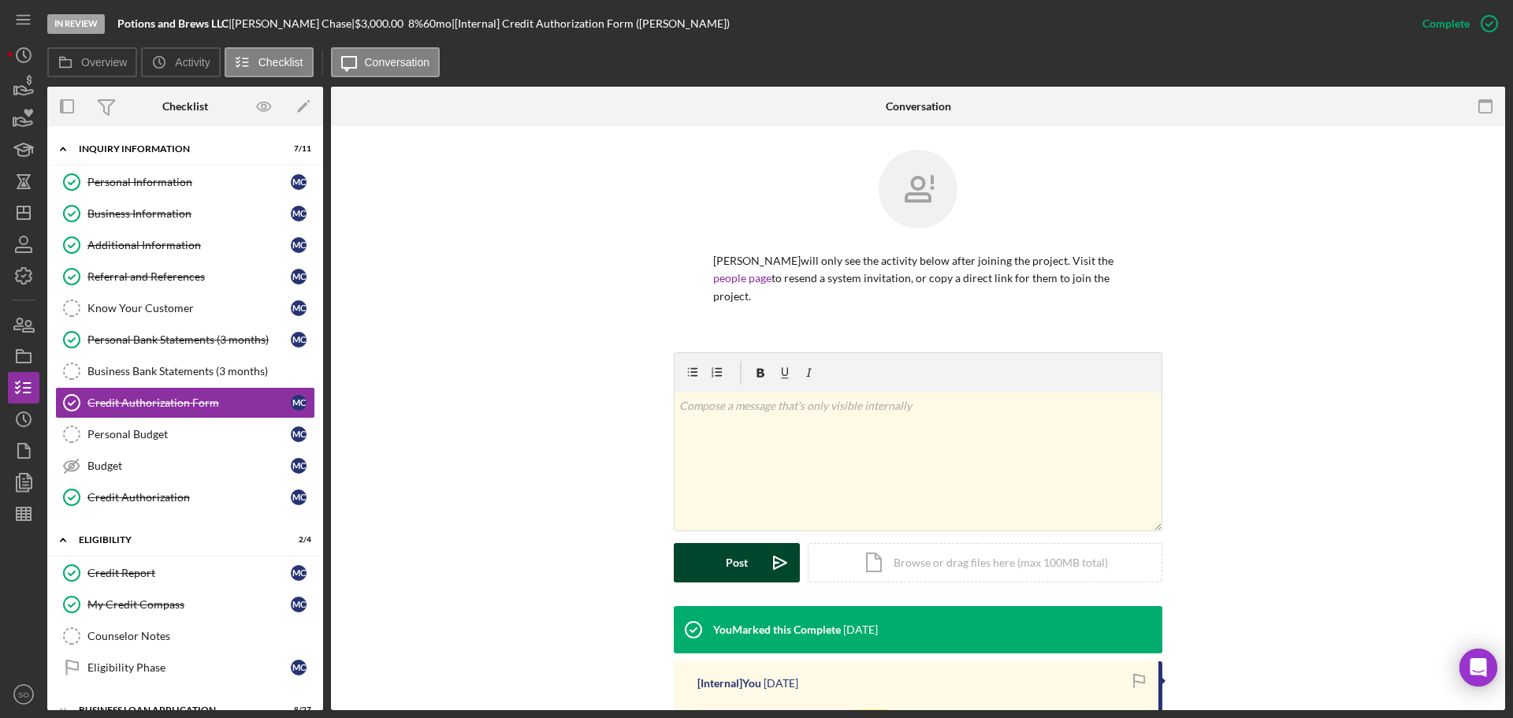
scroll to position [299, 0]
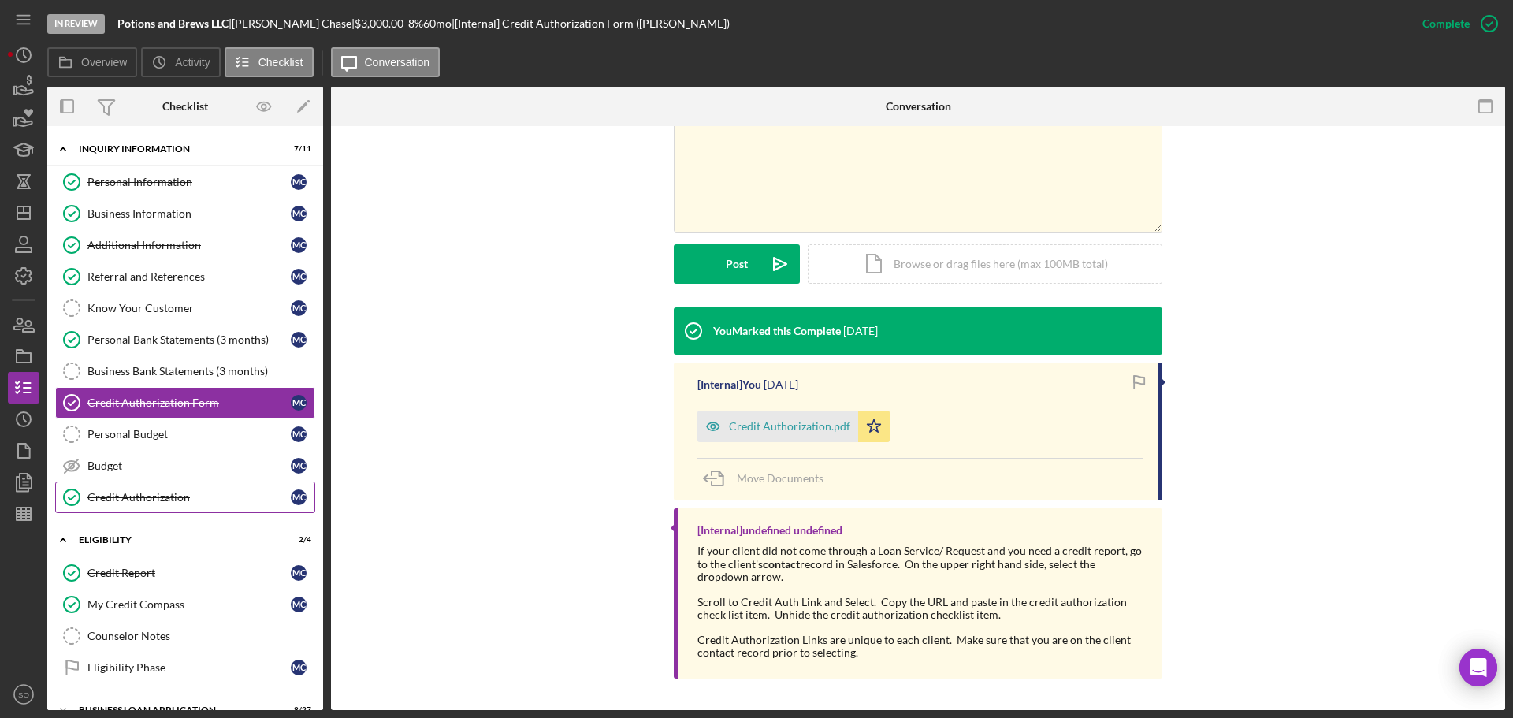
click at [152, 503] on div "Credit Authorization" at bounding box center [188, 497] width 203 height 13
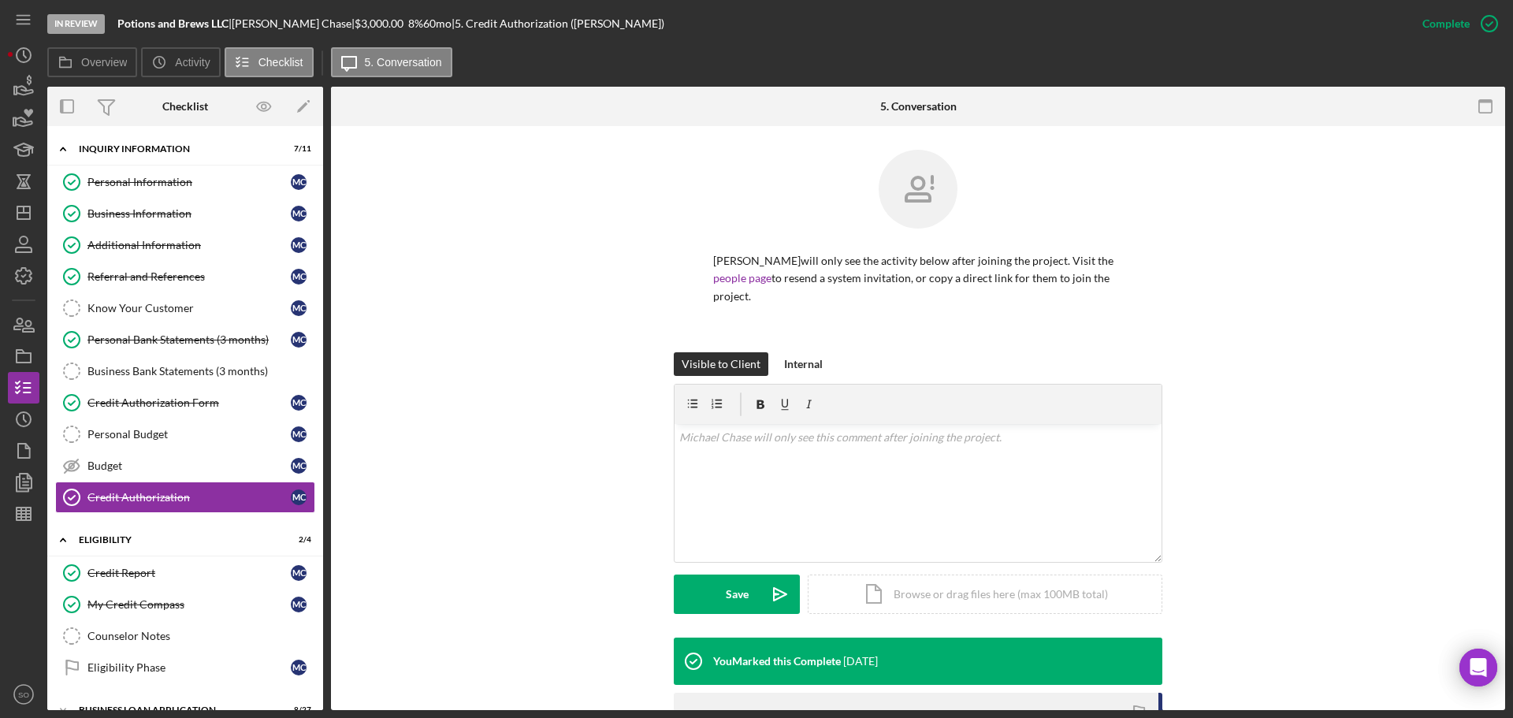
scroll to position [254, 0]
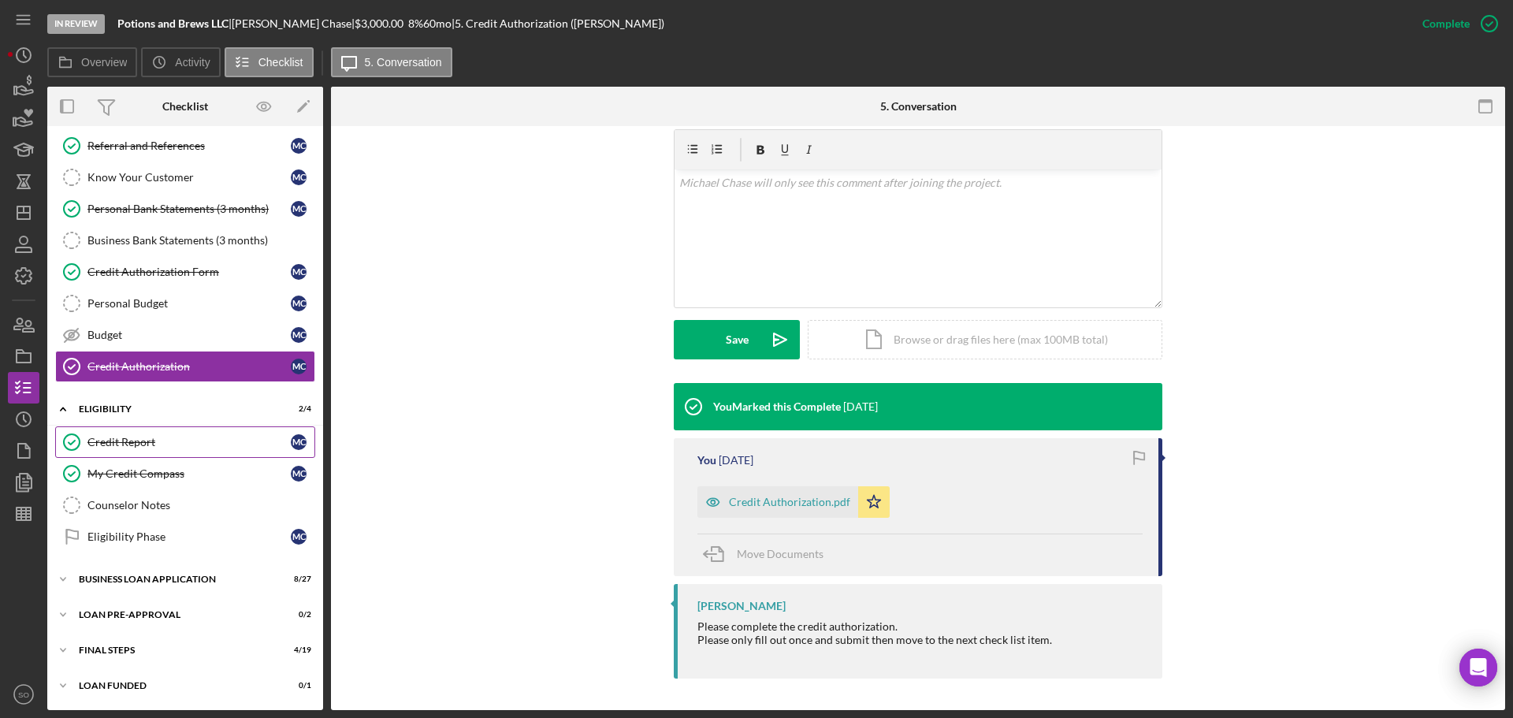
click at [124, 438] on div "Credit Report" at bounding box center [188, 442] width 203 height 13
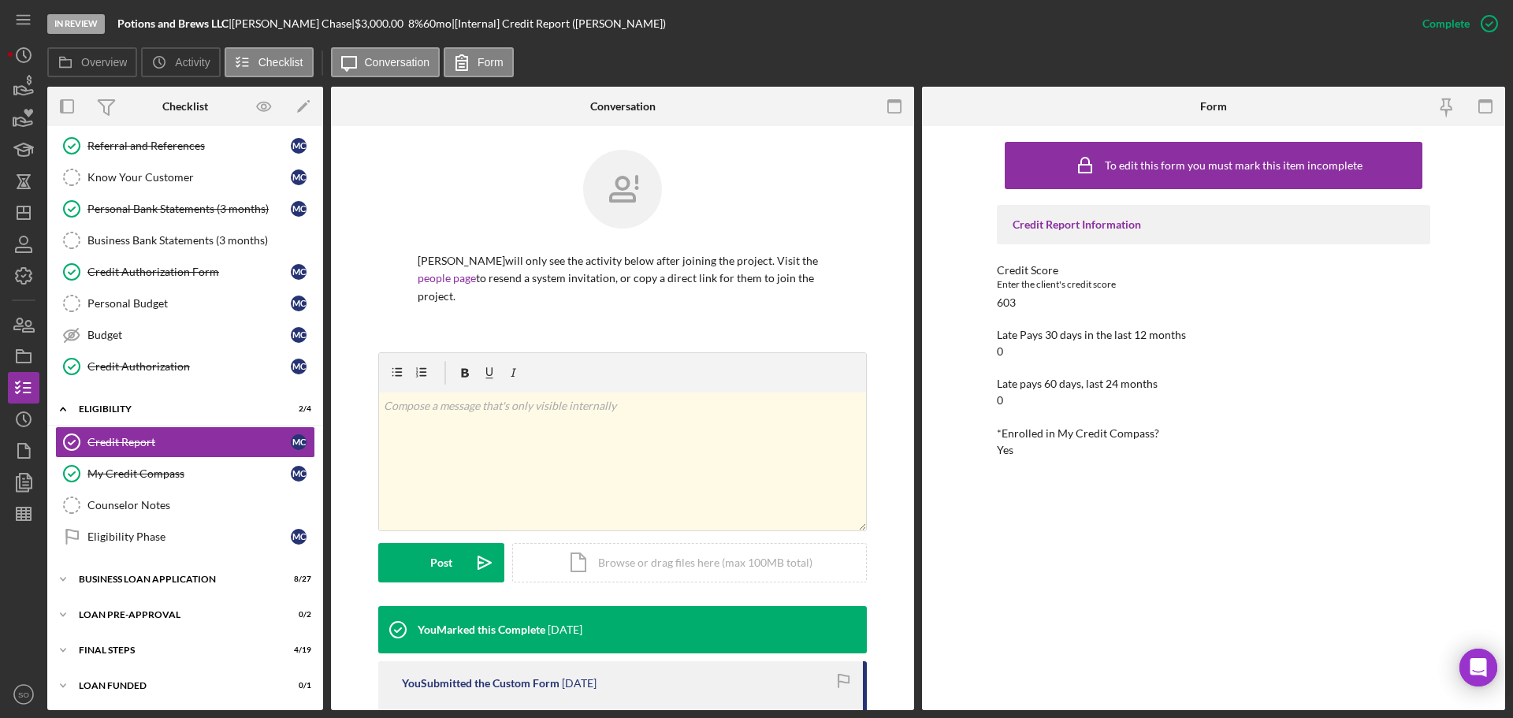
scroll to position [315, 0]
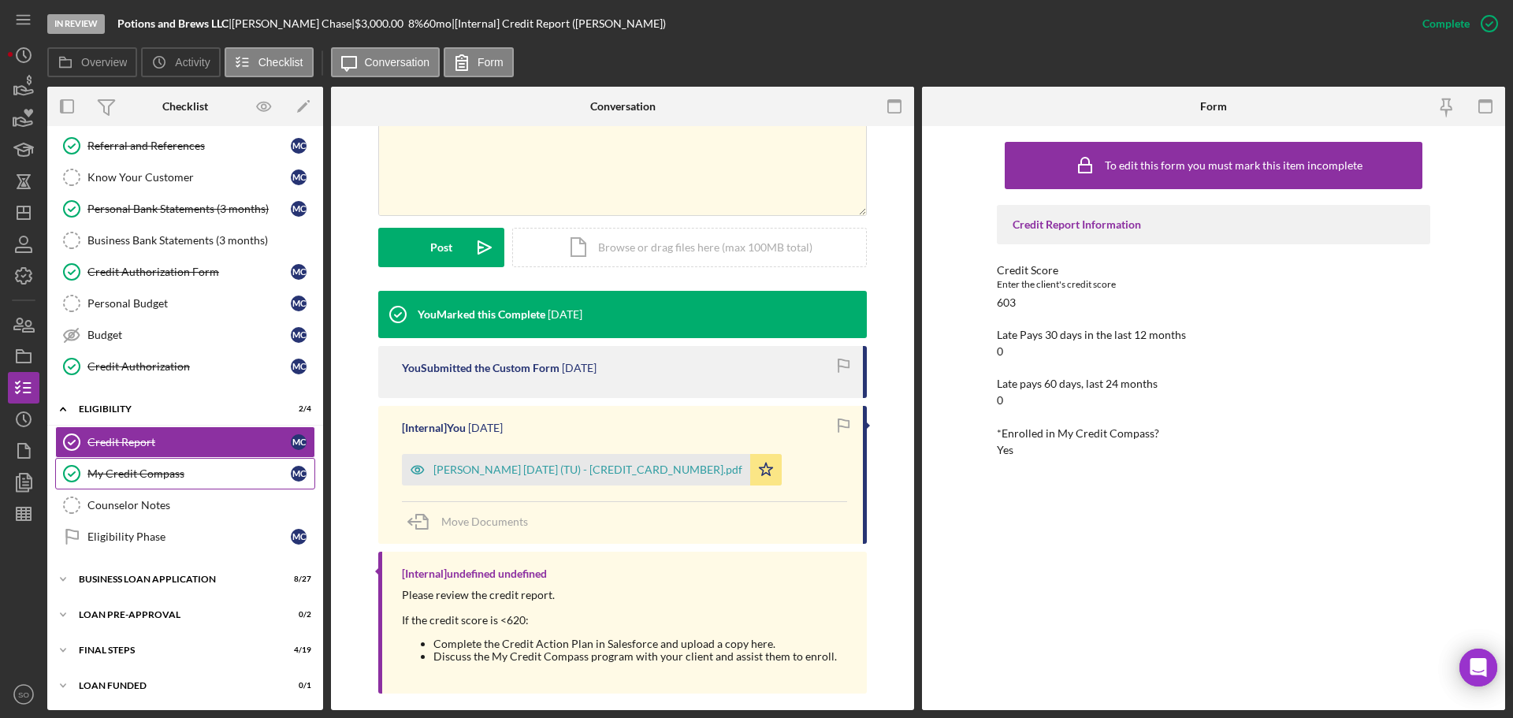
click at [165, 478] on div "My Credit Compass" at bounding box center [188, 473] width 203 height 13
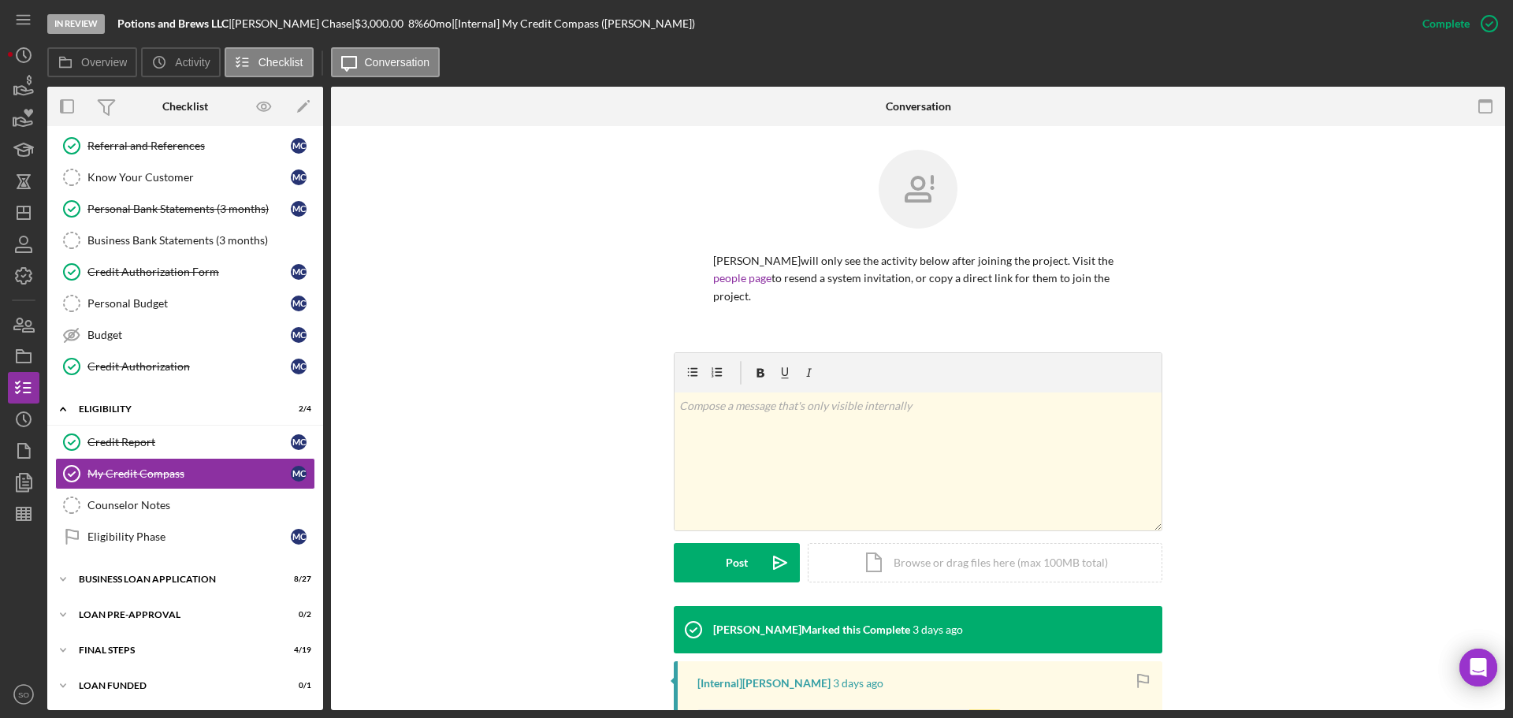
scroll to position [248, 0]
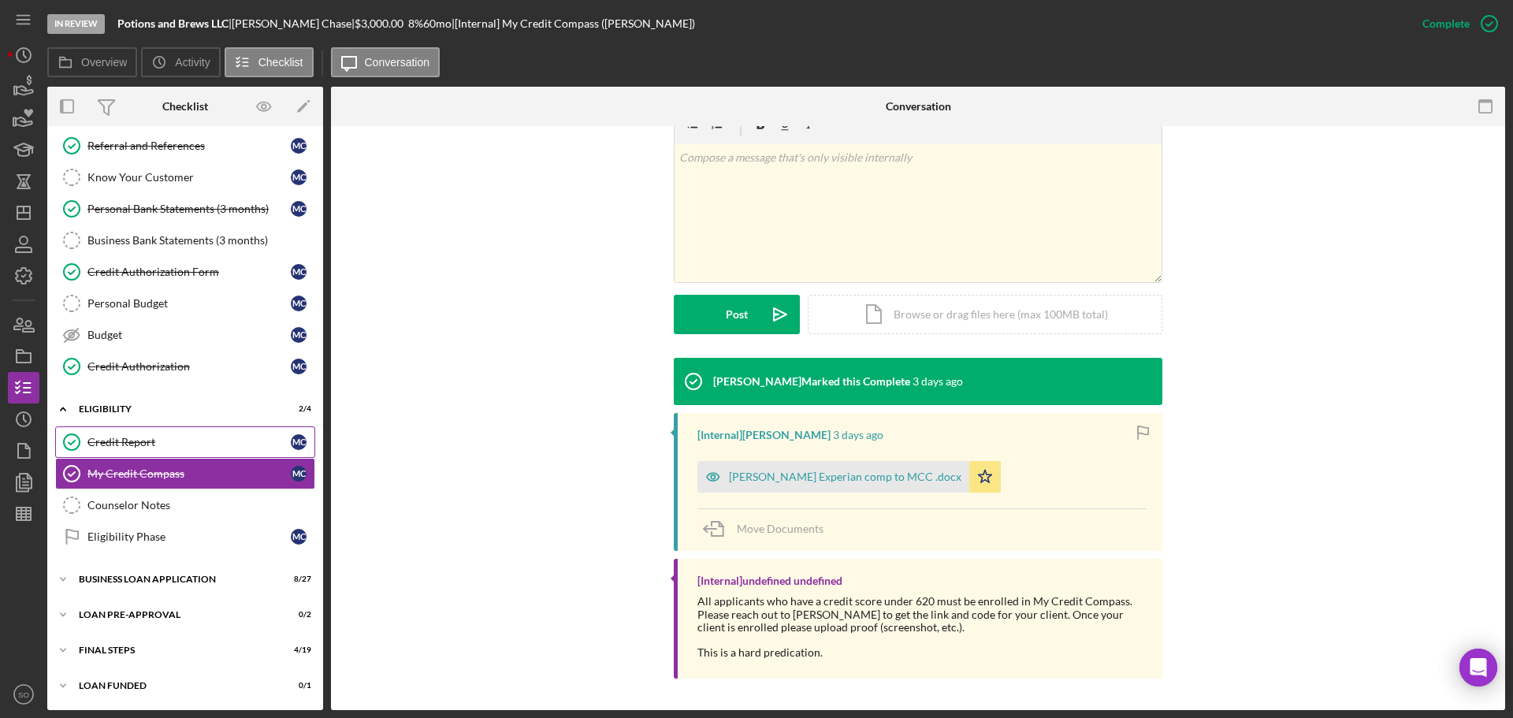
click at [154, 446] on div "Credit Report" at bounding box center [188, 442] width 203 height 13
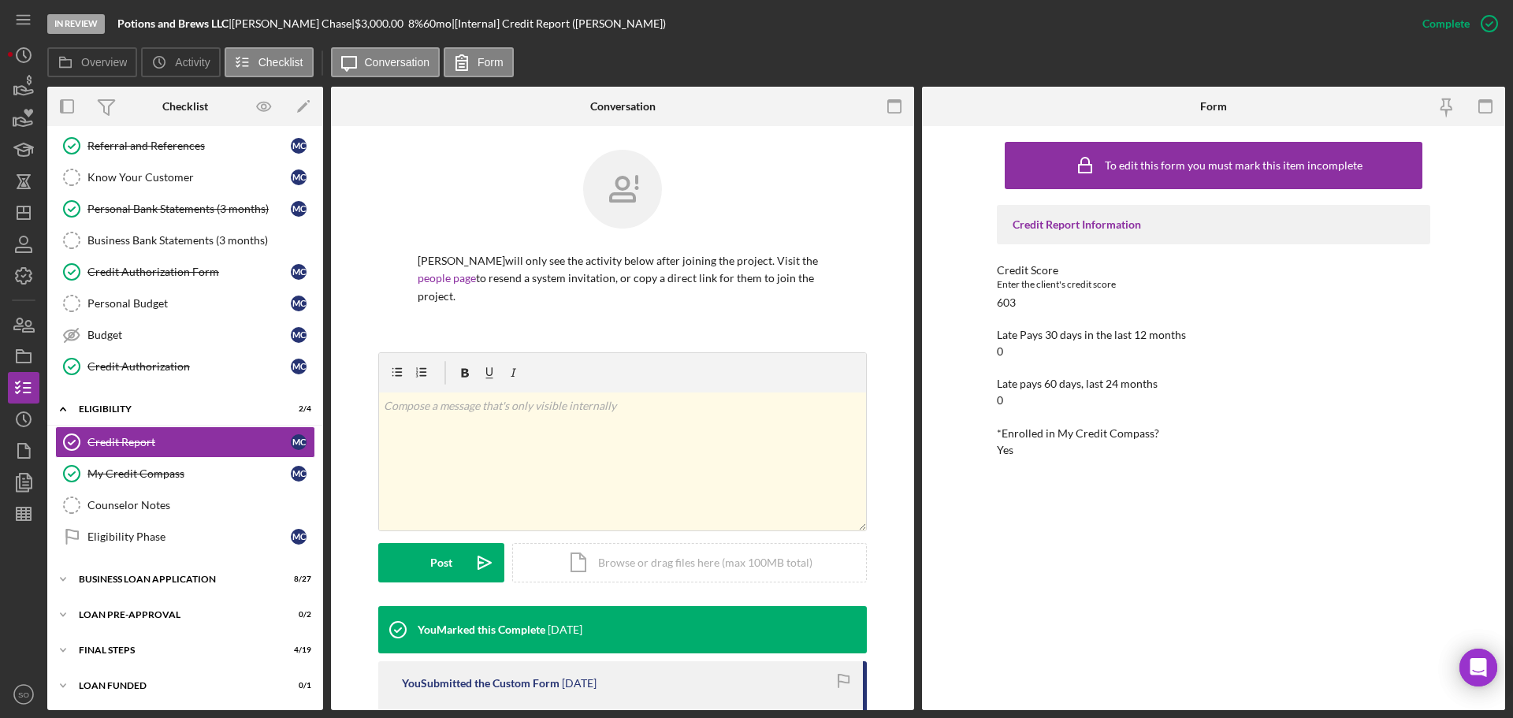
scroll to position [315, 0]
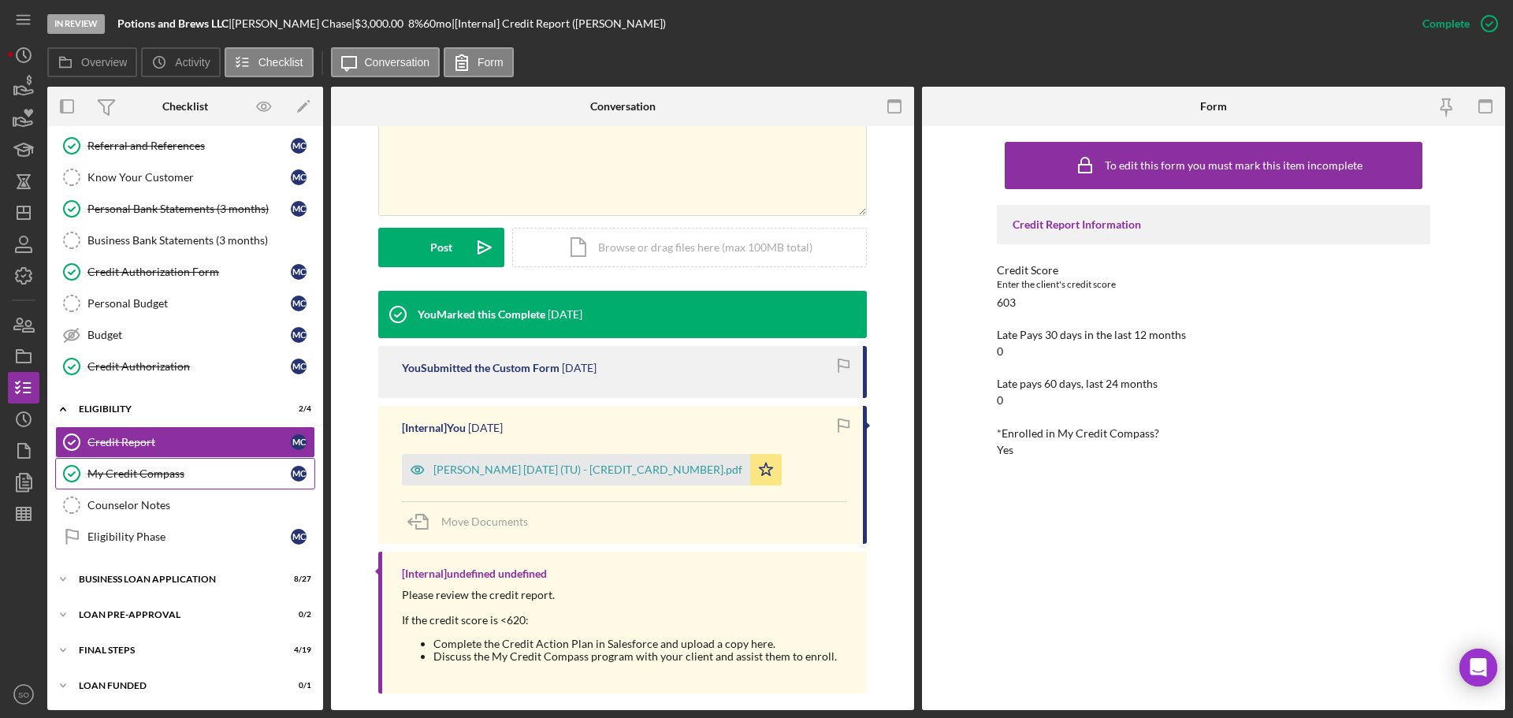
click at [180, 468] on div "My Credit Compass" at bounding box center [188, 473] width 203 height 13
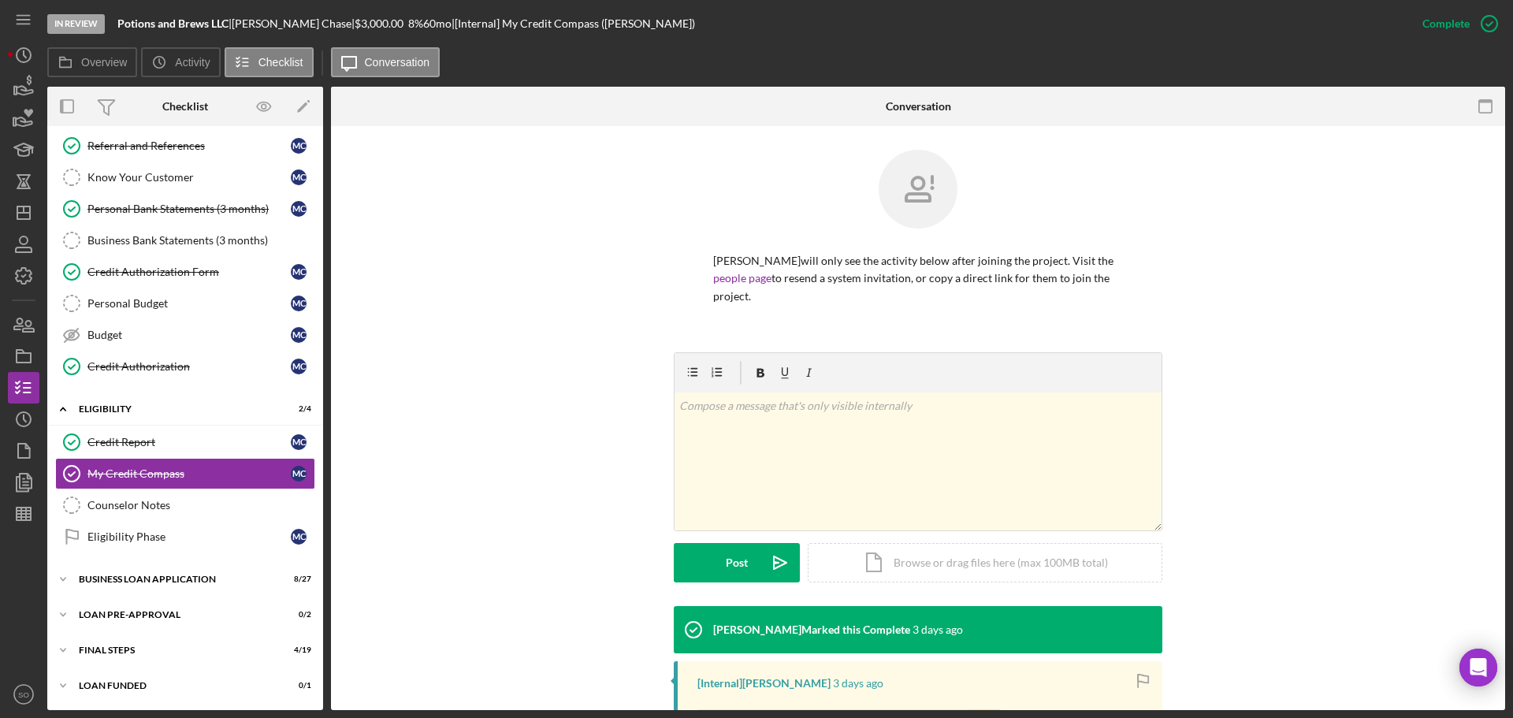
scroll to position [158, 0]
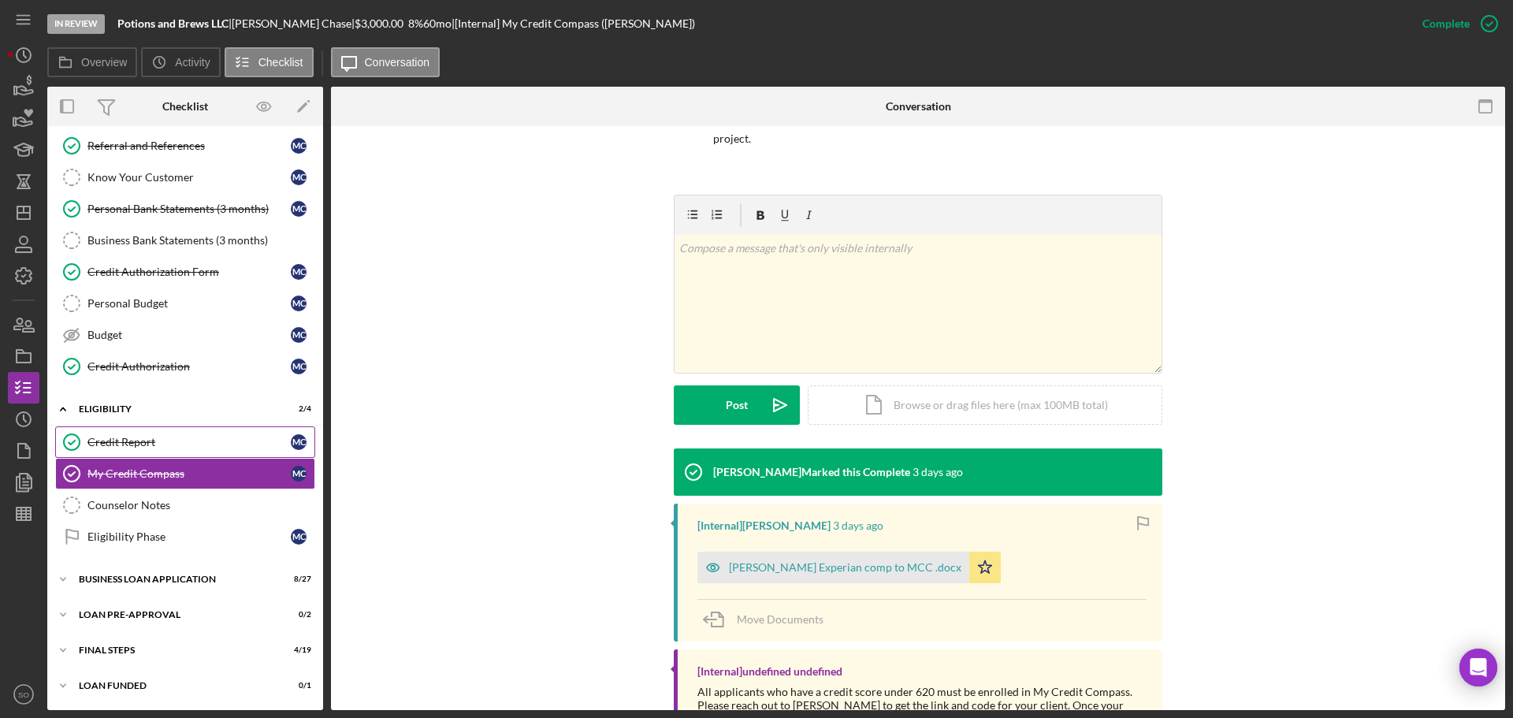
click at [168, 450] on link "Credit Report Credit Report M C" at bounding box center [185, 442] width 260 height 32
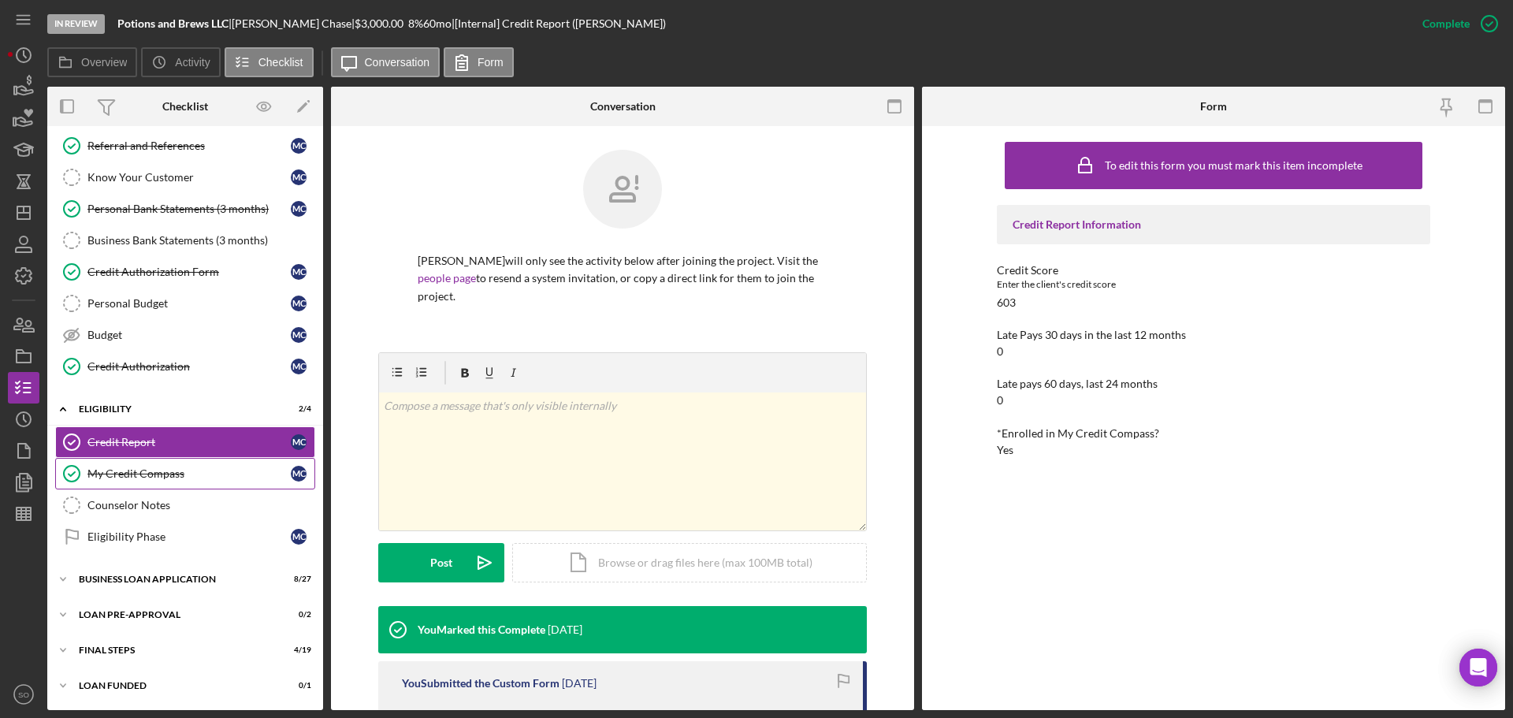
click at [173, 470] on div "My Credit Compass" at bounding box center [188, 473] width 203 height 13
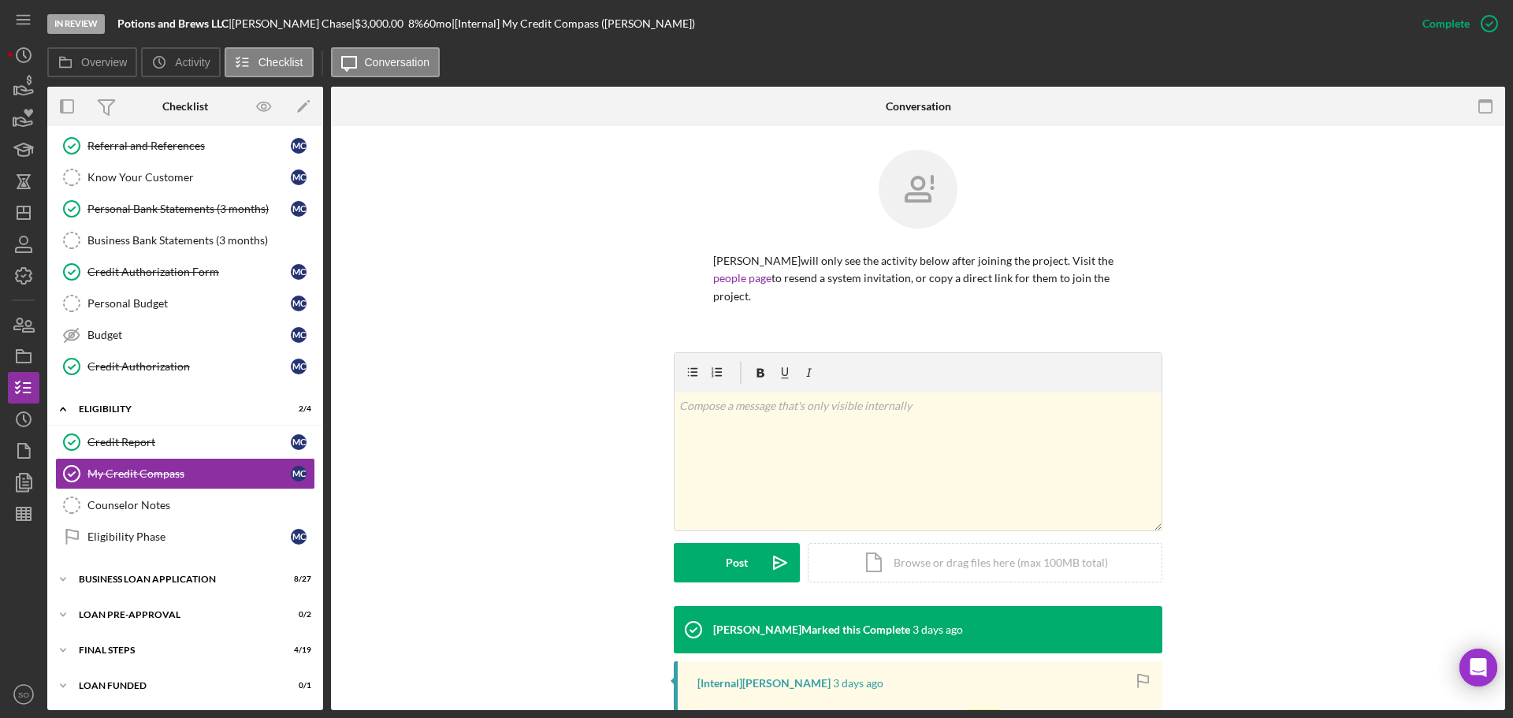
scroll to position [248, 0]
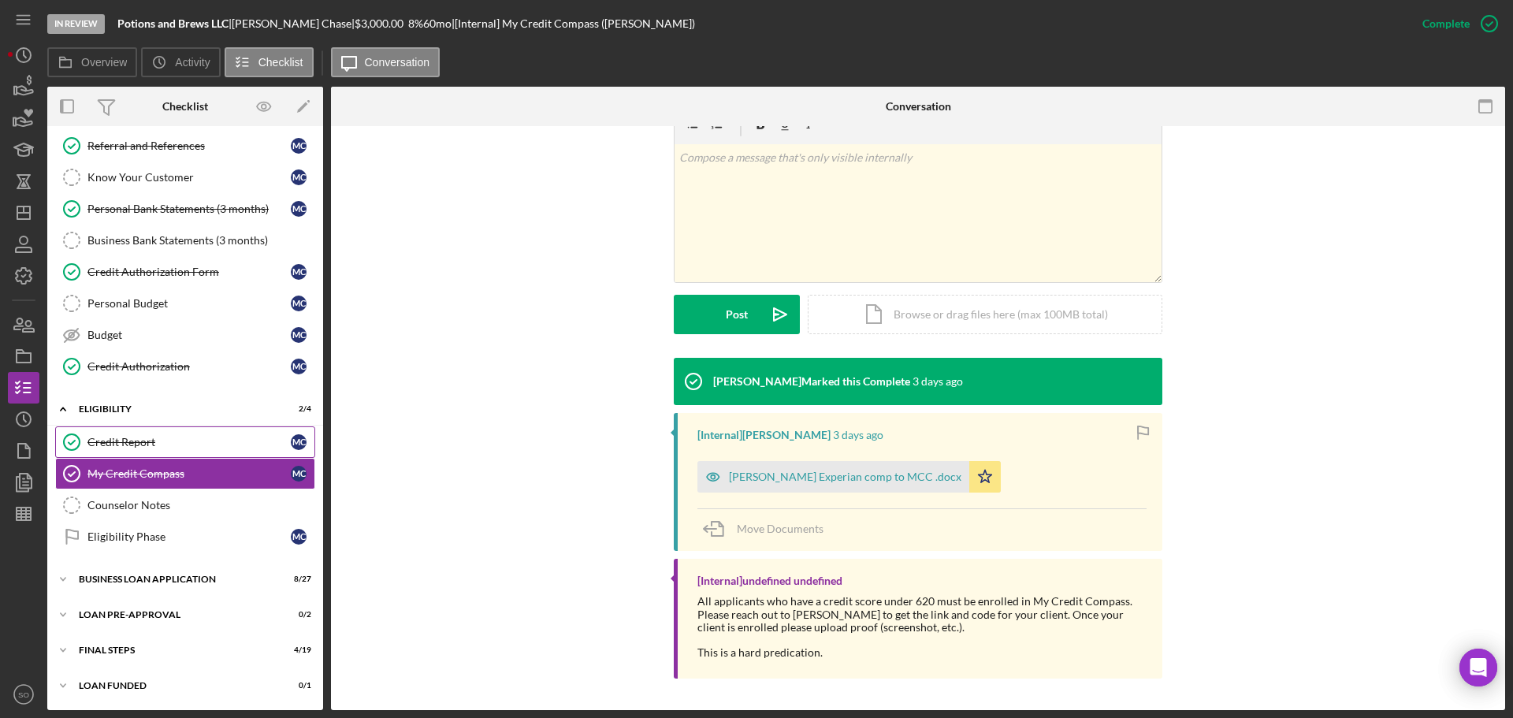
click at [161, 456] on link "Credit Report Credit Report M C" at bounding box center [185, 442] width 260 height 32
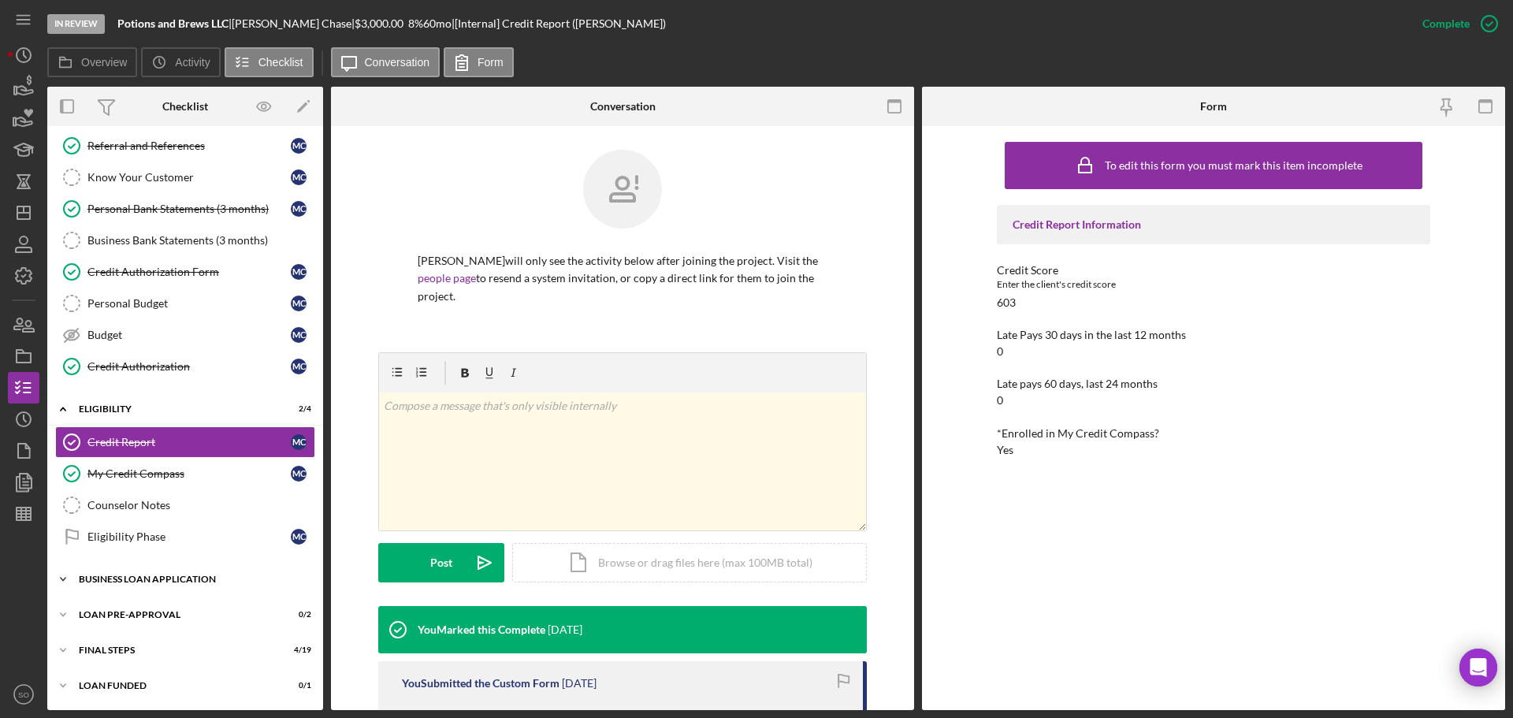
click at [198, 577] on div "BUSINESS LOAN APPLICATION" at bounding box center [191, 578] width 225 height 9
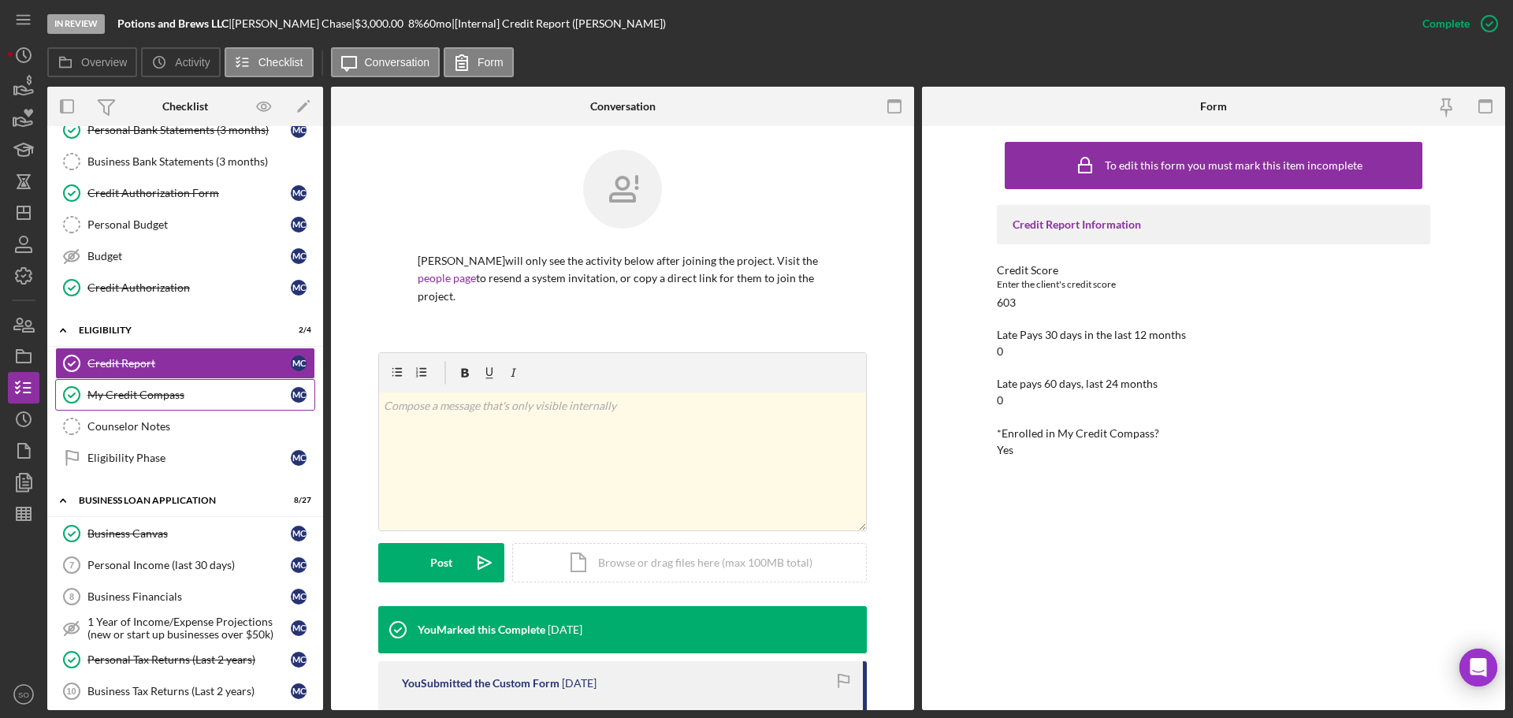
click at [124, 386] on link "My Credit Compass My Credit Compass M C" at bounding box center [185, 395] width 260 height 32
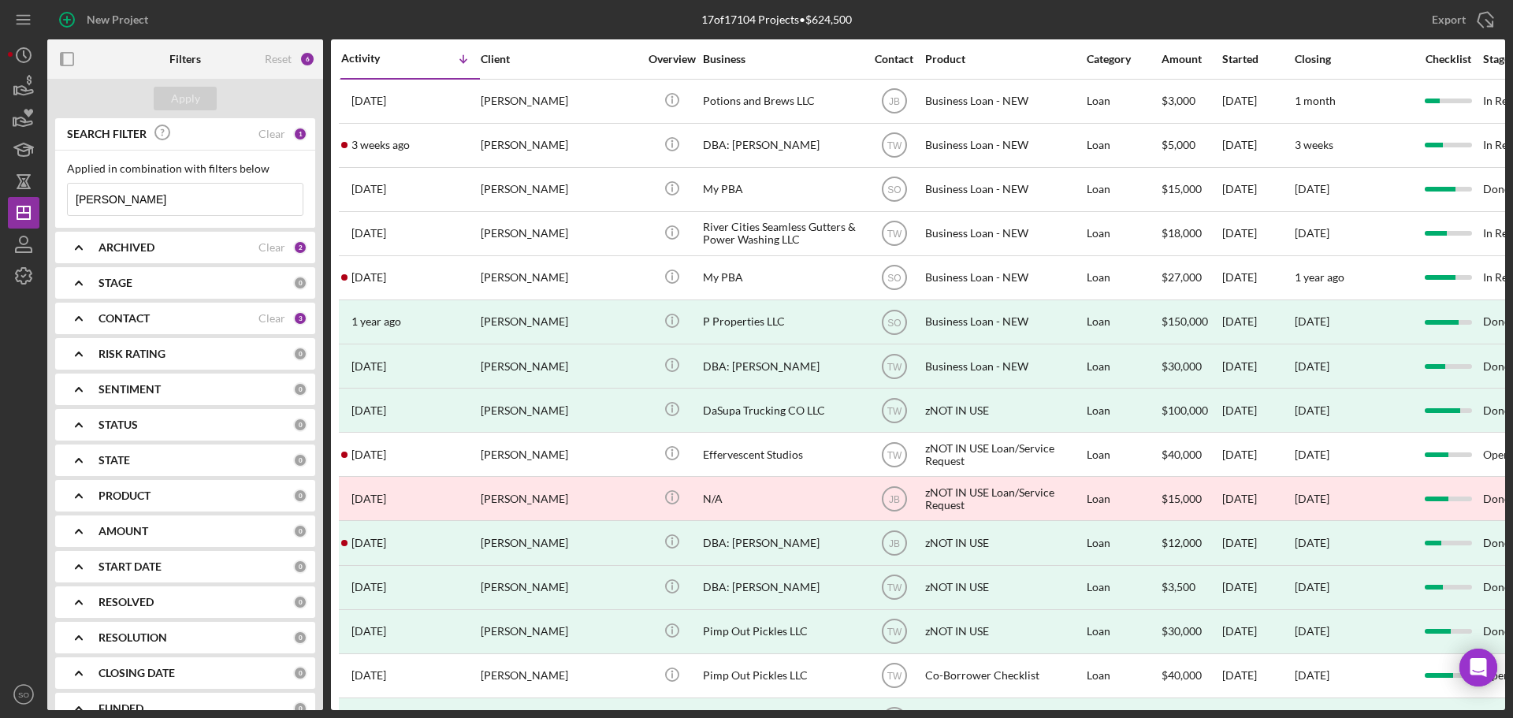
drag, startPoint x: 237, startPoint y: 191, endPoint x: 0, endPoint y: 225, distance: 239.7
click at [0, 225] on div "New Project 17 of 17104 Projects • $624,500 michael chase Export Icon/Export Fi…" at bounding box center [756, 359] width 1513 height 718
type input "leighton"
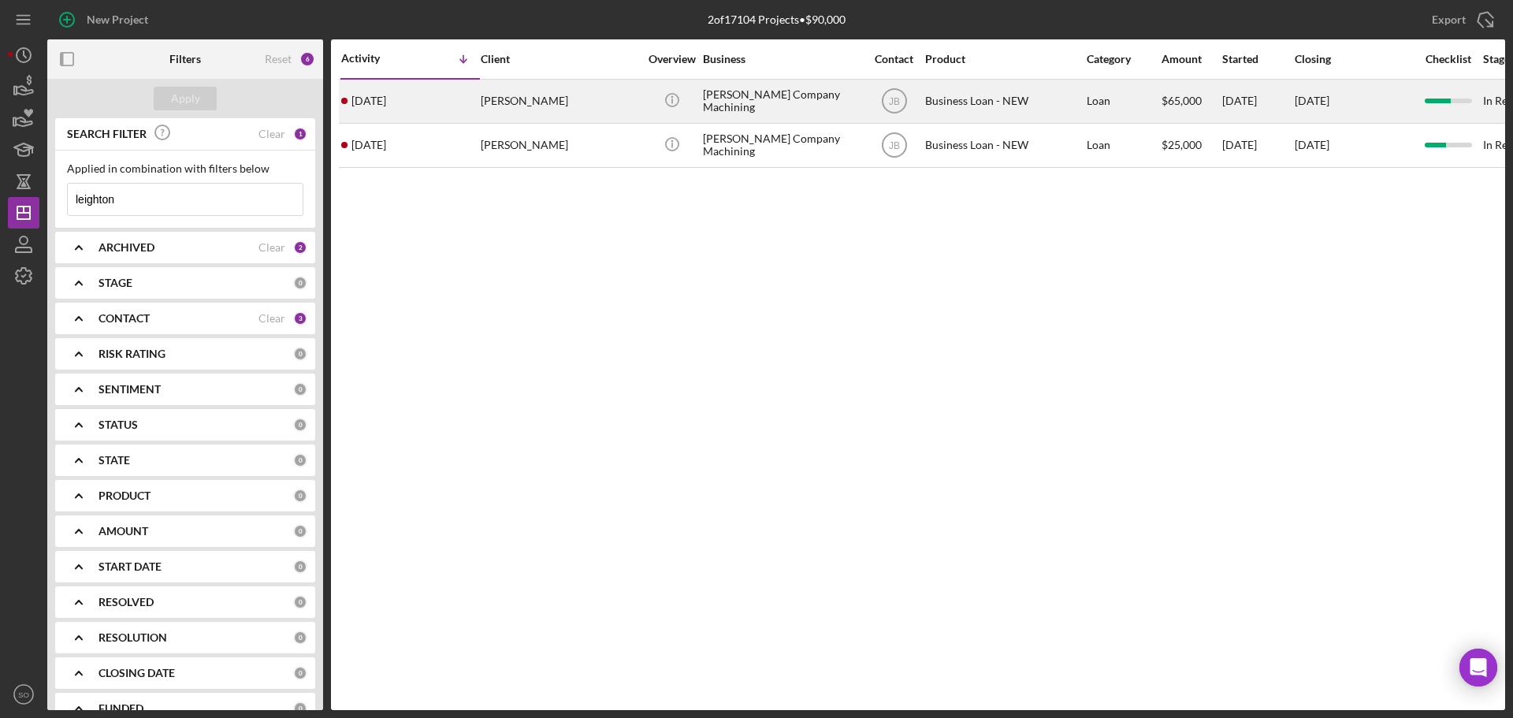
click at [481, 103] on div "Leighton Jones" at bounding box center [560, 101] width 158 height 42
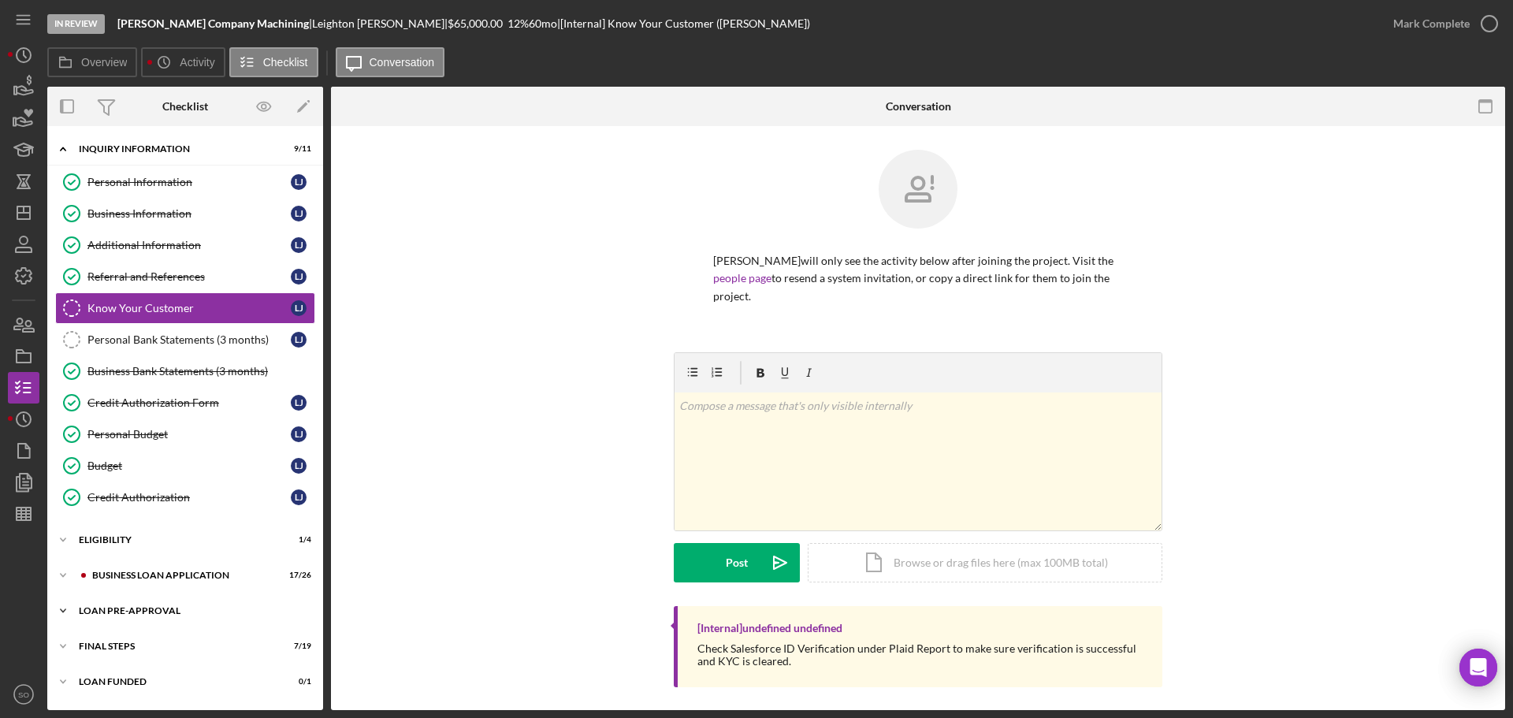
drag, startPoint x: 129, startPoint y: 607, endPoint x: 191, endPoint y: 599, distance: 62.1
click at [132, 608] on div "LOAN PRE-APPROVAL" at bounding box center [191, 610] width 225 height 9
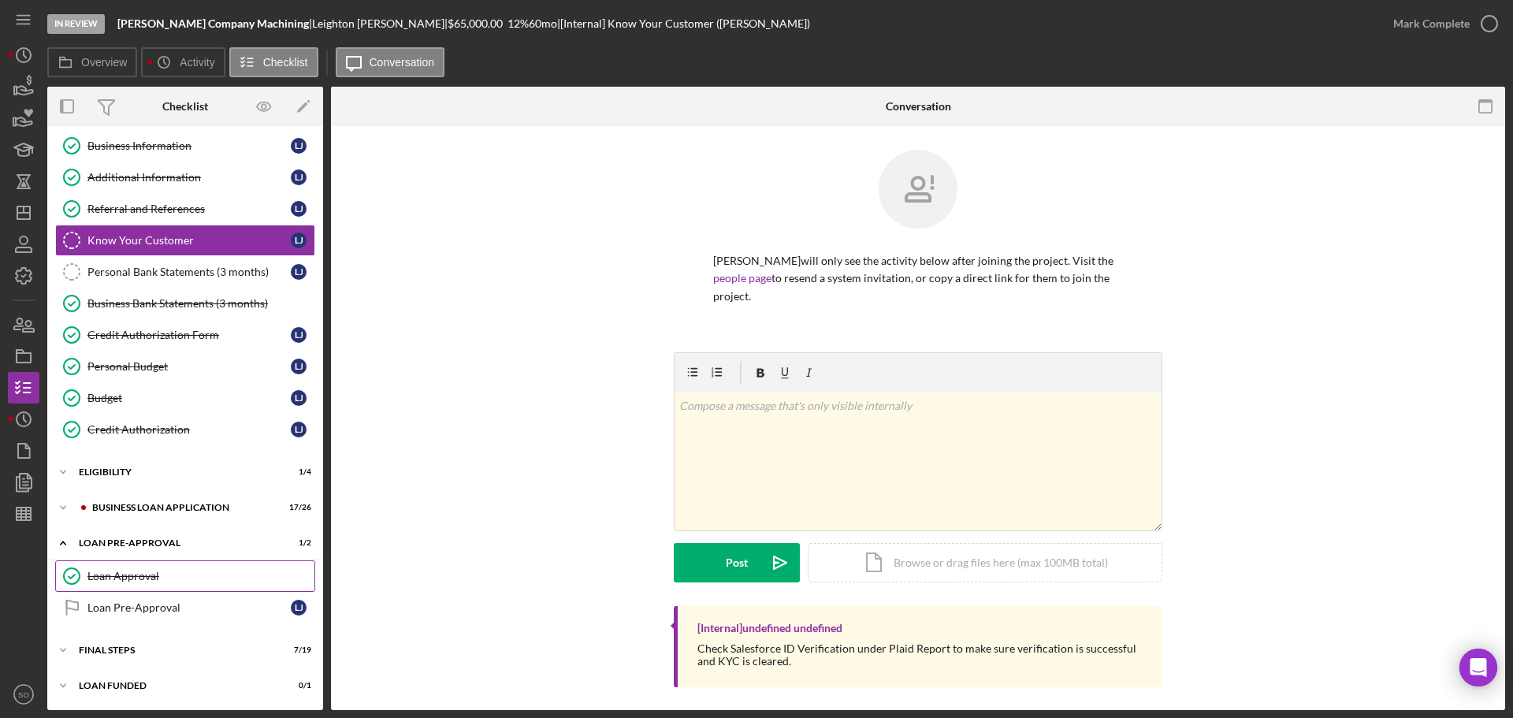
click at [165, 580] on div "Loan Approval" at bounding box center [200, 576] width 227 height 13
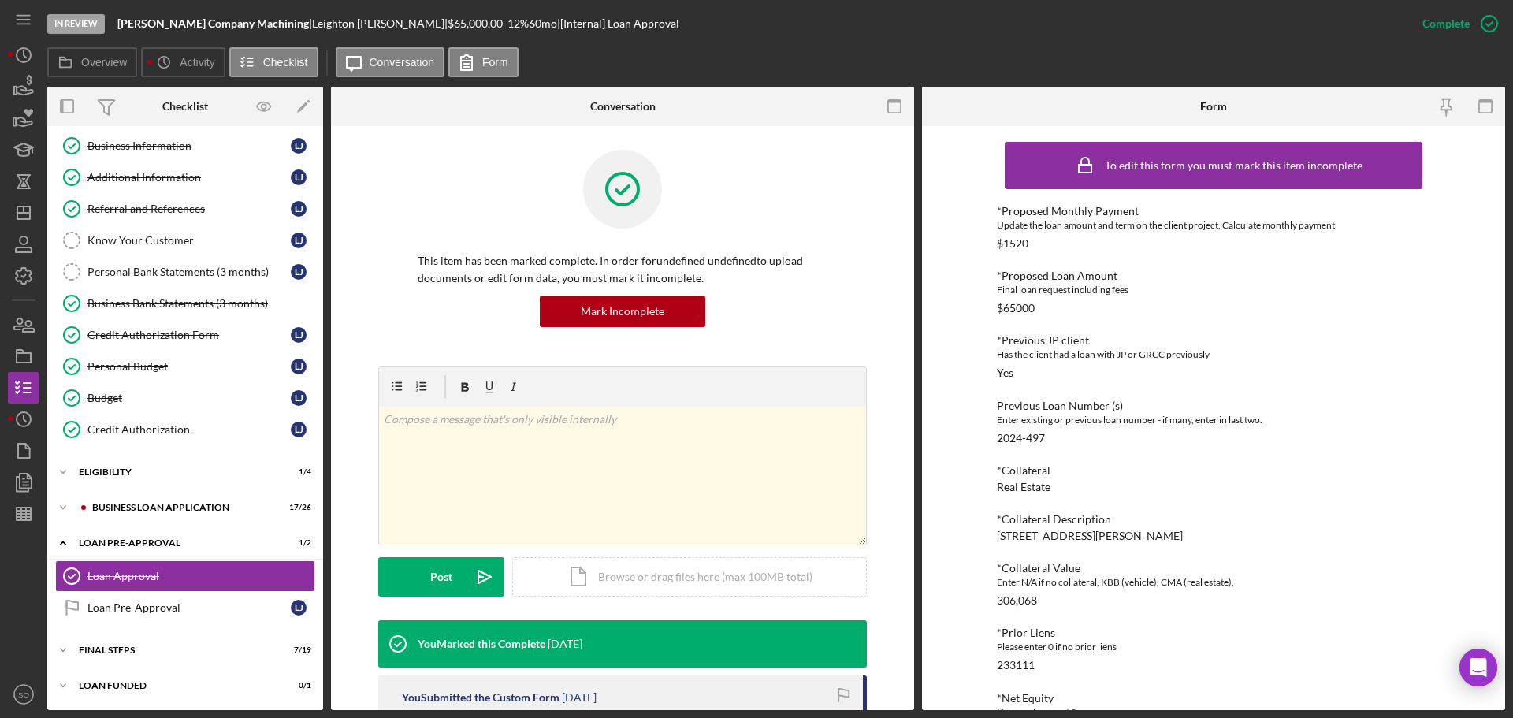
scroll to position [236, 0]
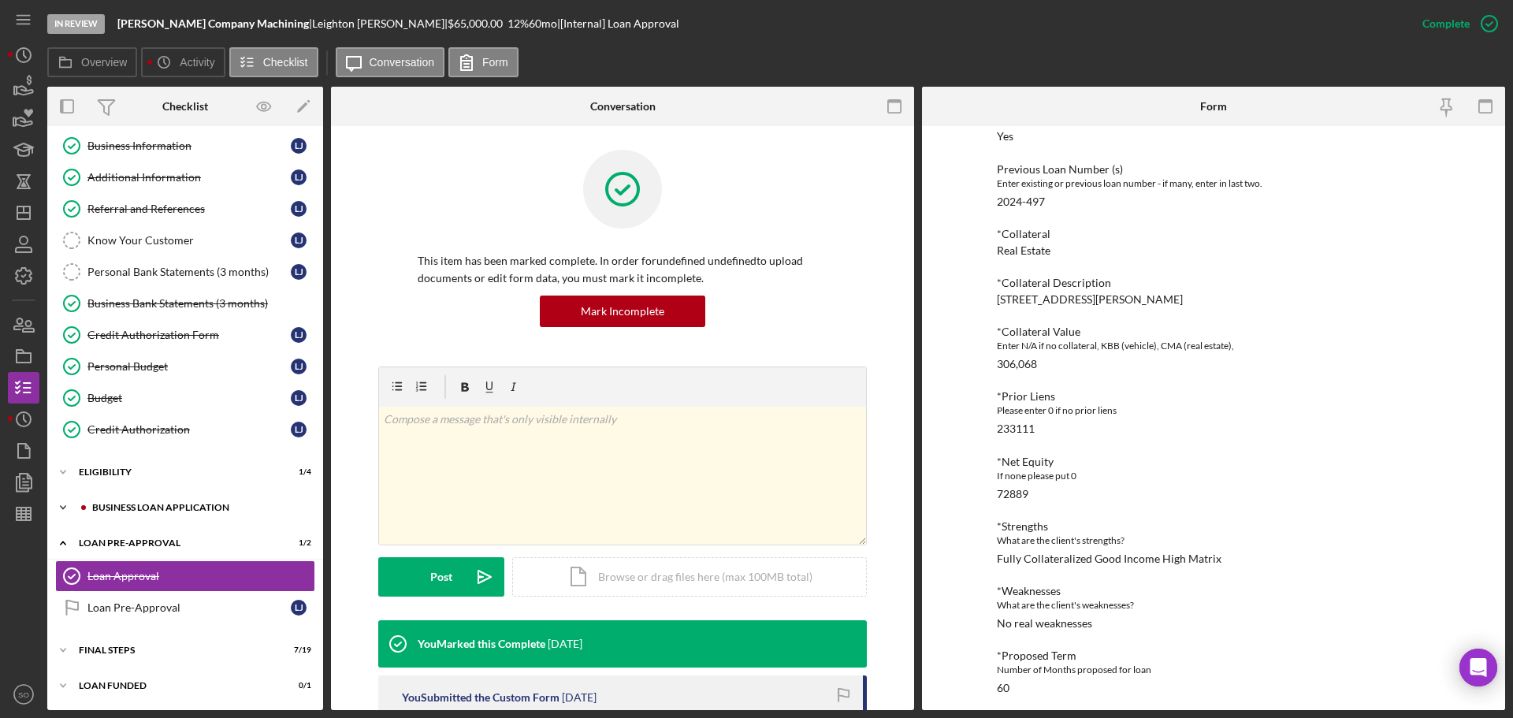
click at [141, 514] on div "Icon/Expander BUSINESS LOAN APPLICATION 17 / 26" at bounding box center [185, 508] width 276 height 32
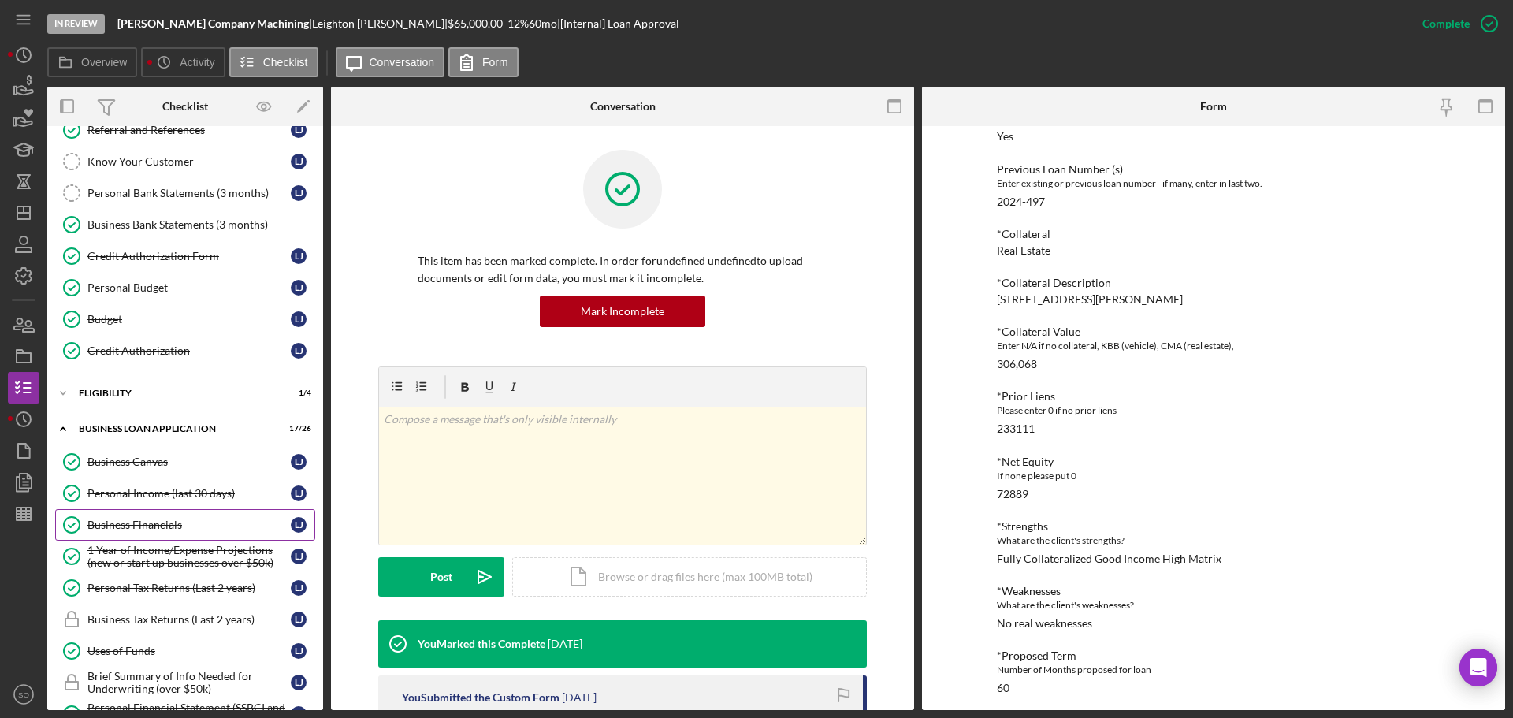
scroll to position [0, 0]
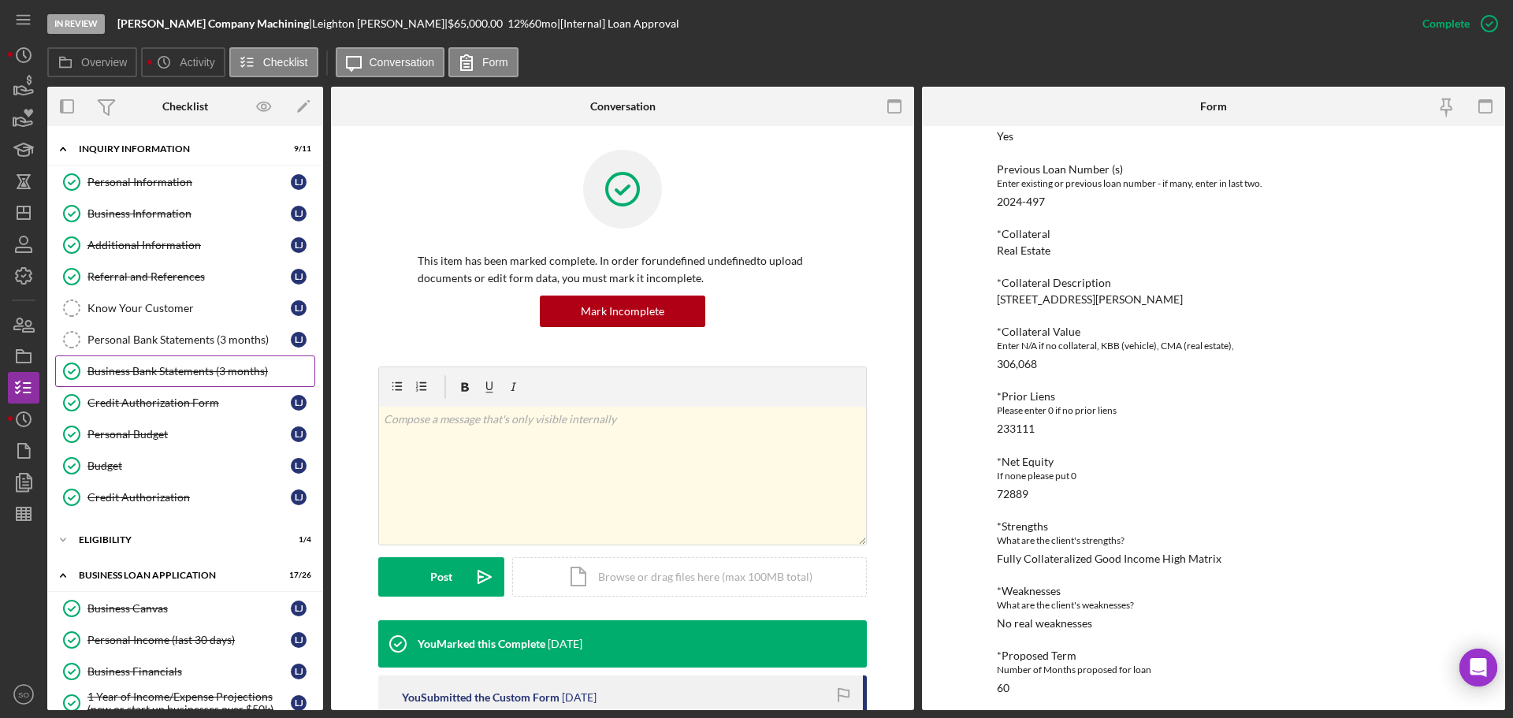
click at [188, 381] on link "Business Bank Statements (3 months) Business Bank Statements (3 months)" at bounding box center [185, 371] width 260 height 32
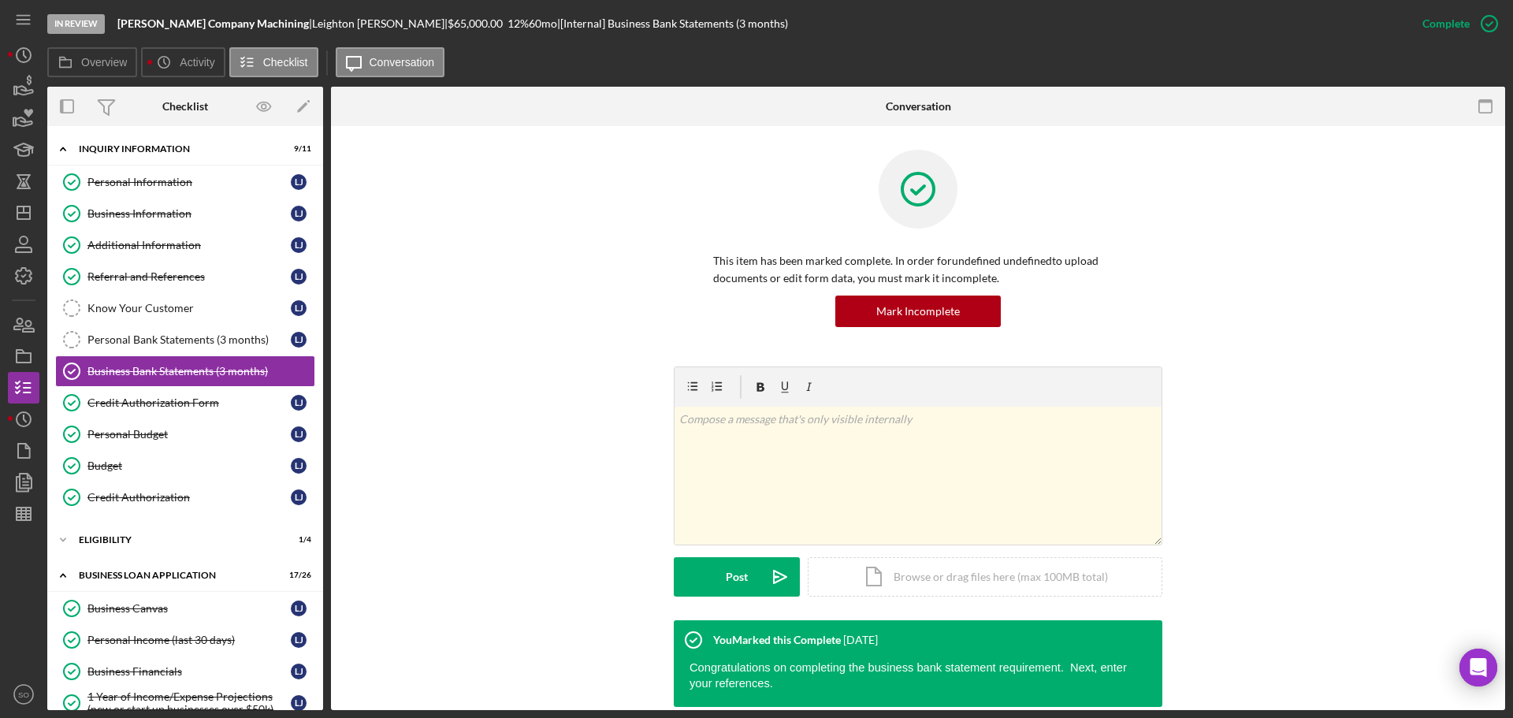
scroll to position [358, 0]
